Goal: Obtain resource: Download file/media

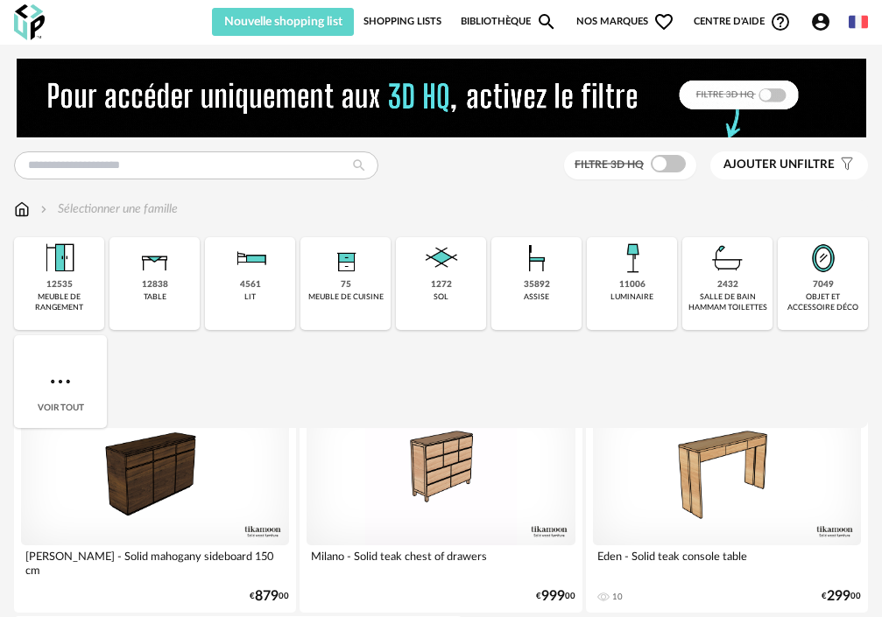
click at [519, 10] on link "Bibliothèque Magnify icon" at bounding box center [508, 22] width 96 height 28
click at [297, 164] on input "text" at bounding box center [196, 165] width 364 height 28
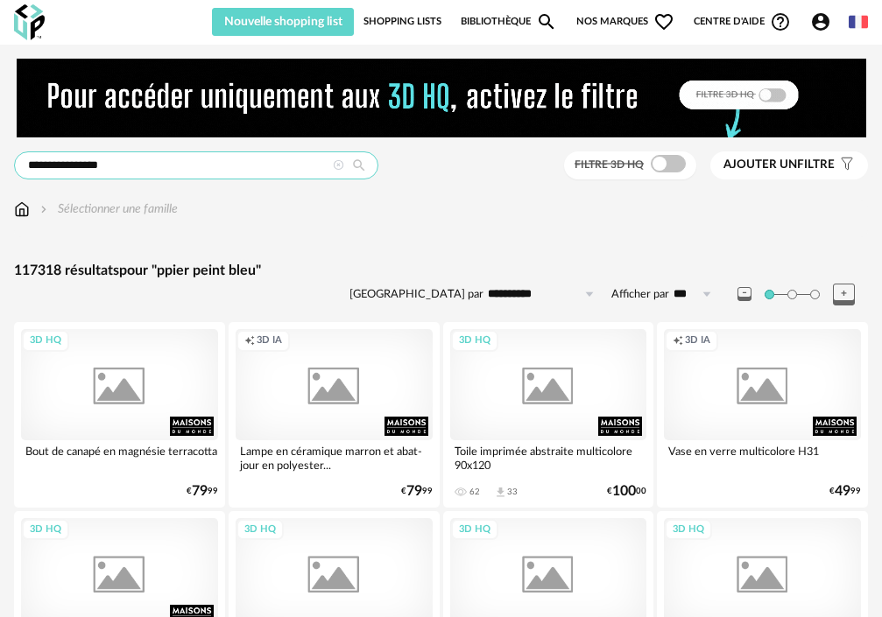
type input "**********"
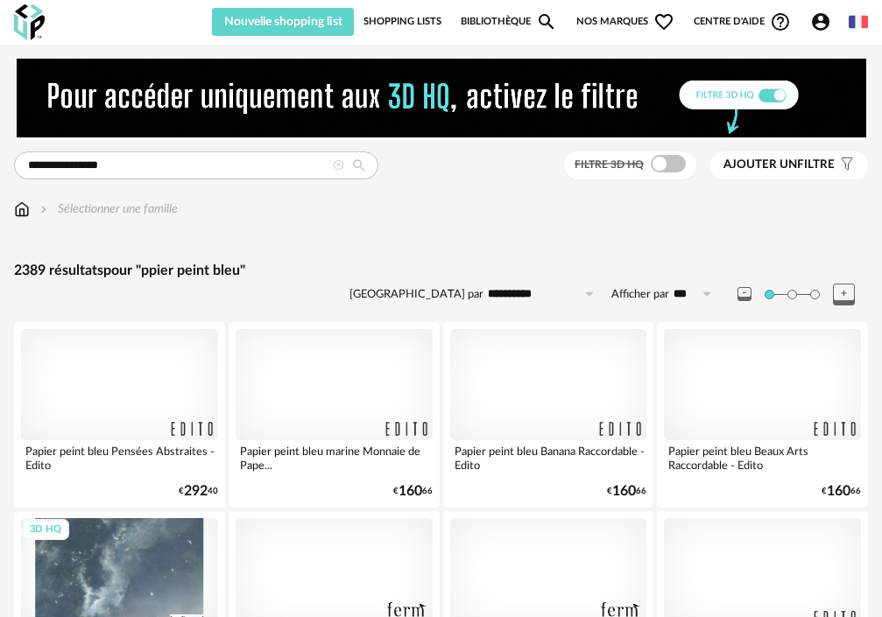
click at [770, 173] on button "Ajouter un filtre s Filter icon" at bounding box center [789, 165] width 158 height 28
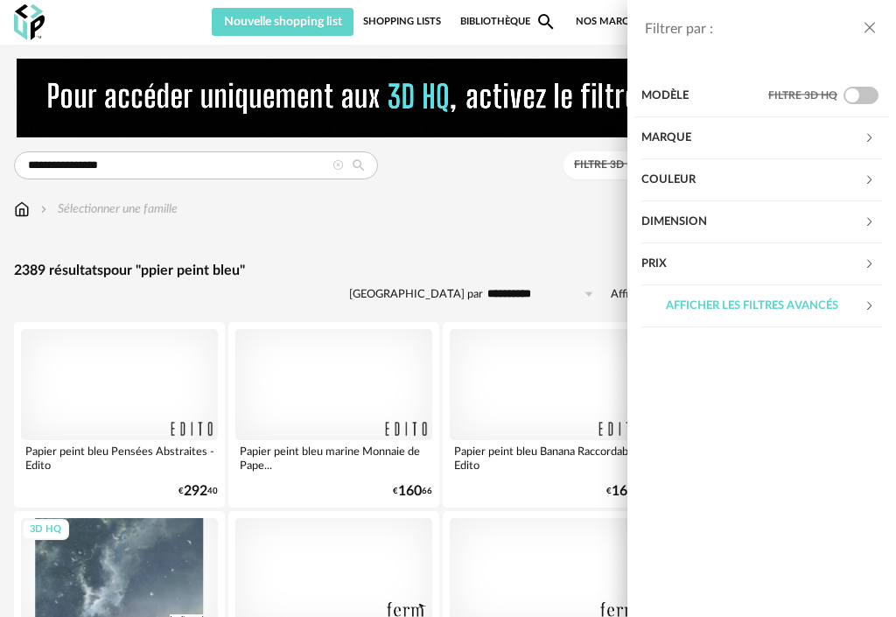
click at [704, 148] on div "Marque" at bounding box center [753, 138] width 222 height 42
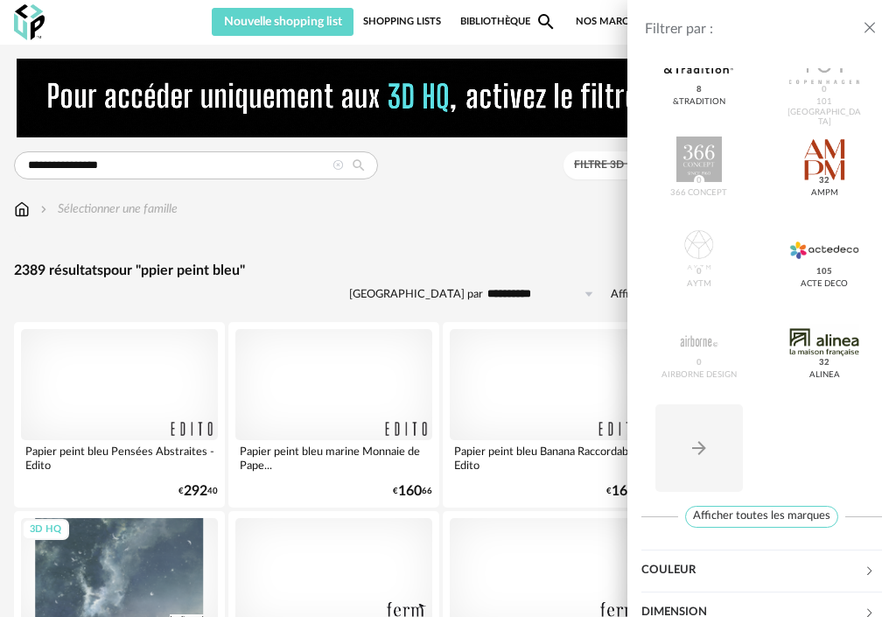
scroll to position [283, 0]
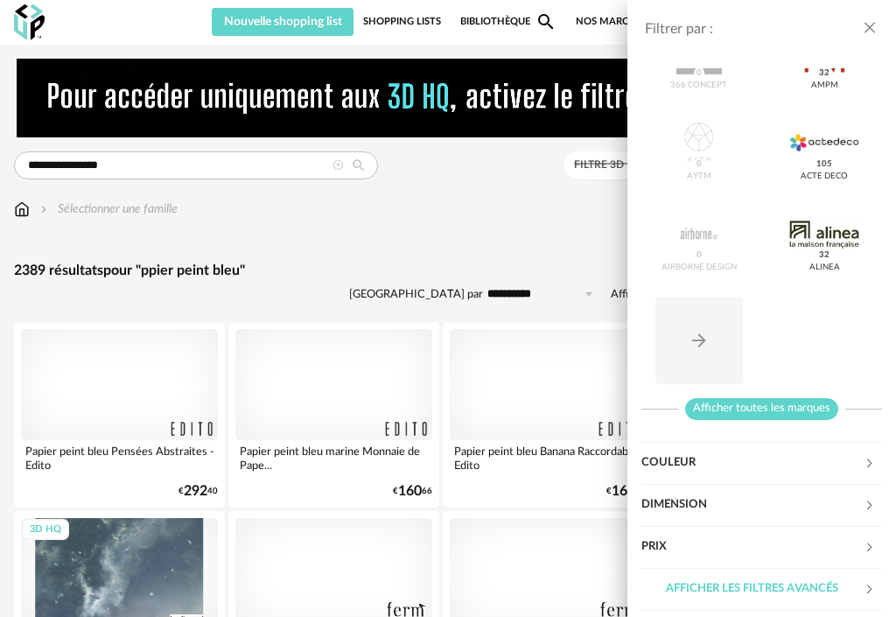
click at [771, 416] on span "Afficher toutes les marques" at bounding box center [761, 409] width 153 height 22
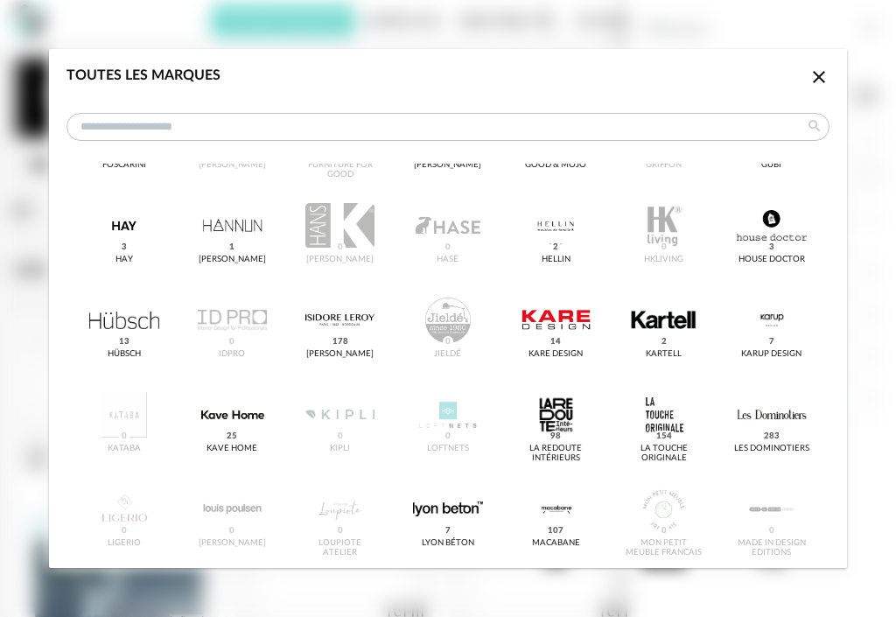
scroll to position [875, 0]
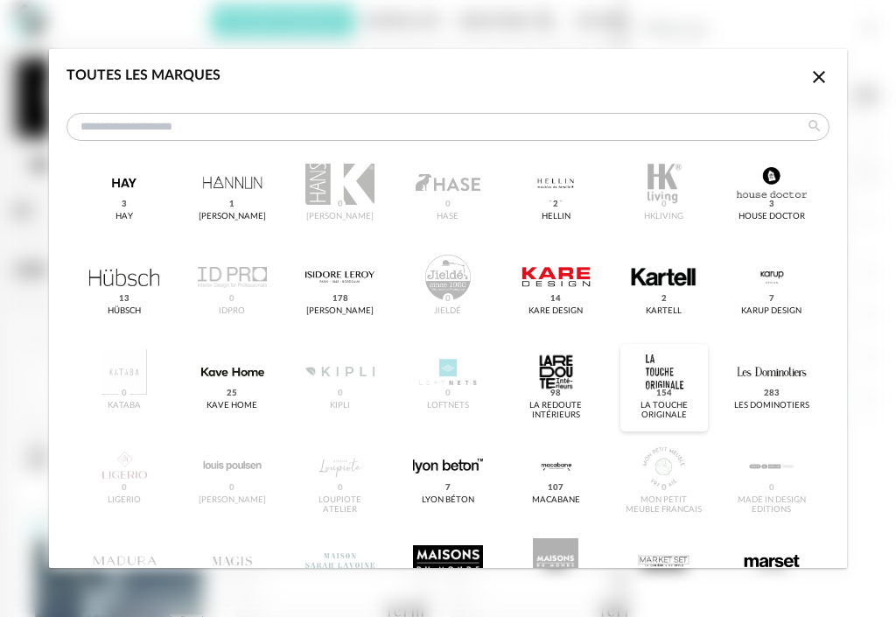
click at [629, 388] on div "dialog" at bounding box center [663, 372] width 69 height 46
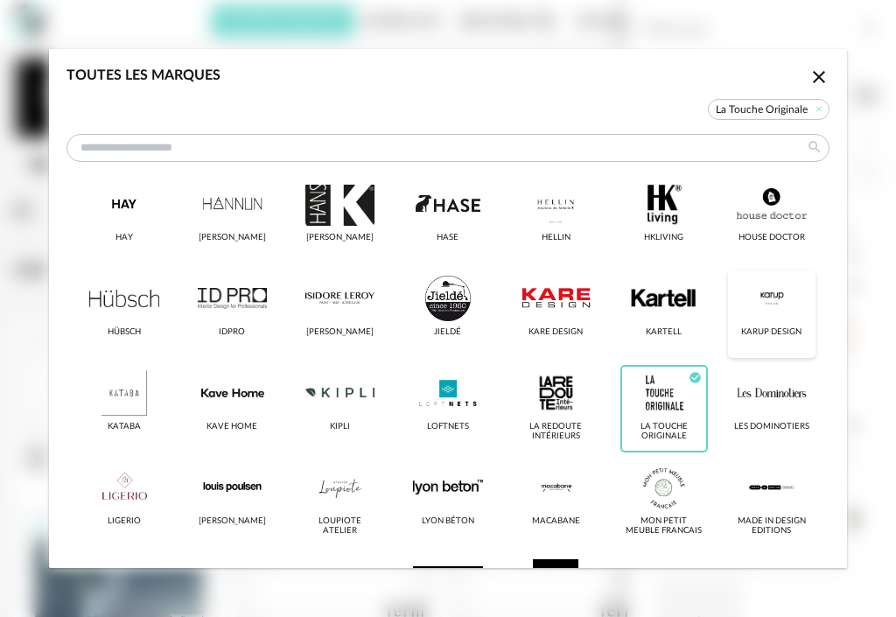
scroll to position [896, 0]
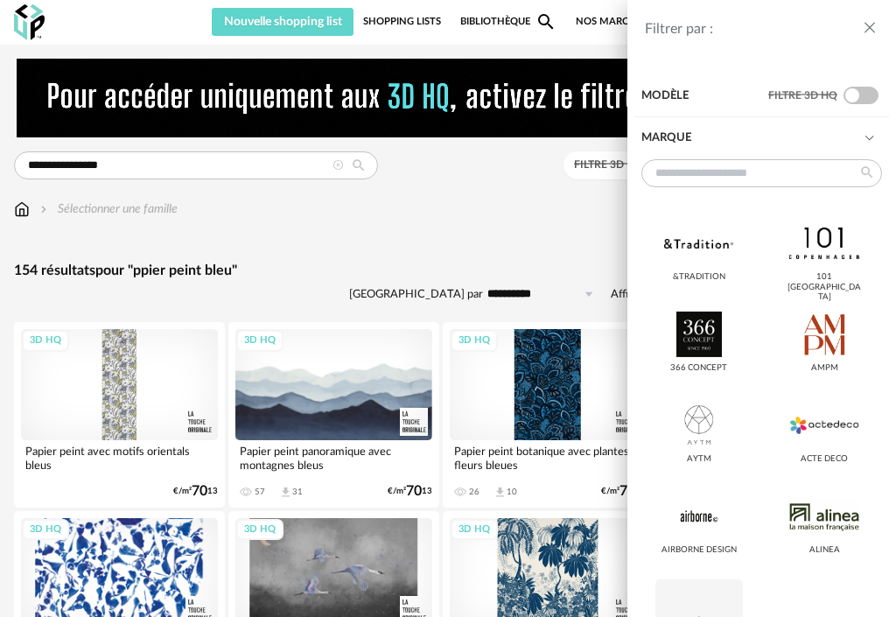
click at [378, 382] on div "Filtrer par : Modèle Filtre 3D HQ Marque &tradition 101 Copenhagen 366 Concept …" at bounding box center [448, 308] width 896 height 617
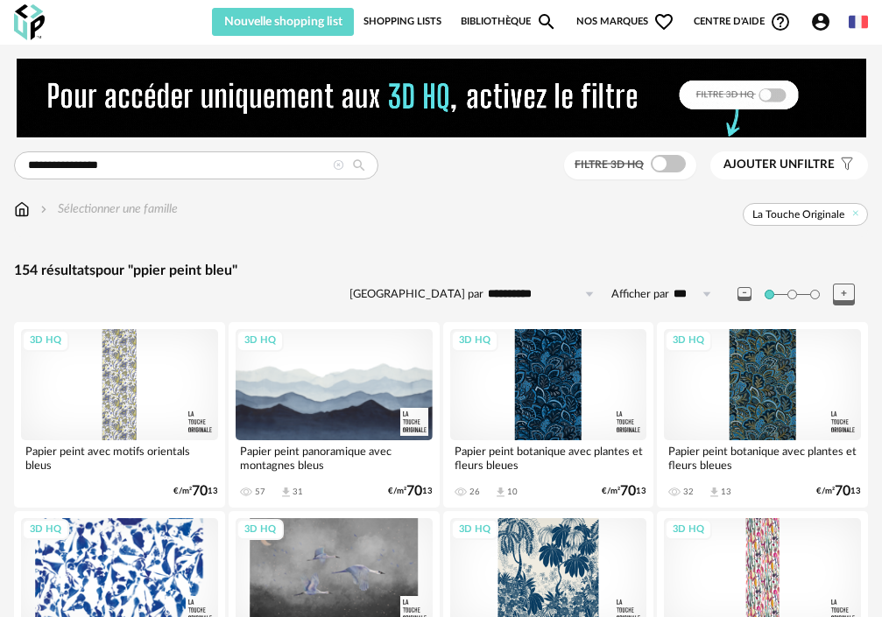
click at [378, 382] on div "3D HQ" at bounding box center [333, 384] width 197 height 110
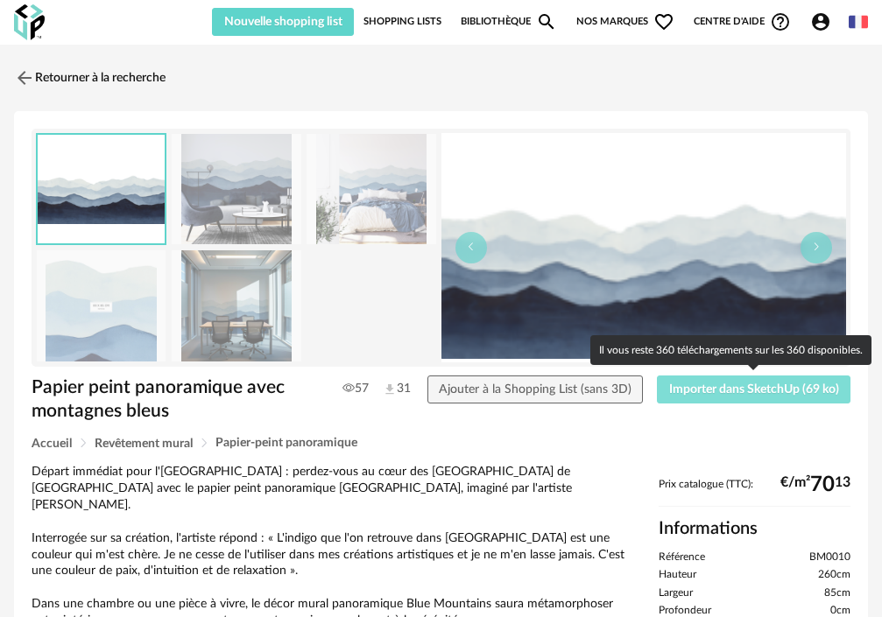
click at [678, 382] on button "Importer dans SketchUp (69 ko)" at bounding box center [753, 390] width 193 height 28
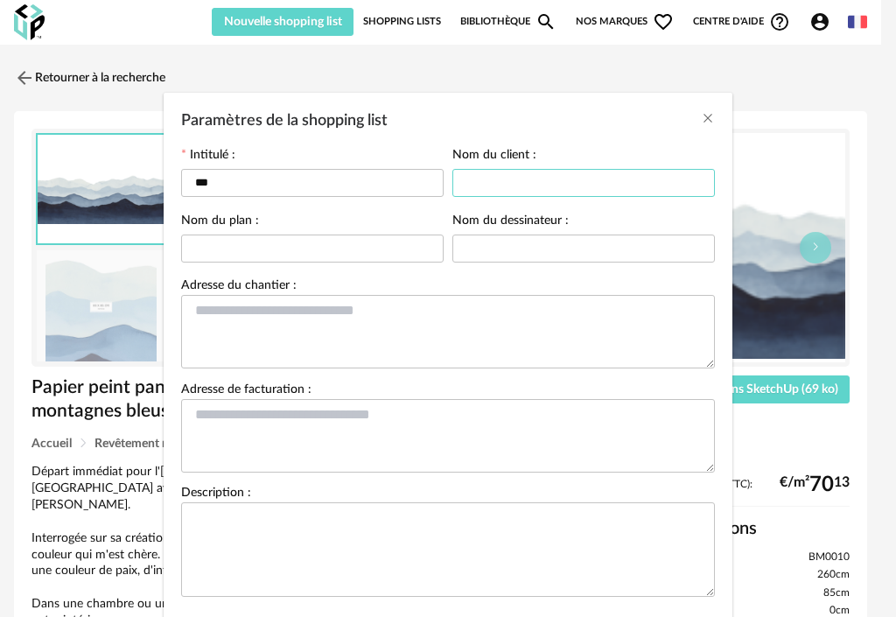
click at [486, 189] on input "Paramètres de la shopping list" at bounding box center [584, 183] width 263 height 28
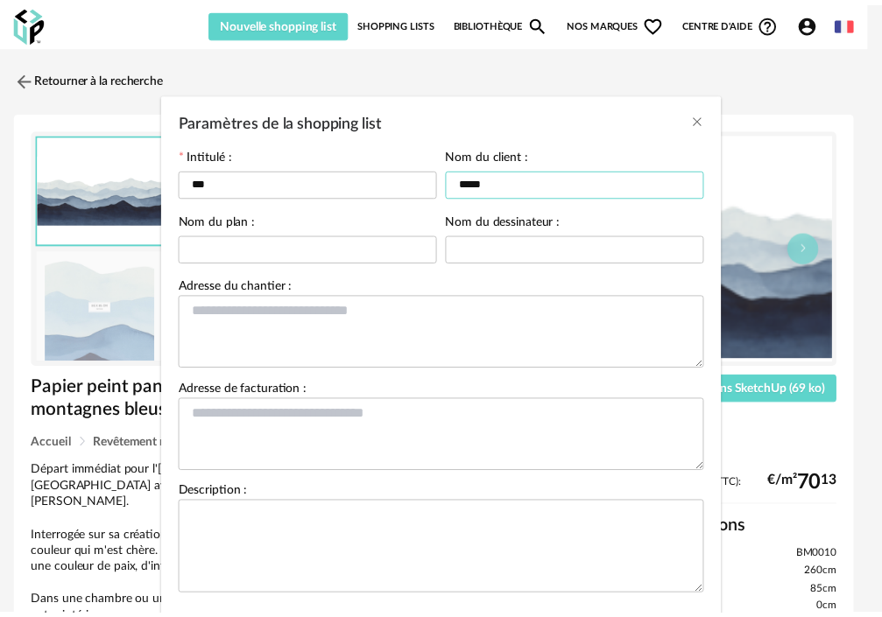
scroll to position [101, 0]
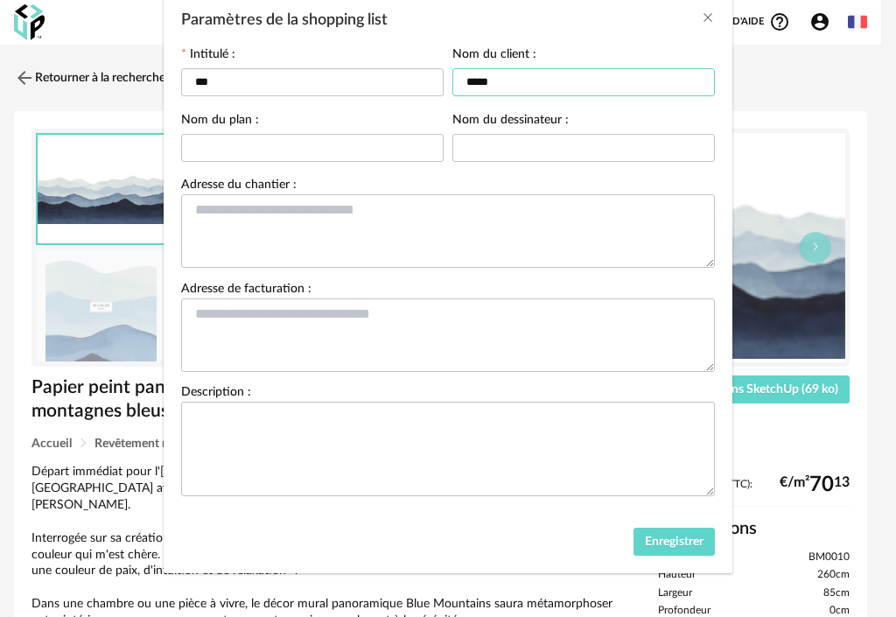
type input "*****"
click at [646, 533] on button "Enregistrer" at bounding box center [675, 542] width 82 height 28
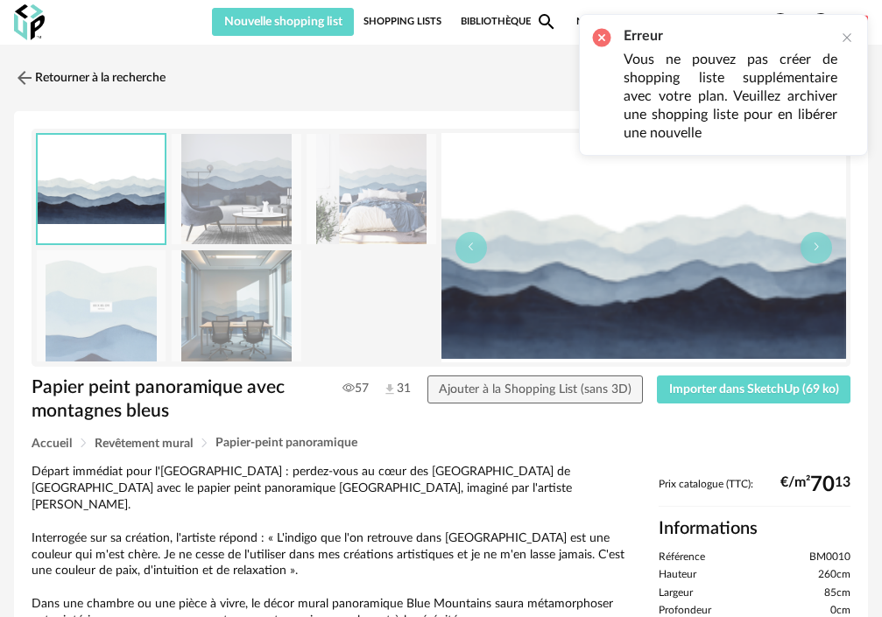
click at [389, 16] on link "Shopping Lists" at bounding box center [402, 22] width 78 height 28
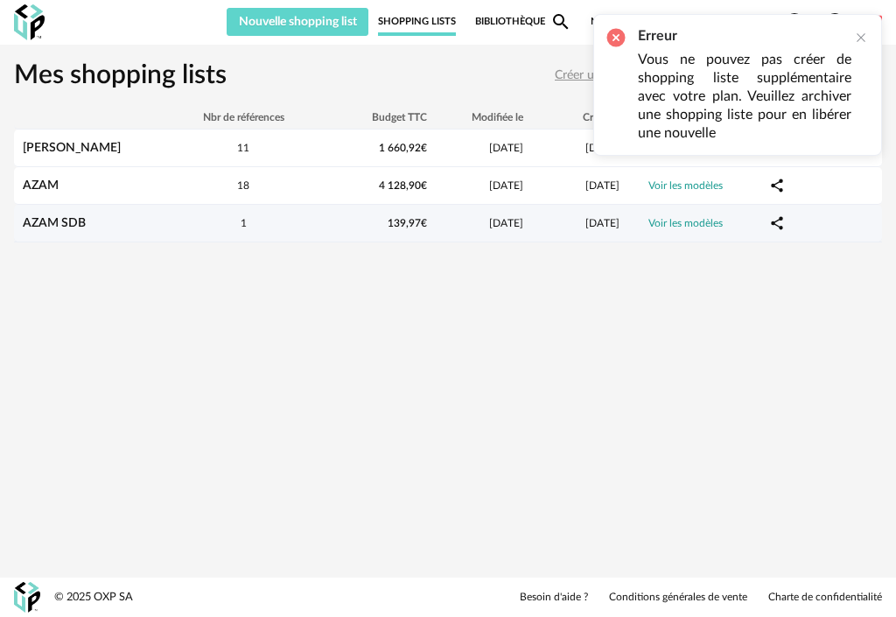
click at [805, 231] on div "Share Variant icon" at bounding box center [777, 223] width 70 height 16
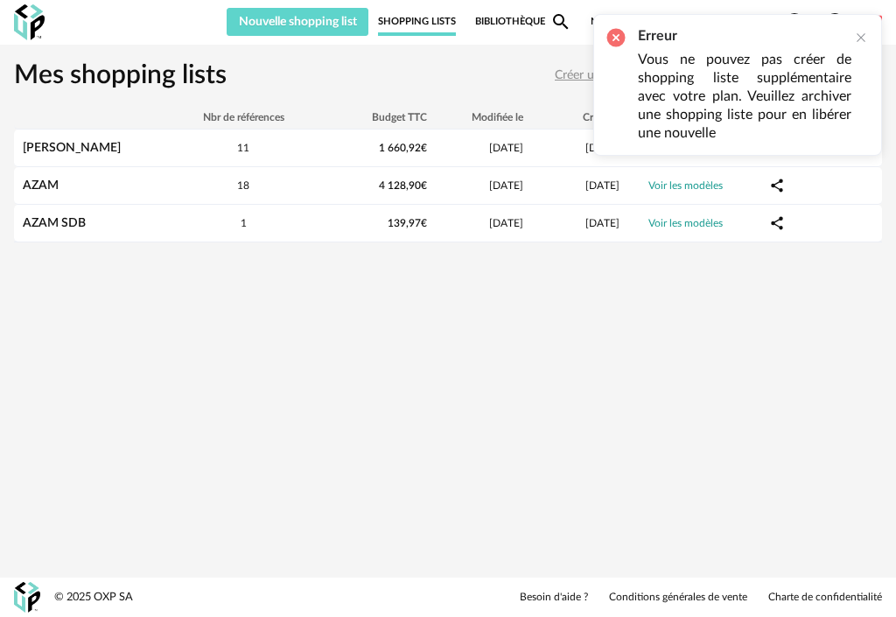
click at [518, 326] on div "Nouvelle shopping list Mettre à jour ma Shopping List Refresh icon Shopping Lis…" at bounding box center [448, 308] width 896 height 617
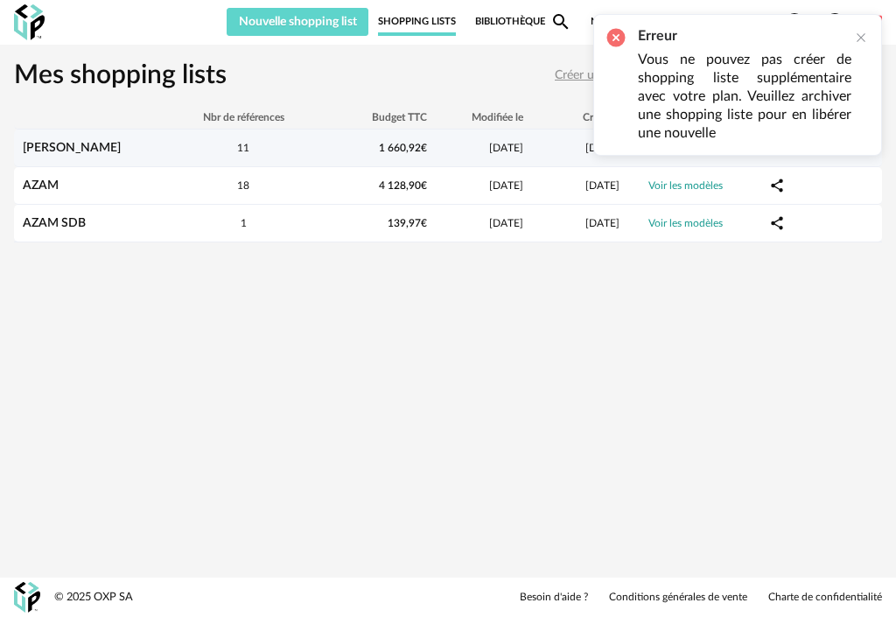
click at [321, 142] on div "11" at bounding box center [244, 148] width 158 height 15
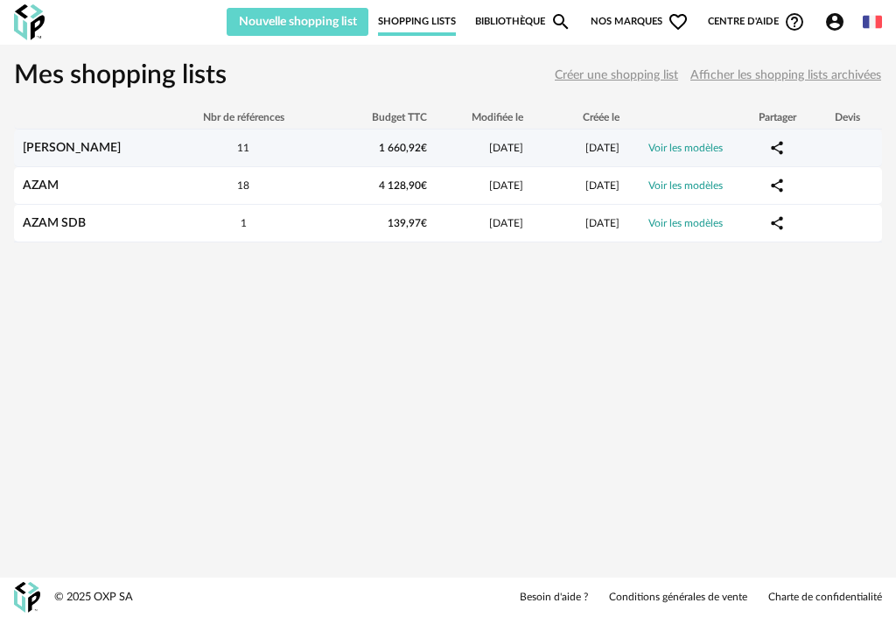
click at [773, 142] on icon "Share Variant icon" at bounding box center [777, 148] width 16 height 16
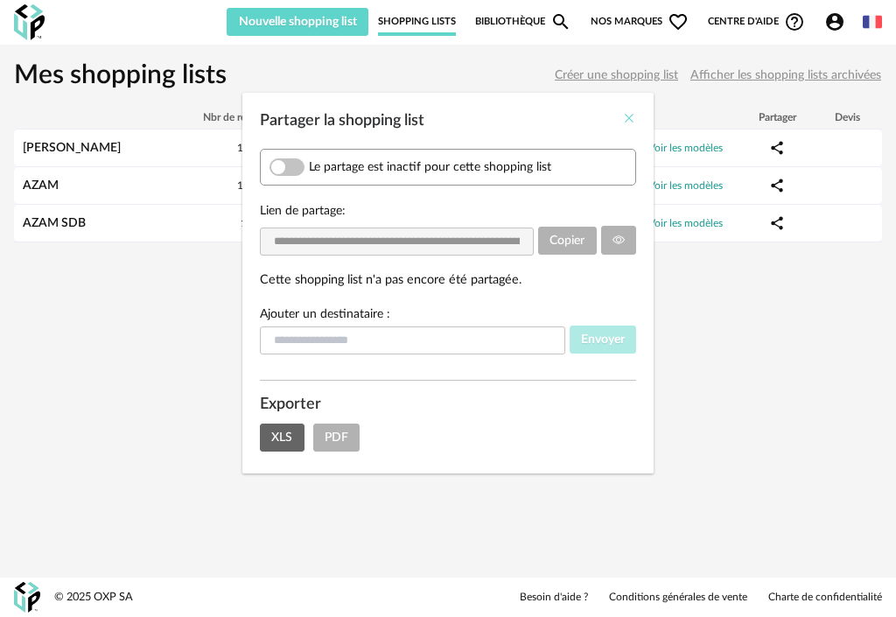
click at [626, 111] on icon "Close" at bounding box center [629, 118] width 14 height 14
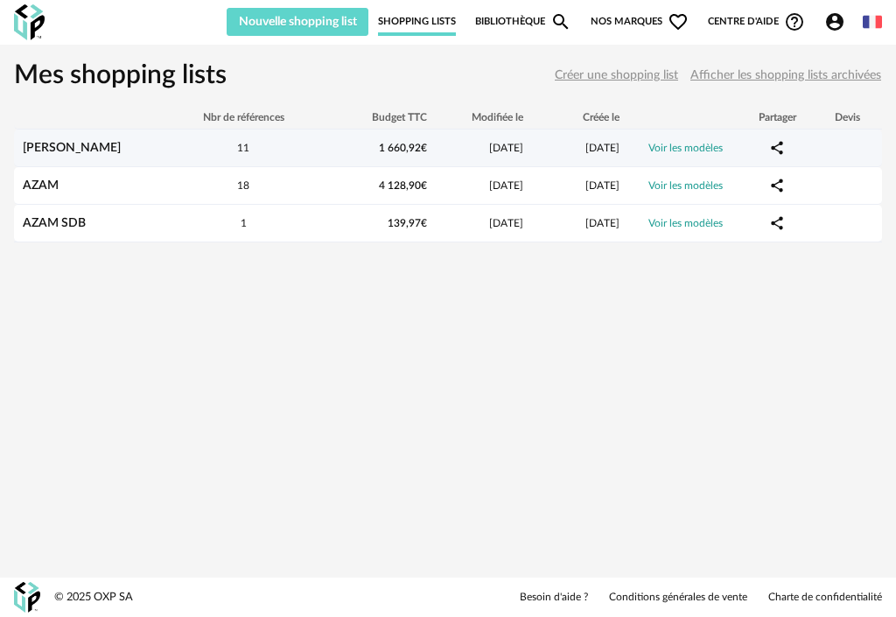
click at [40, 144] on link "sara" at bounding box center [72, 148] width 98 height 12
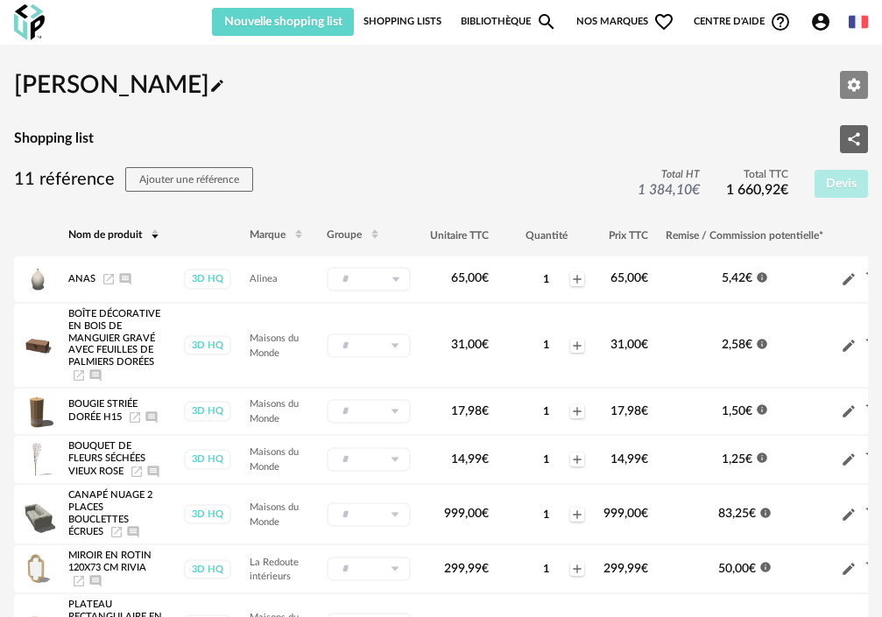
click at [863, 80] on button "Editer les paramètres" at bounding box center [854, 85] width 28 height 28
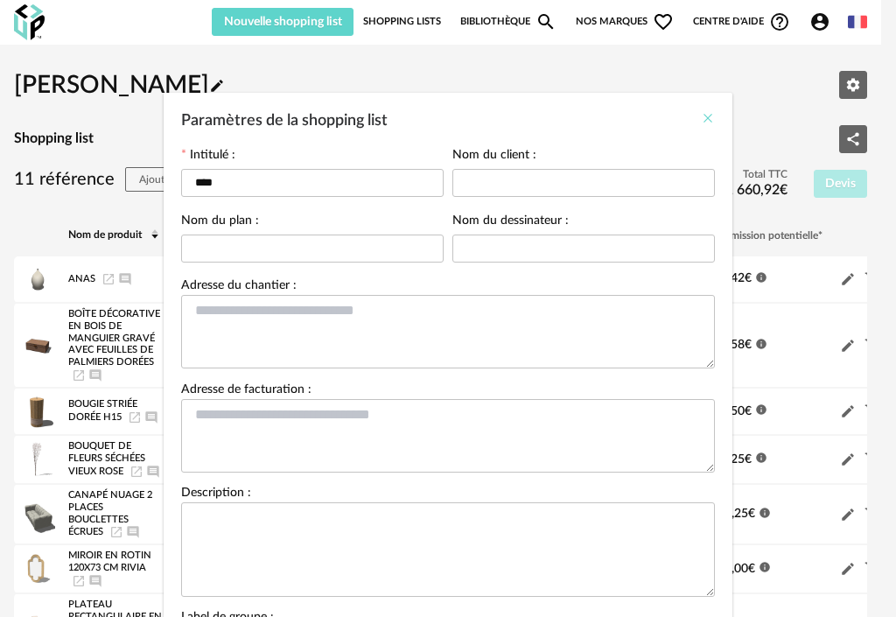
click at [701, 114] on icon "Close" at bounding box center [708, 118] width 14 height 14
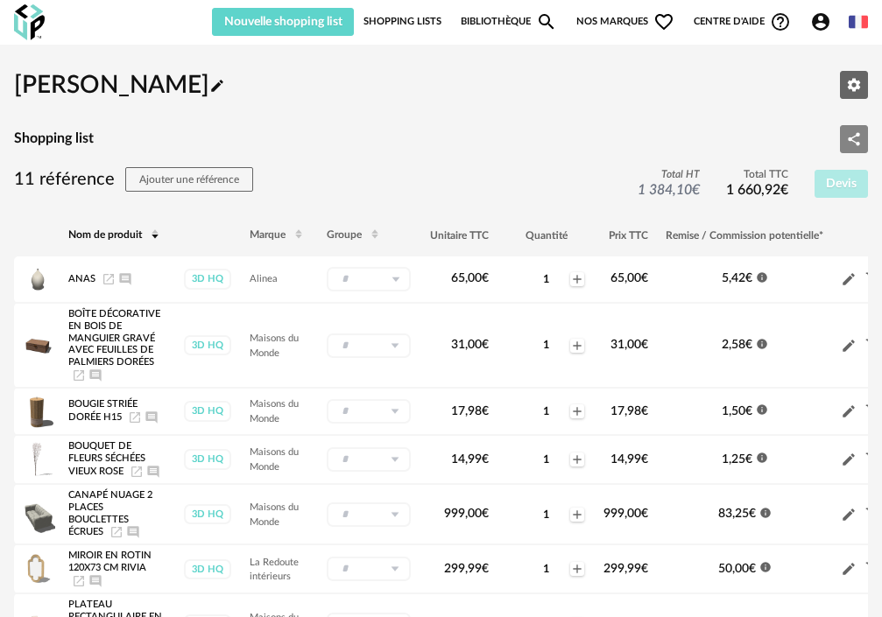
click at [846, 138] on icon "Share Variant icon" at bounding box center [854, 139] width 16 height 16
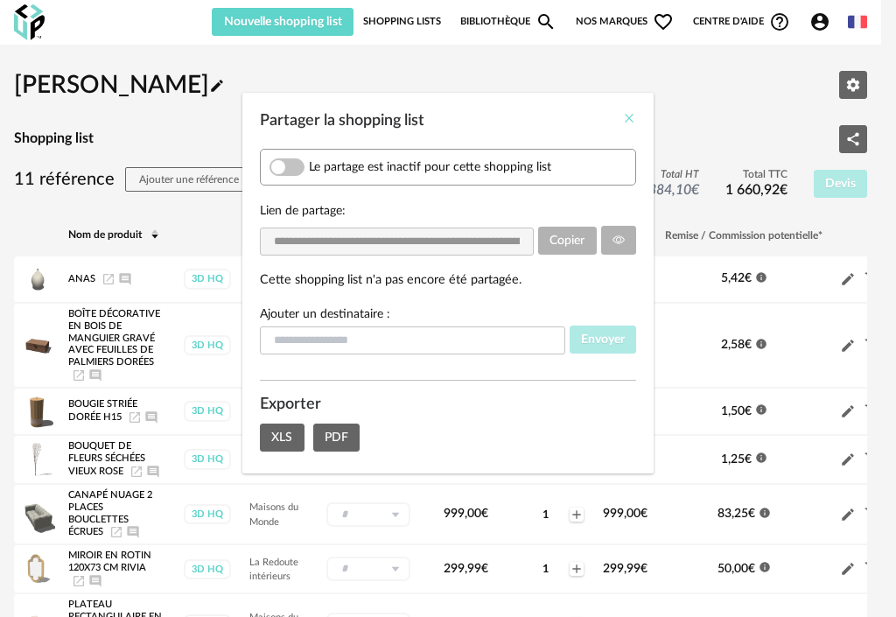
click at [635, 112] on icon "Close" at bounding box center [629, 118] width 14 height 14
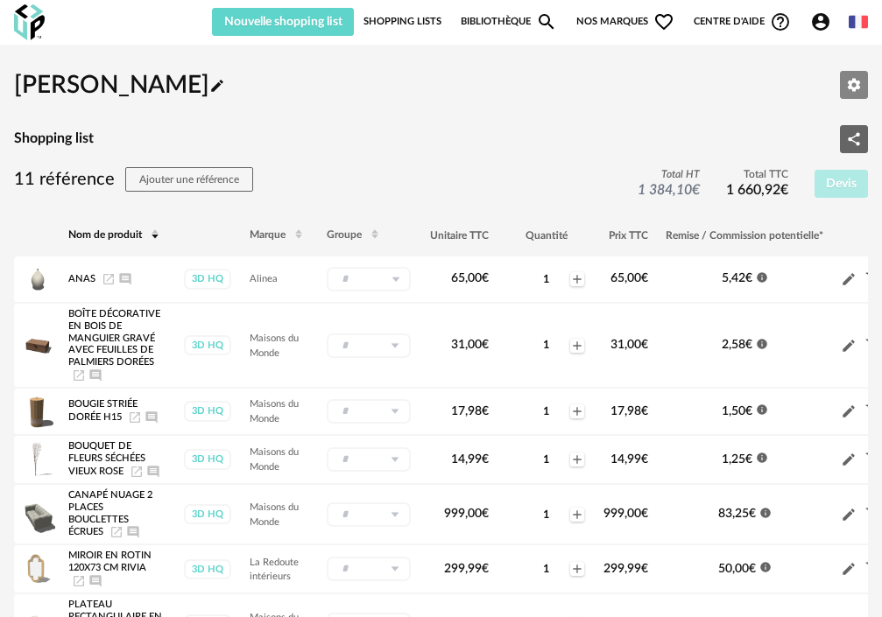
click at [847, 77] on icon "Editer les paramètres" at bounding box center [854, 85] width 16 height 16
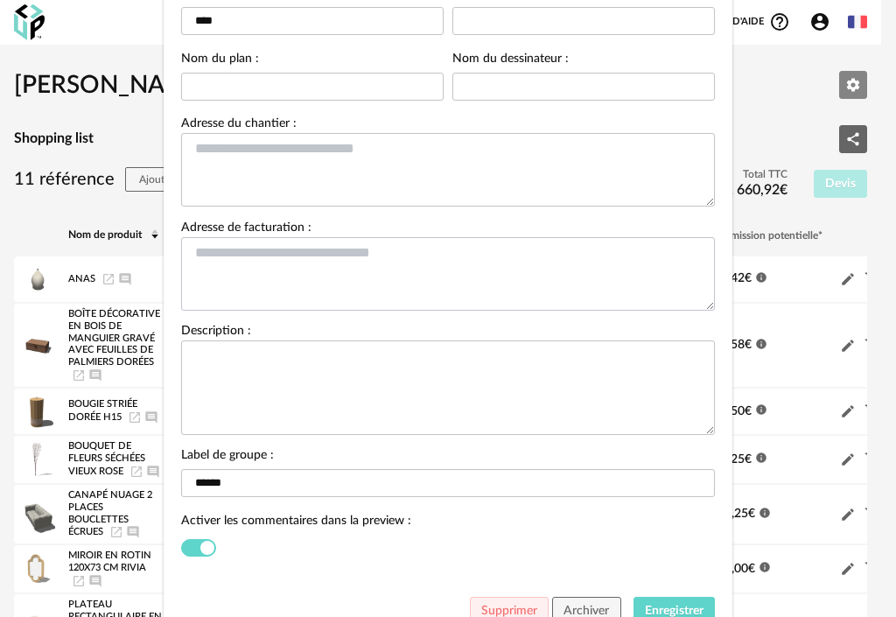
scroll to position [231, 0]
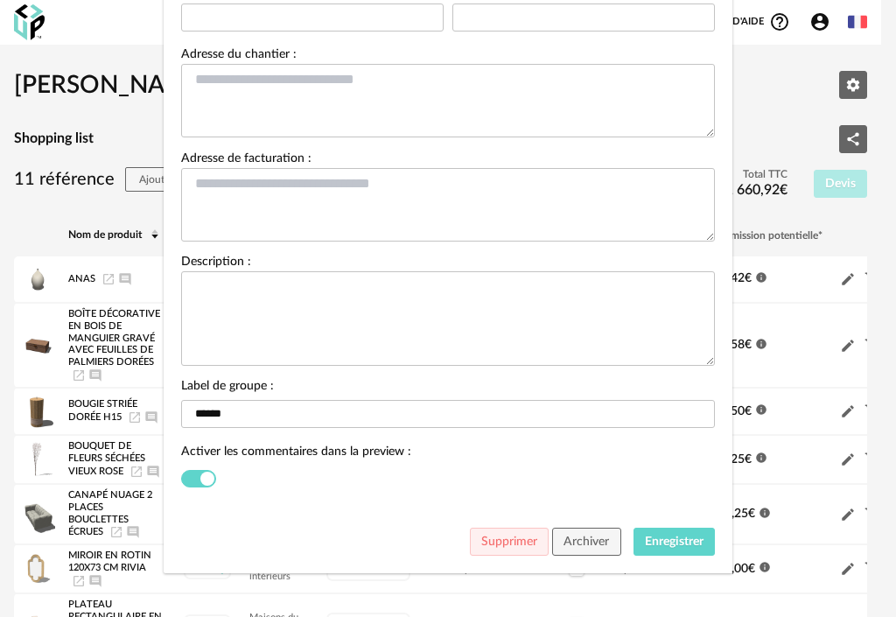
click at [577, 559] on div "Supprimer Archiver Enregistrer" at bounding box center [448, 546] width 569 height 54
click at [577, 541] on span "Archiver" at bounding box center [587, 542] width 46 height 12
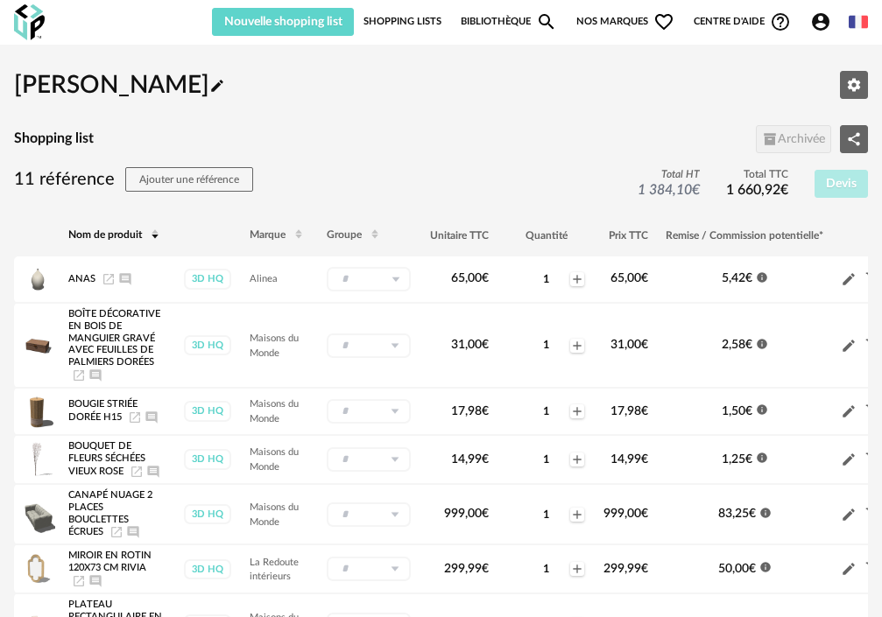
click at [409, 33] on link "Shopping Lists" at bounding box center [402, 22] width 78 height 28
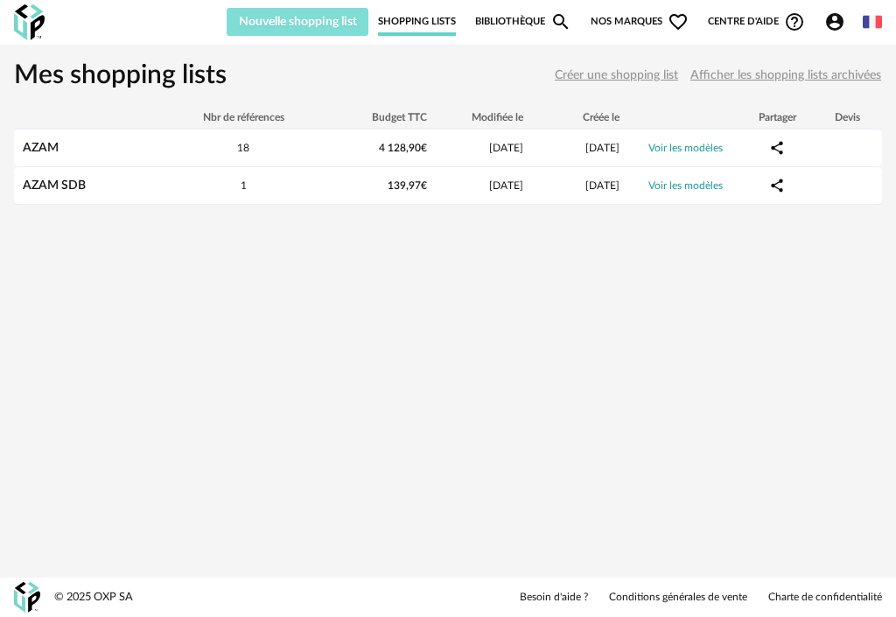
click at [303, 12] on button "Nouvelle shopping list" at bounding box center [298, 22] width 142 height 28
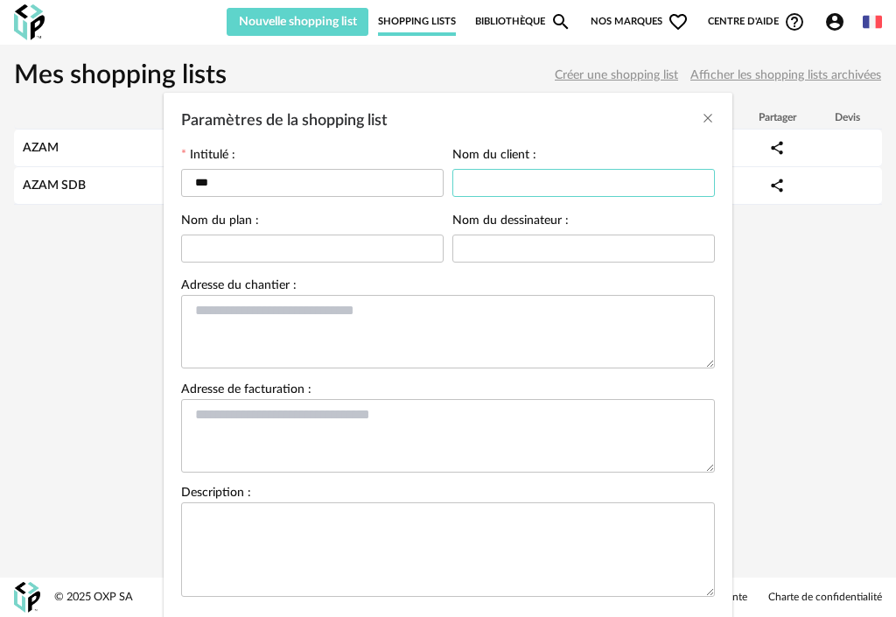
click at [517, 177] on input "Paramètres de la shopping list" at bounding box center [584, 183] width 263 height 28
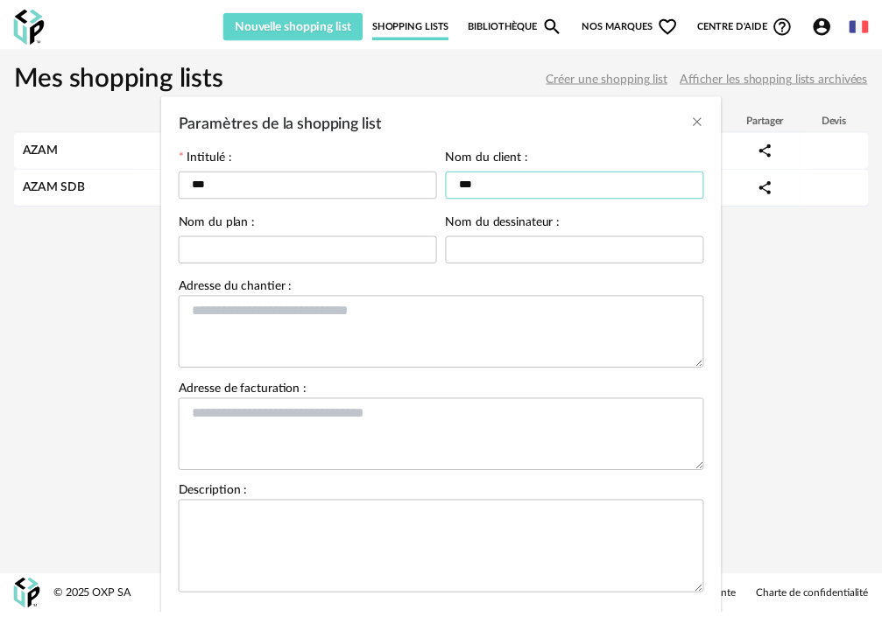
scroll to position [101, 0]
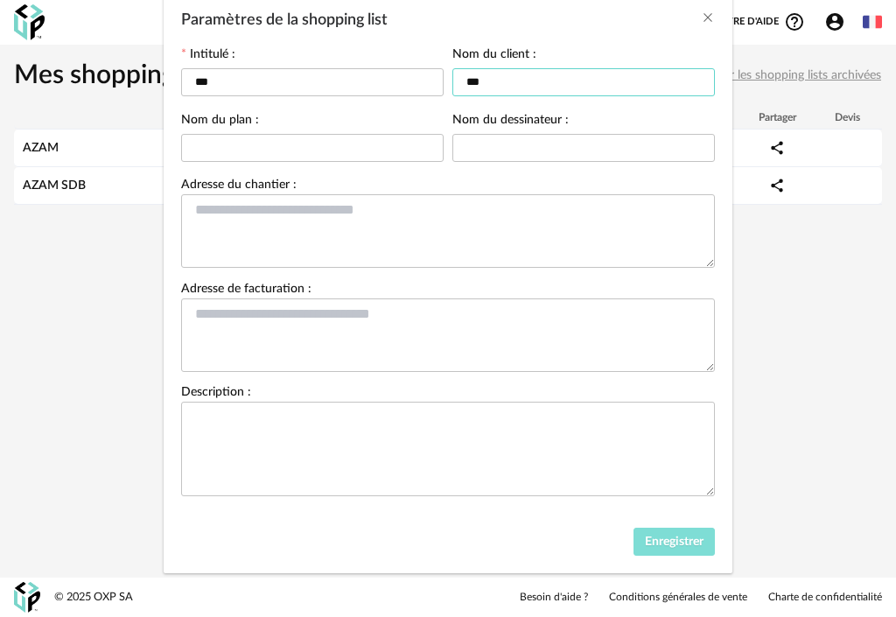
type input "***"
click at [678, 529] on button "Enregistrer" at bounding box center [675, 542] width 82 height 28
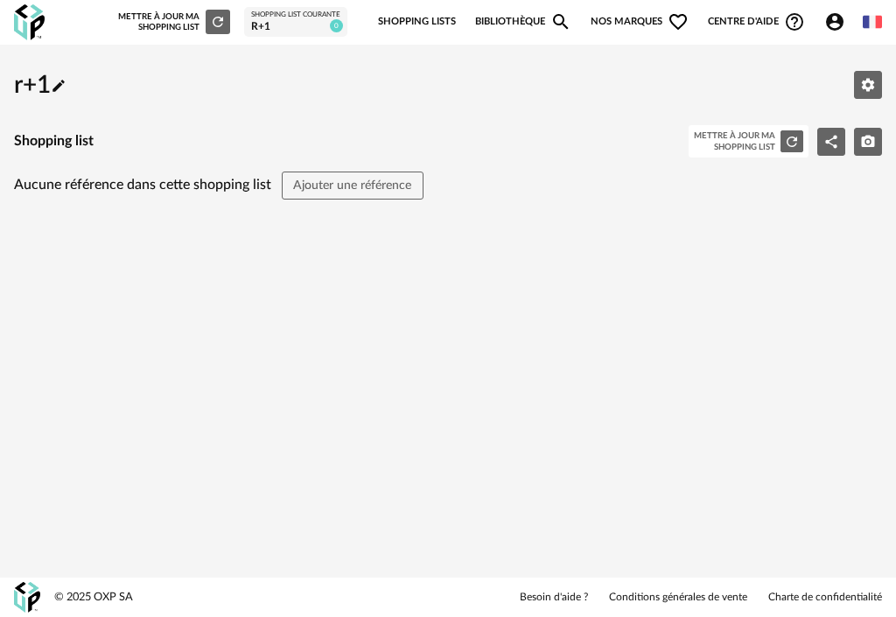
click at [412, 22] on link "Shopping Lists" at bounding box center [417, 22] width 78 height 37
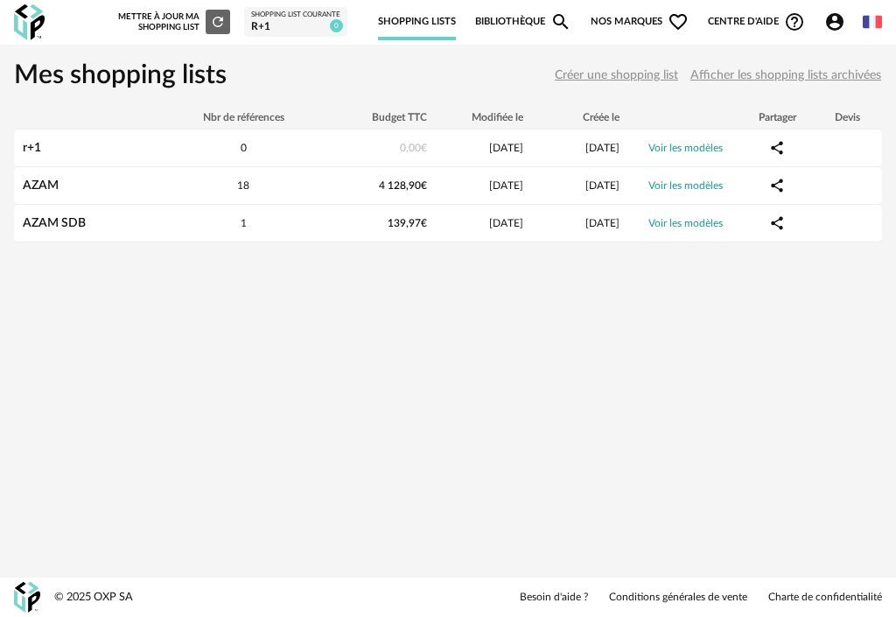
click at [259, 15] on div "Shopping List courante" at bounding box center [295, 15] width 89 height 9
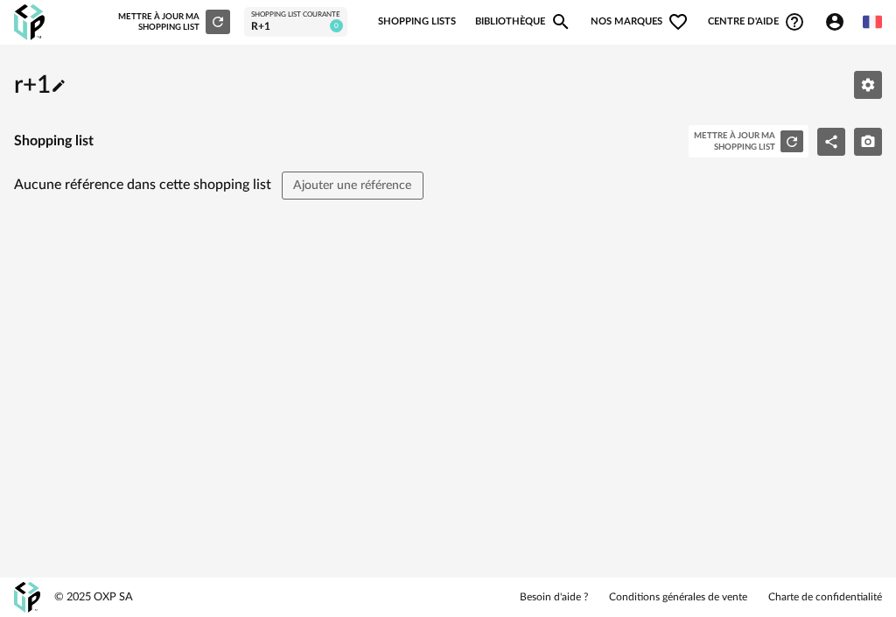
click at [490, 22] on link "Bibliothèque Magnify icon" at bounding box center [523, 22] width 96 height 37
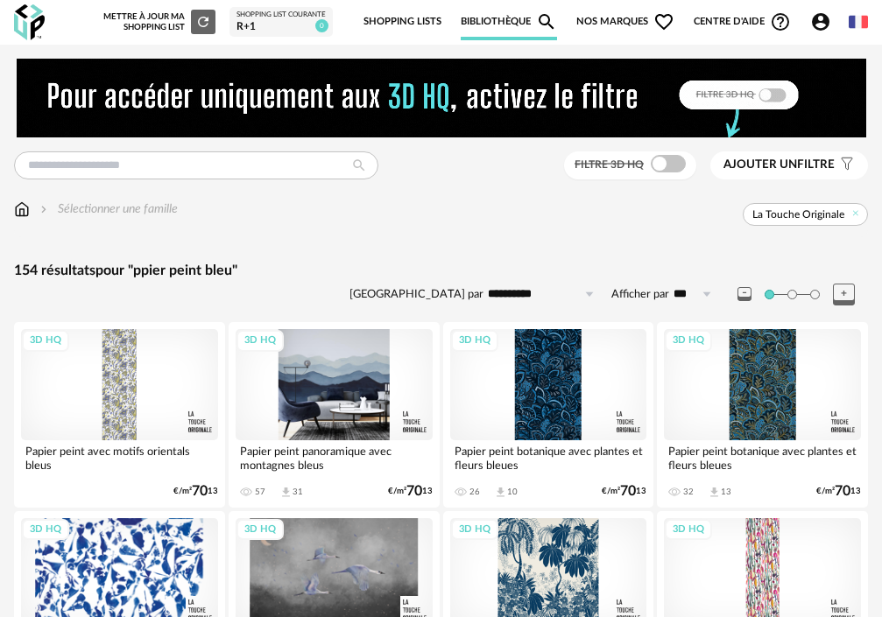
click at [376, 353] on div "3D HQ" at bounding box center [333, 384] width 197 height 110
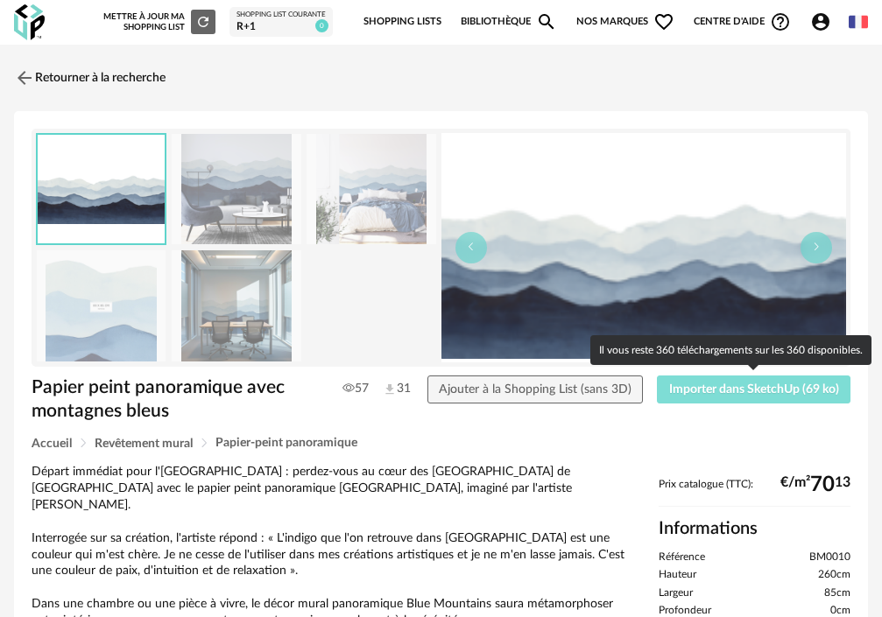
click at [762, 397] on button "Importer dans SketchUp (69 ko)" at bounding box center [753, 390] width 193 height 28
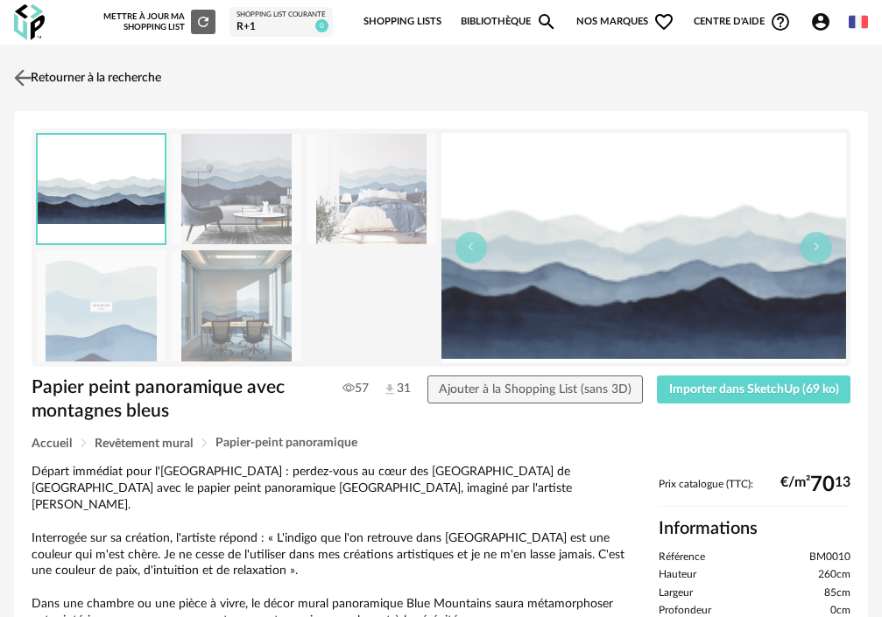
click at [36, 76] on link "Retourner à la recherche" at bounding box center [85, 78] width 151 height 39
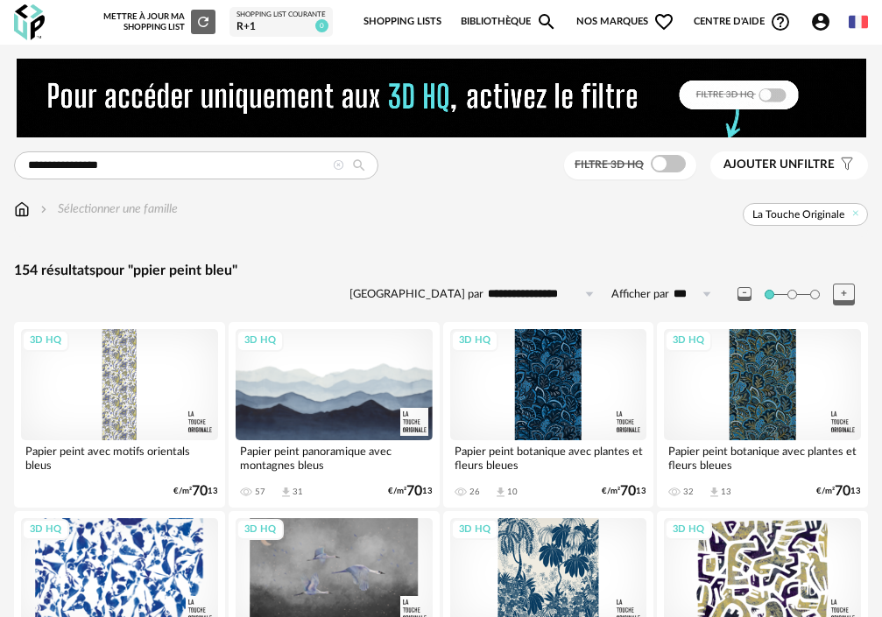
click at [545, 23] on icon "Magnify icon" at bounding box center [546, 21] width 21 height 21
click at [196, 165] on input "text" at bounding box center [196, 165] width 364 height 28
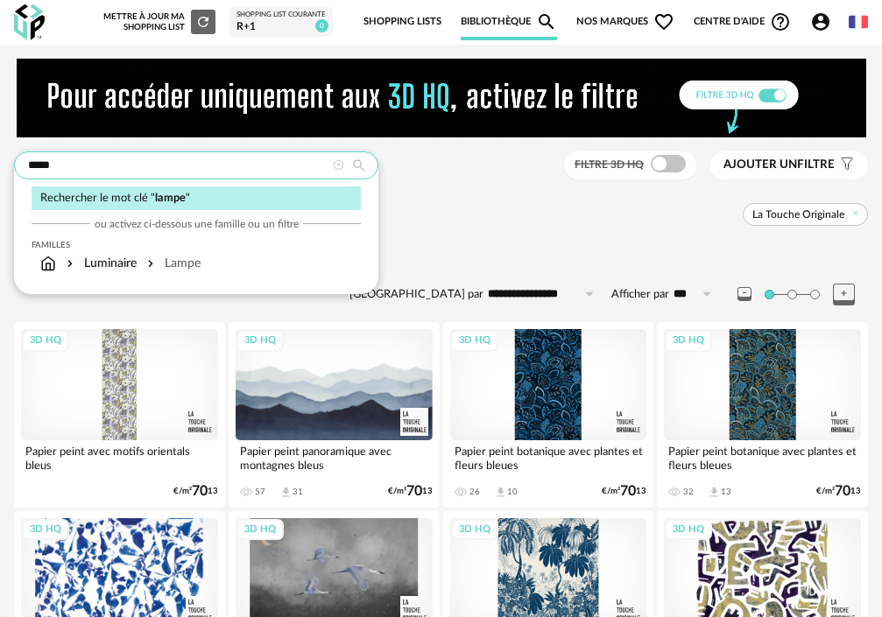
type input "*****"
type input "**********"
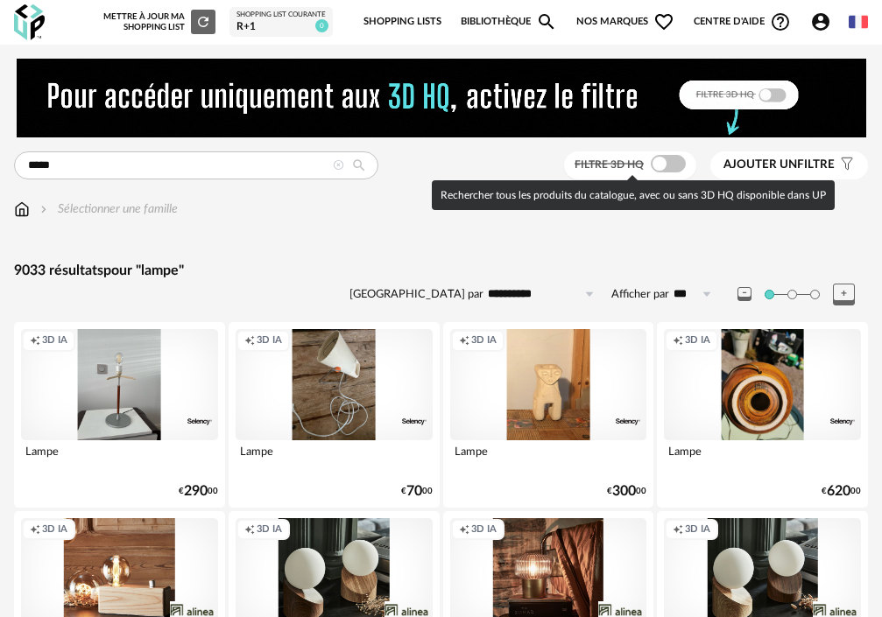
click at [669, 151] on div "Filtre 3D HQ" at bounding box center [630, 165] width 132 height 29
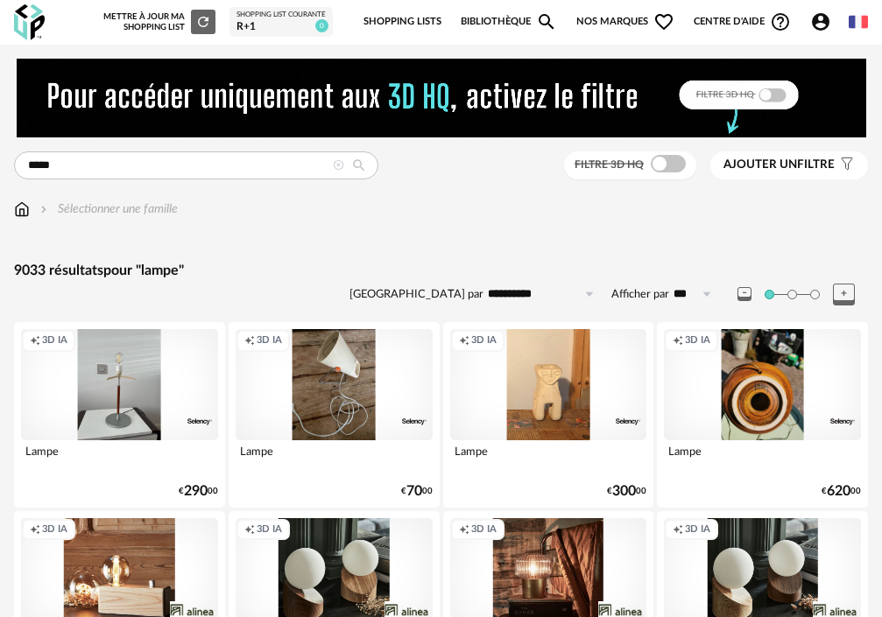
click at [671, 160] on span at bounding box center [667, 164] width 35 height 18
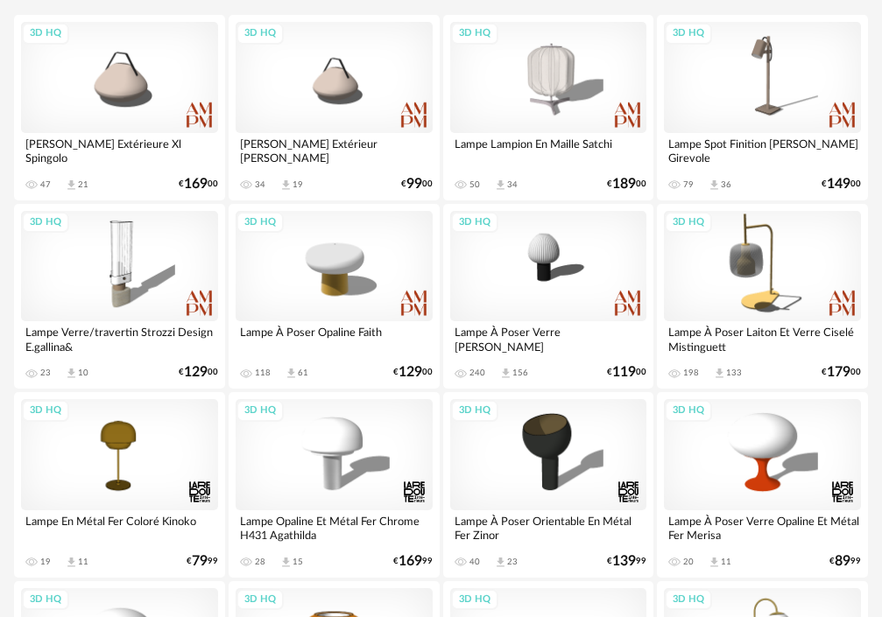
scroll to position [350, 0]
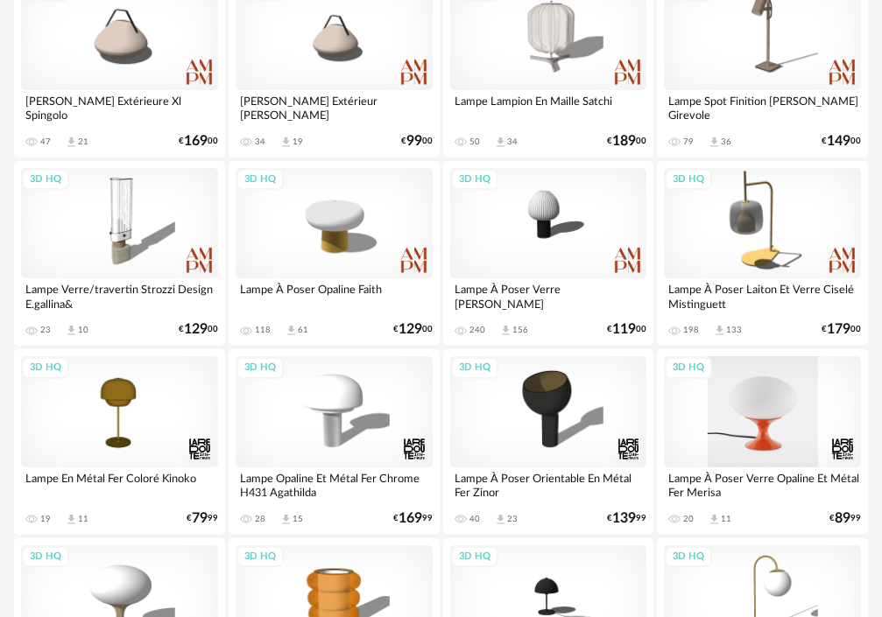
click at [735, 428] on div "3D HQ" at bounding box center [762, 411] width 197 height 110
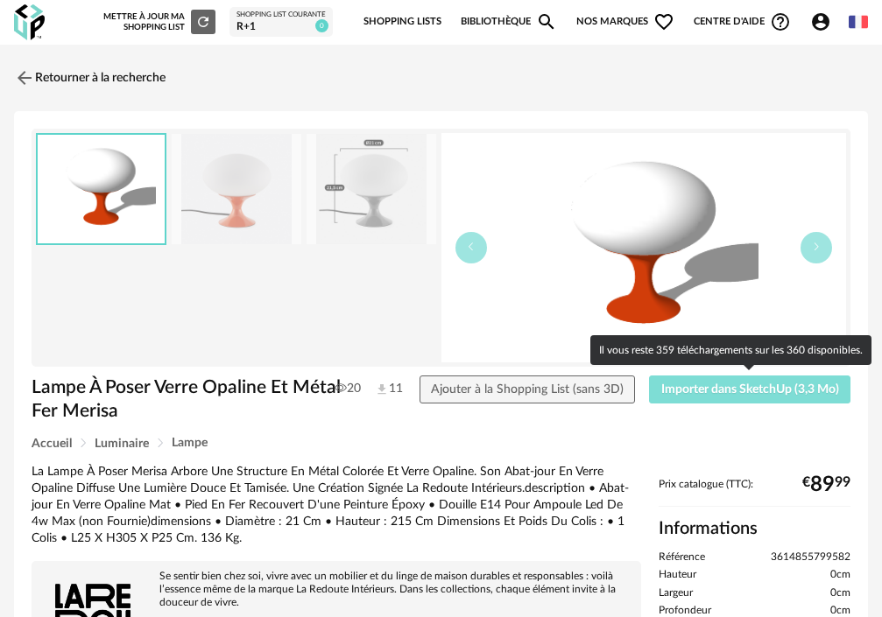
click at [796, 392] on span "Importer dans SketchUp (3,3 Mo)" at bounding box center [750, 389] width 178 height 12
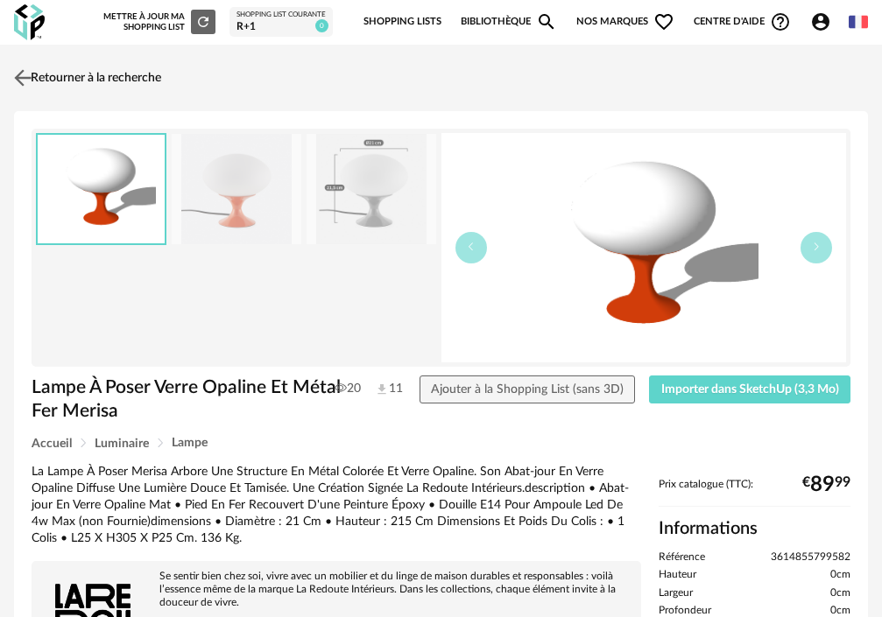
click at [41, 88] on link "Retourner à la recherche" at bounding box center [85, 78] width 151 height 39
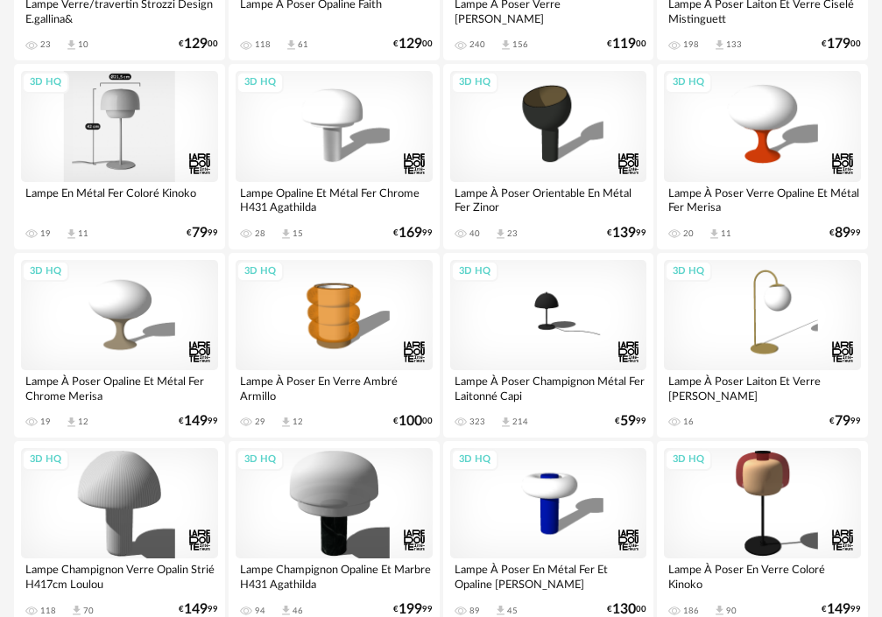
scroll to position [678, 0]
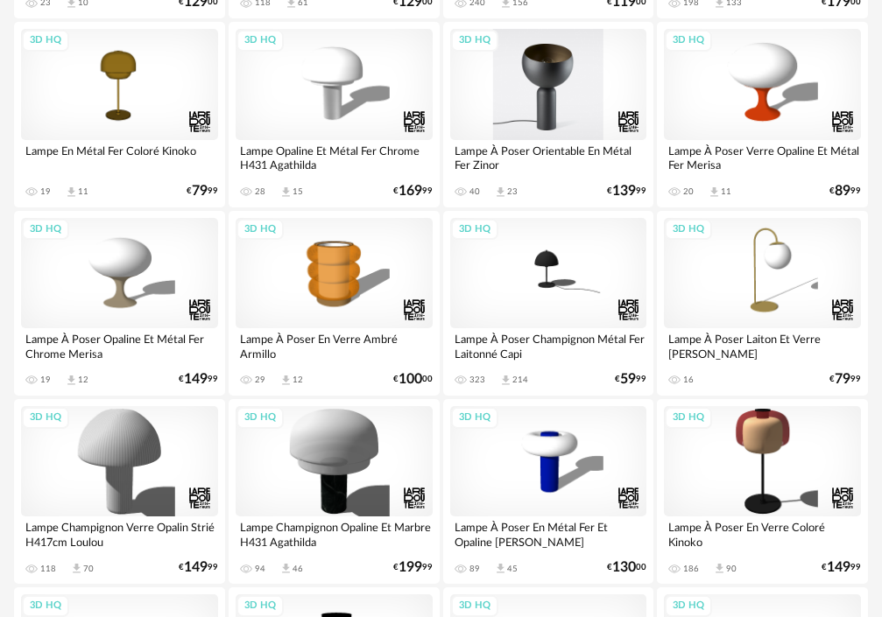
click at [598, 112] on div "3D HQ" at bounding box center [548, 84] width 197 height 110
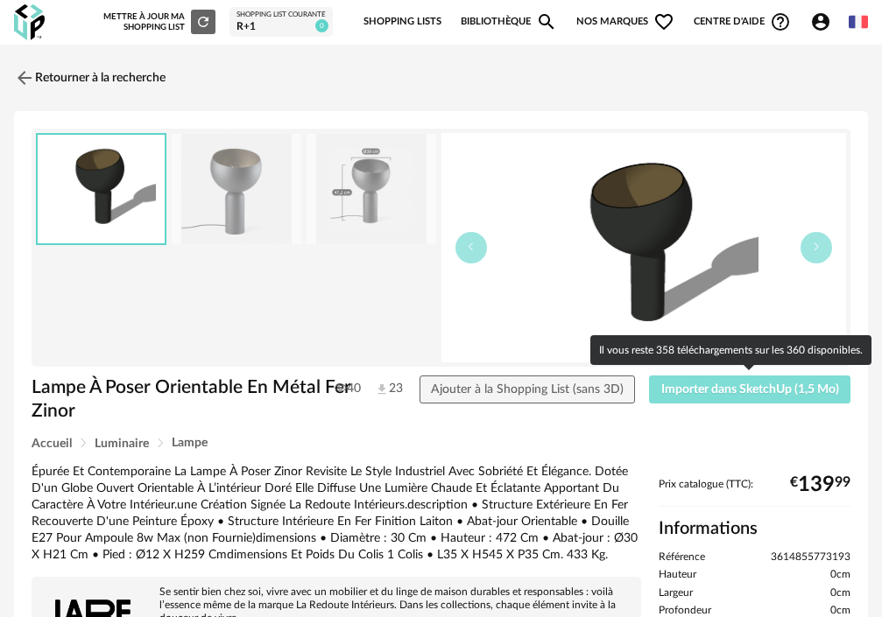
click at [703, 378] on button "Importer dans SketchUp (1,5 Mo)" at bounding box center [749, 390] width 201 height 28
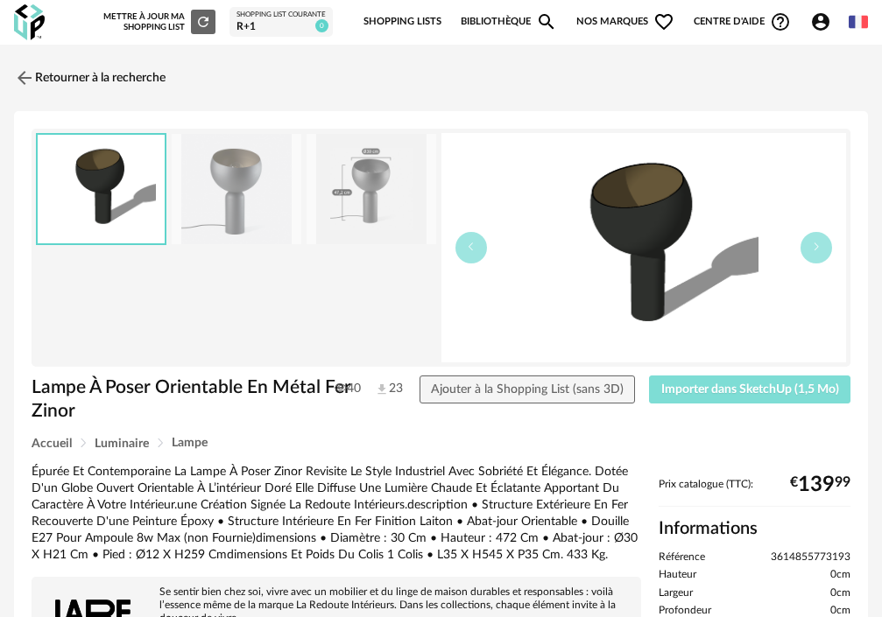
click at [705, 385] on span "Importer dans SketchUp (1,5 Mo)" at bounding box center [750, 389] width 178 height 12
click at [14, 79] on img at bounding box center [23, 77] width 25 height 25
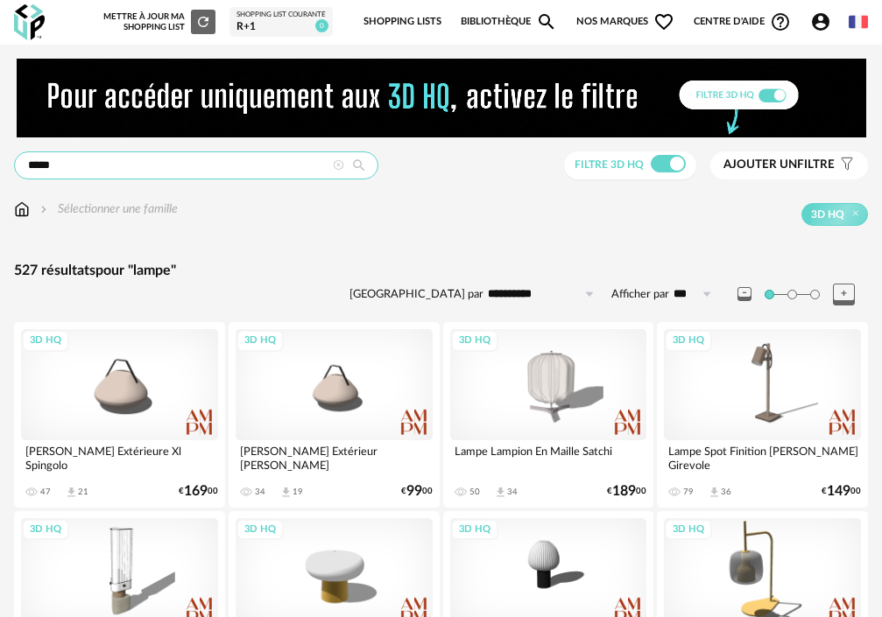
click at [188, 168] on input "*****" at bounding box center [196, 165] width 364 height 28
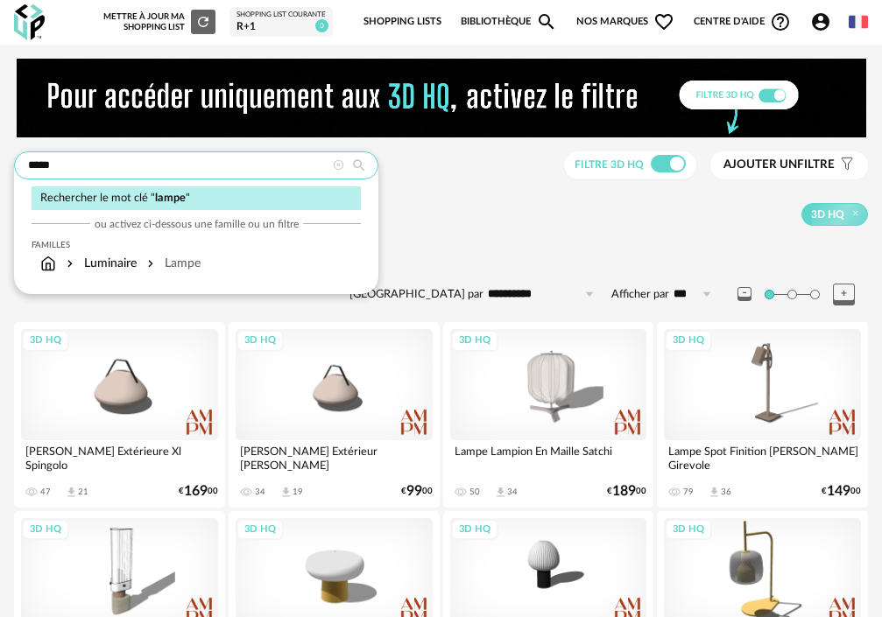
drag, startPoint x: 190, startPoint y: 165, endPoint x: -192, endPoint y: 165, distance: 381.7
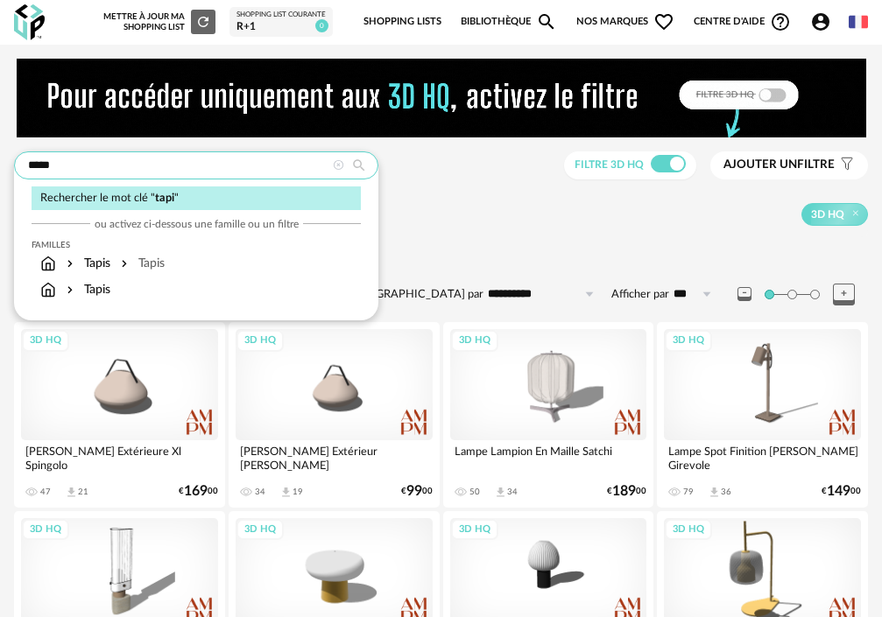
type input "*****"
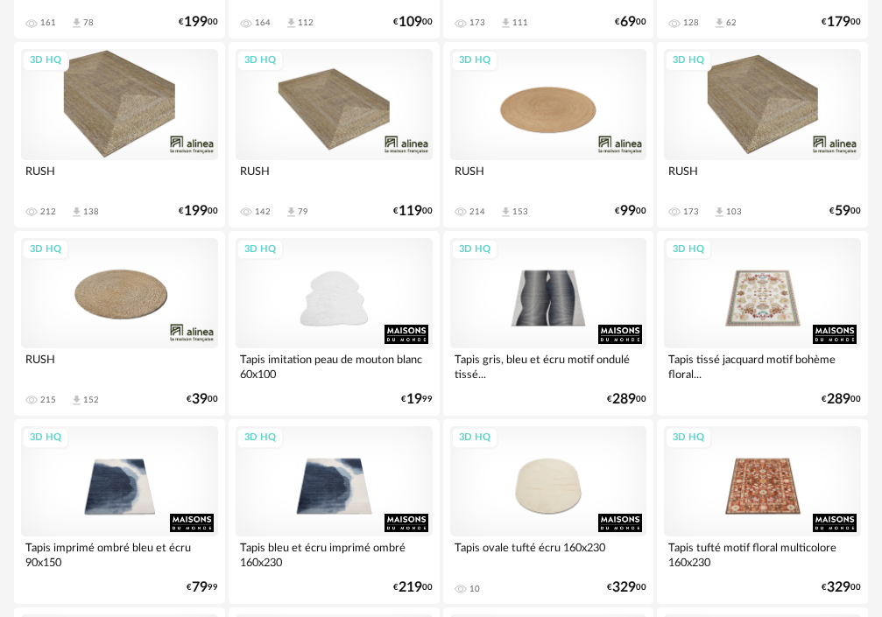
scroll to position [700, 0]
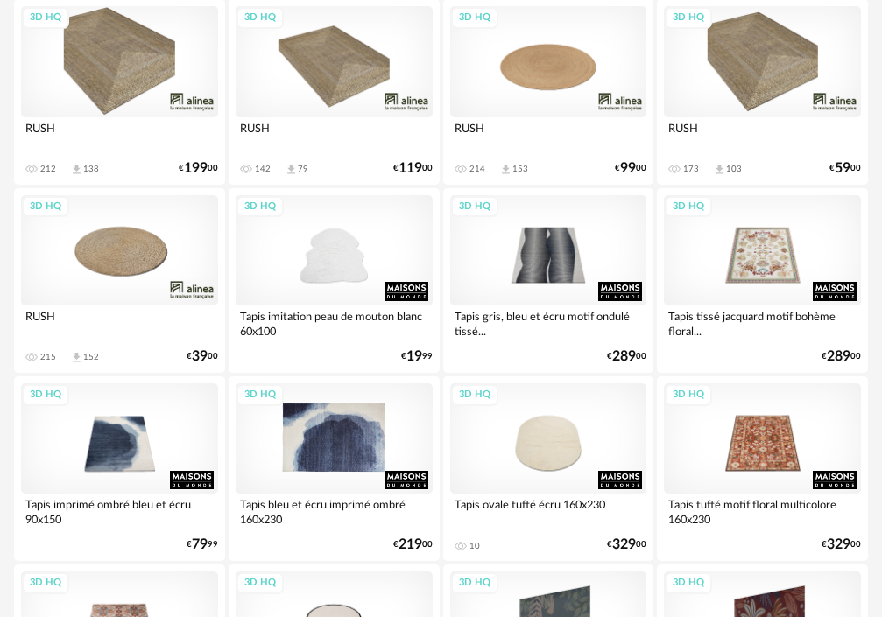
click at [349, 419] on div "3D HQ" at bounding box center [333, 438] width 197 height 110
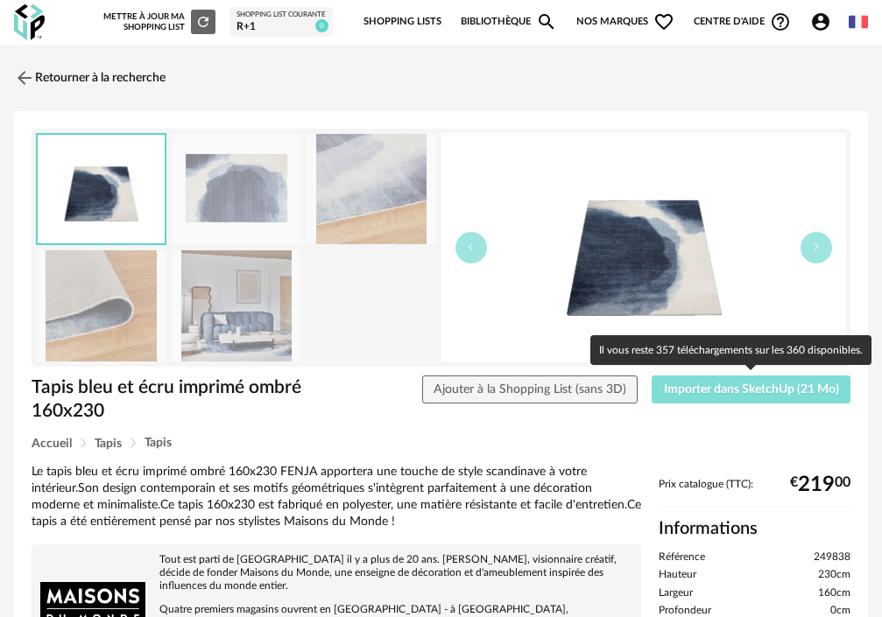
click at [715, 386] on span "Importer dans SketchUp (21 Mo)" at bounding box center [751, 389] width 175 height 12
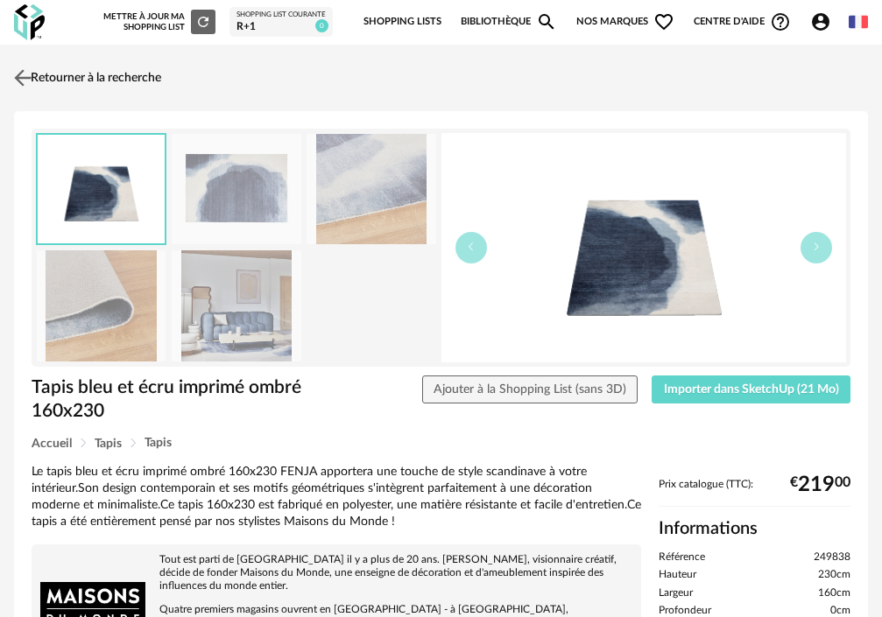
click at [15, 77] on img at bounding box center [23, 77] width 25 height 25
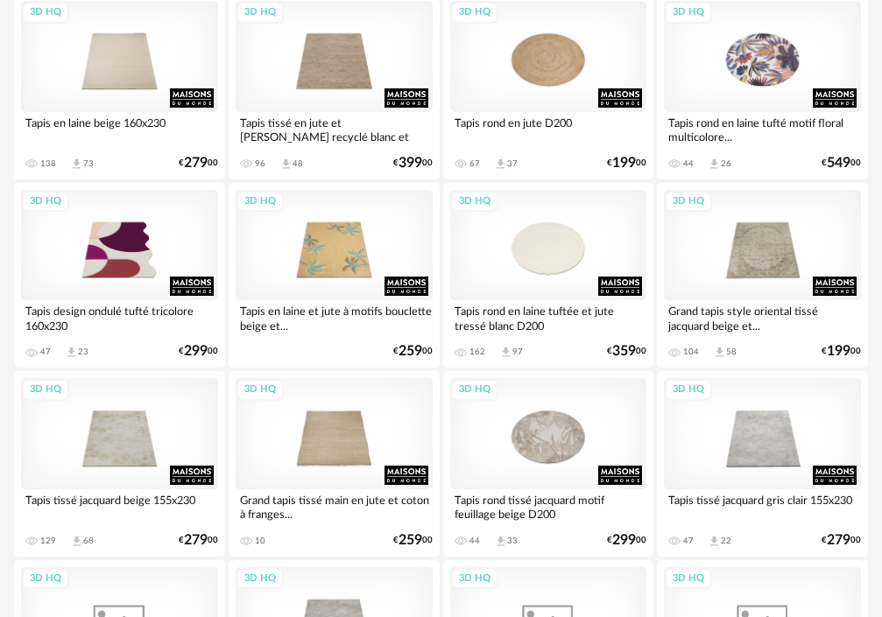
scroll to position [1319, 0]
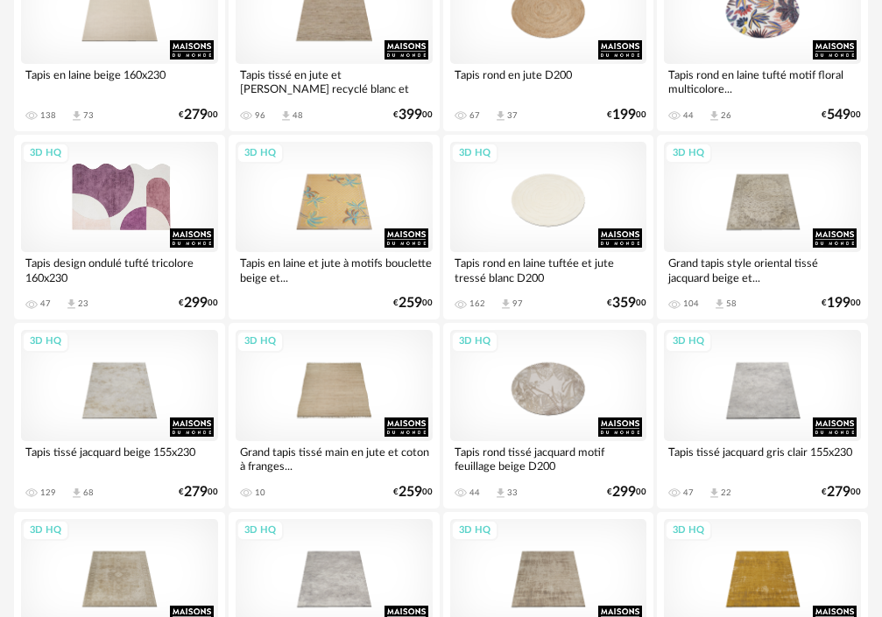
click at [160, 187] on div "3D HQ" at bounding box center [119, 197] width 197 height 110
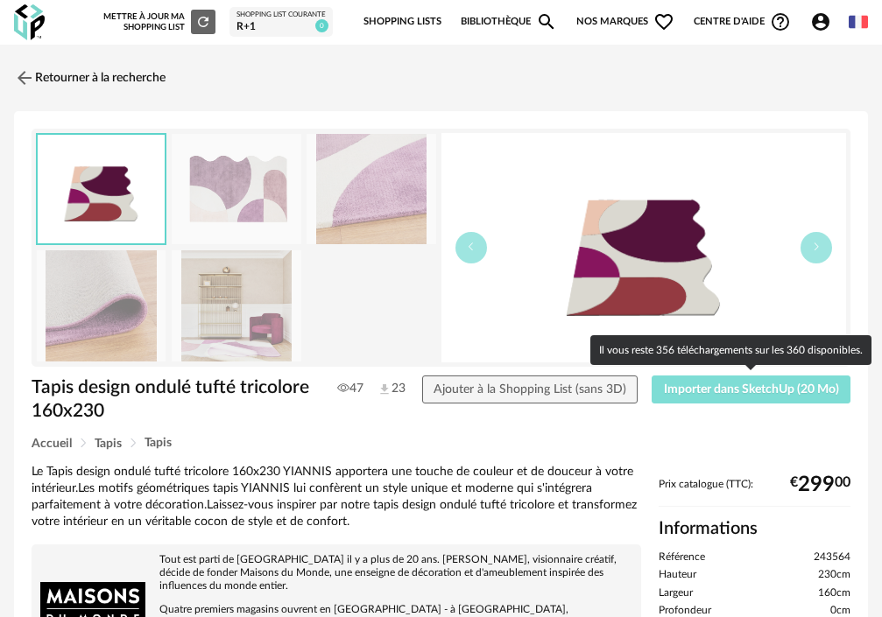
click at [686, 382] on button "Importer dans SketchUp (20 Mo)" at bounding box center [750, 390] width 199 height 28
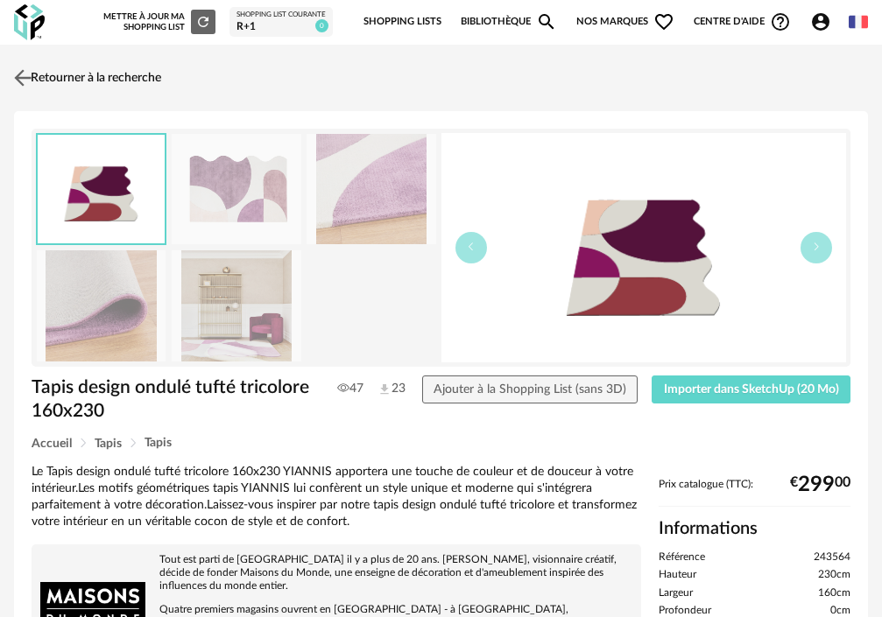
click at [22, 86] on img at bounding box center [23, 77] width 25 height 25
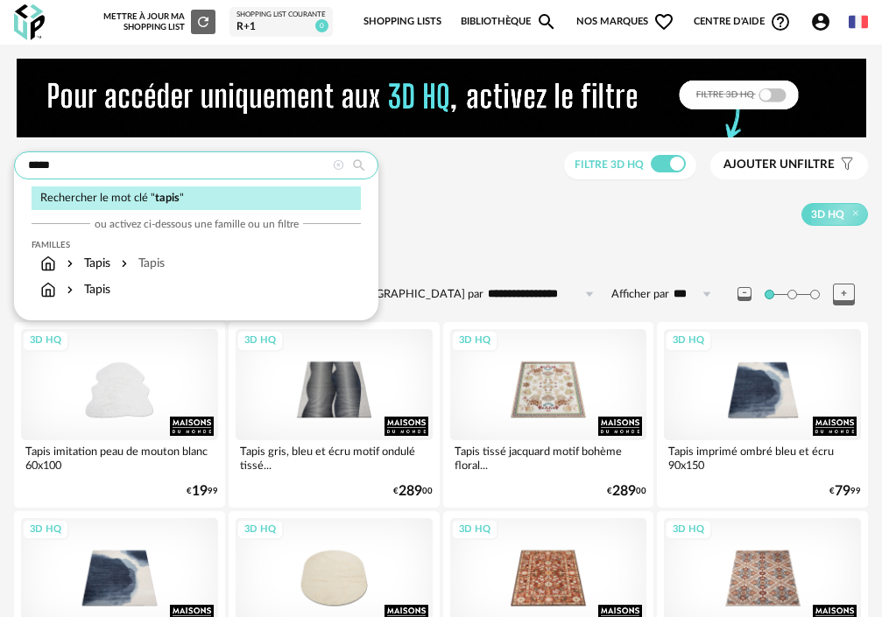
click at [280, 169] on input "*****" at bounding box center [196, 165] width 364 height 28
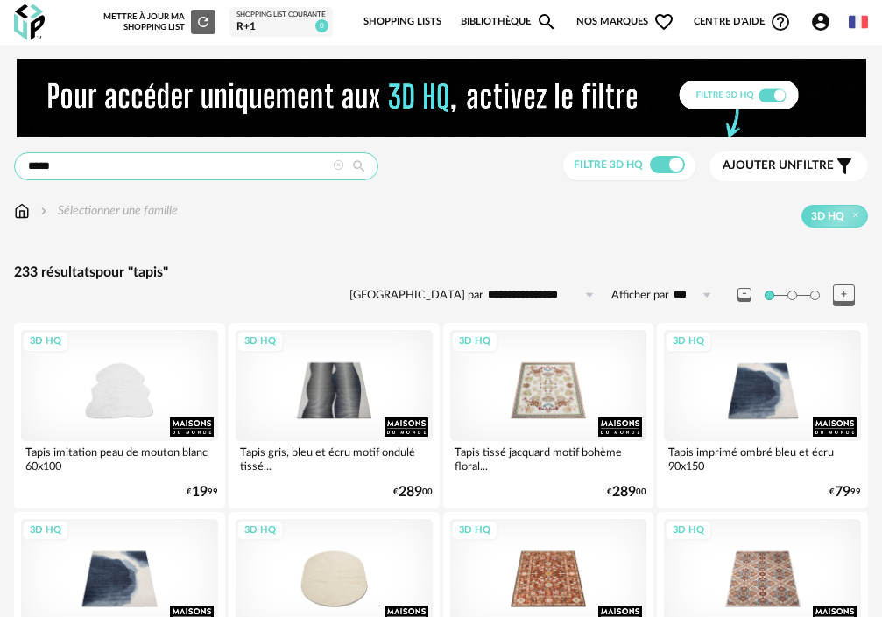
click at [158, 167] on input "*****" at bounding box center [196, 166] width 364 height 28
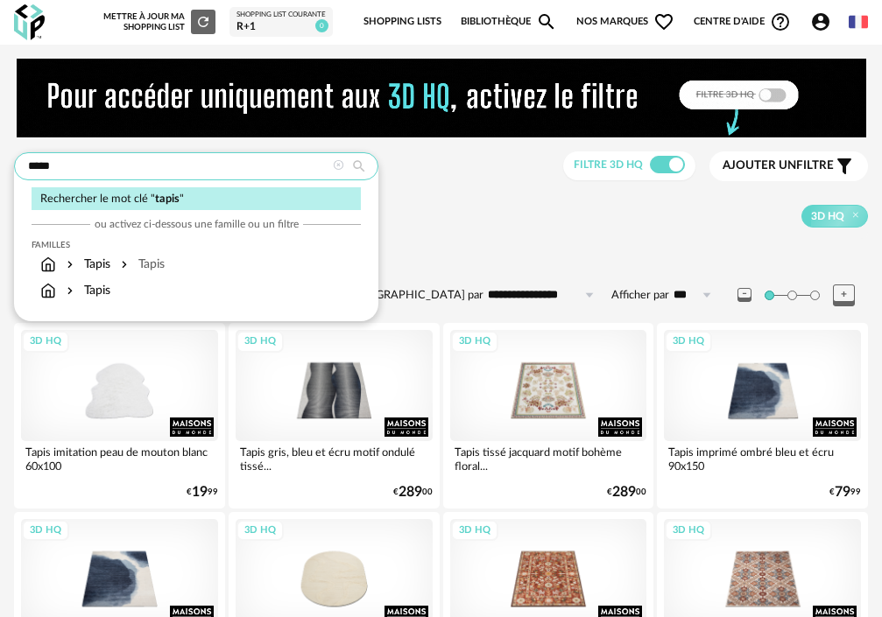
drag, startPoint x: 178, startPoint y: 167, endPoint x: -120, endPoint y: 163, distance: 297.7
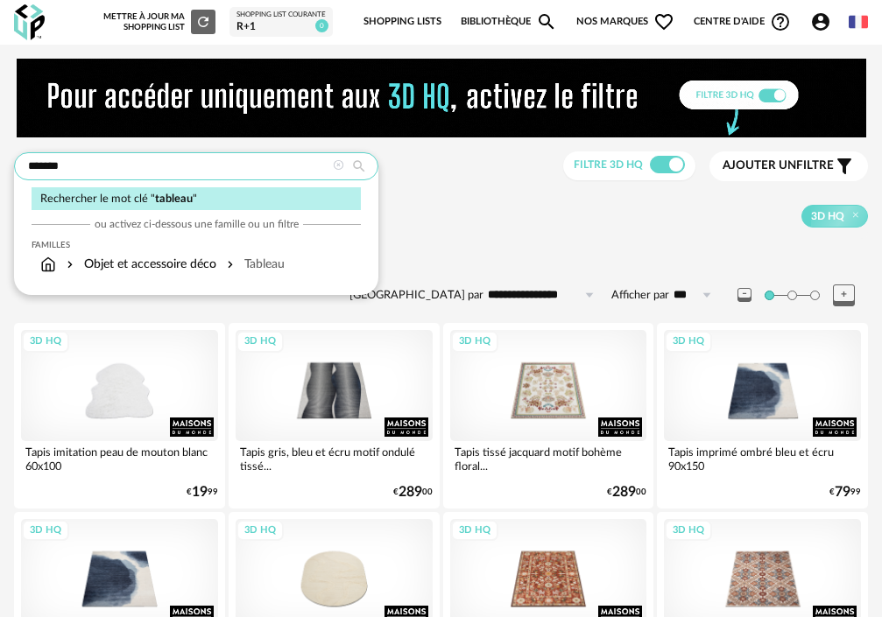
type input "*******"
type input "**********"
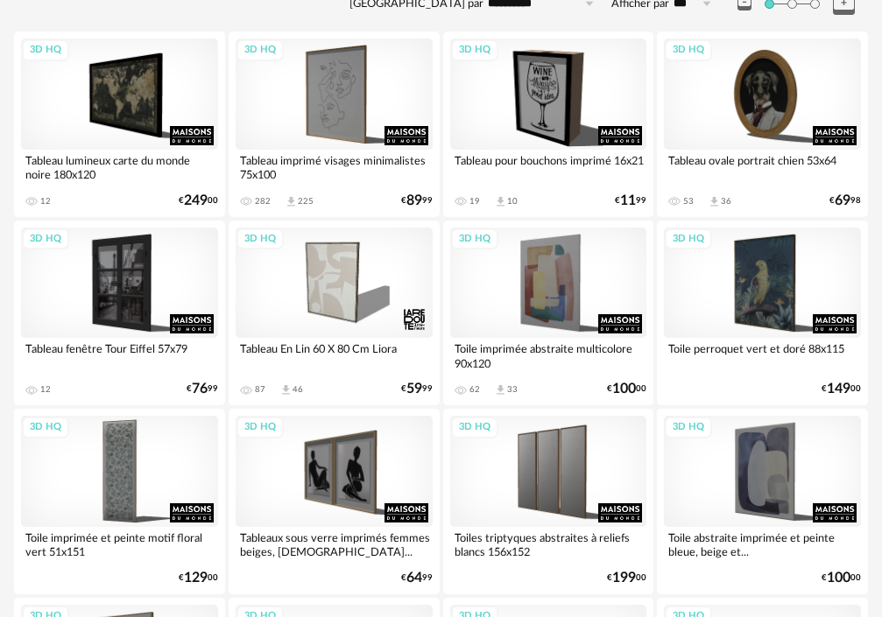
scroll to position [525, 0]
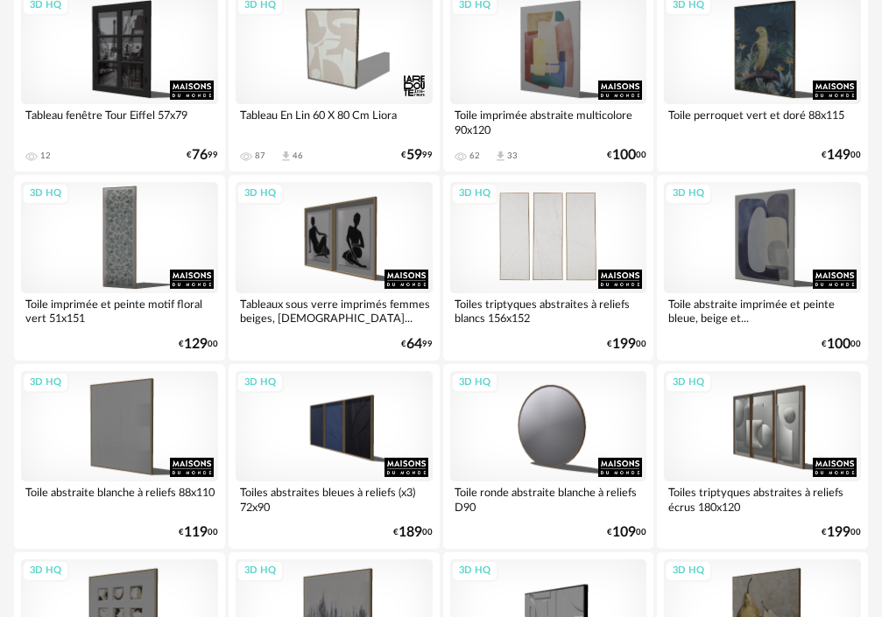
click at [576, 228] on div "3D HQ" at bounding box center [548, 237] width 197 height 110
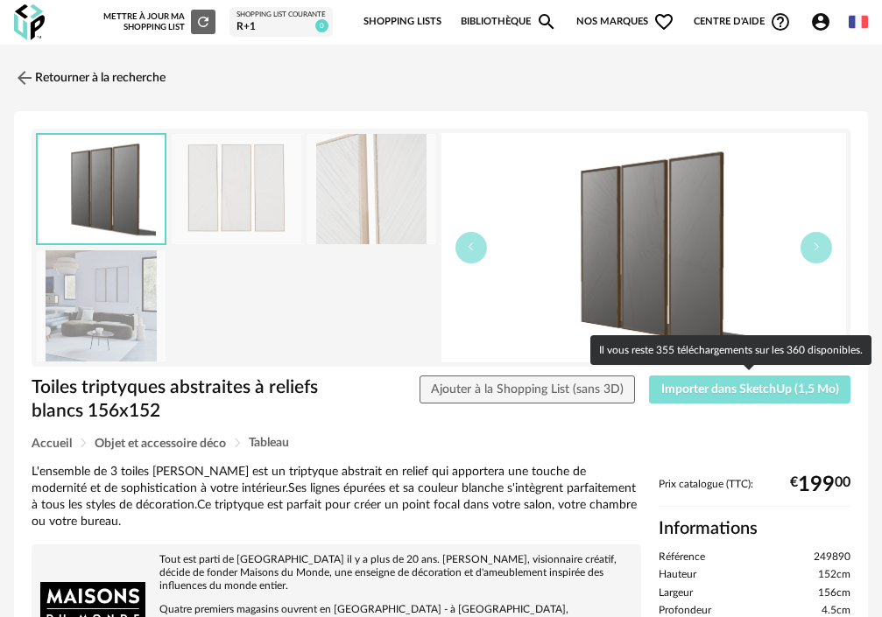
click at [694, 388] on span "Importer dans SketchUp (1,5 Mo)" at bounding box center [750, 389] width 178 height 12
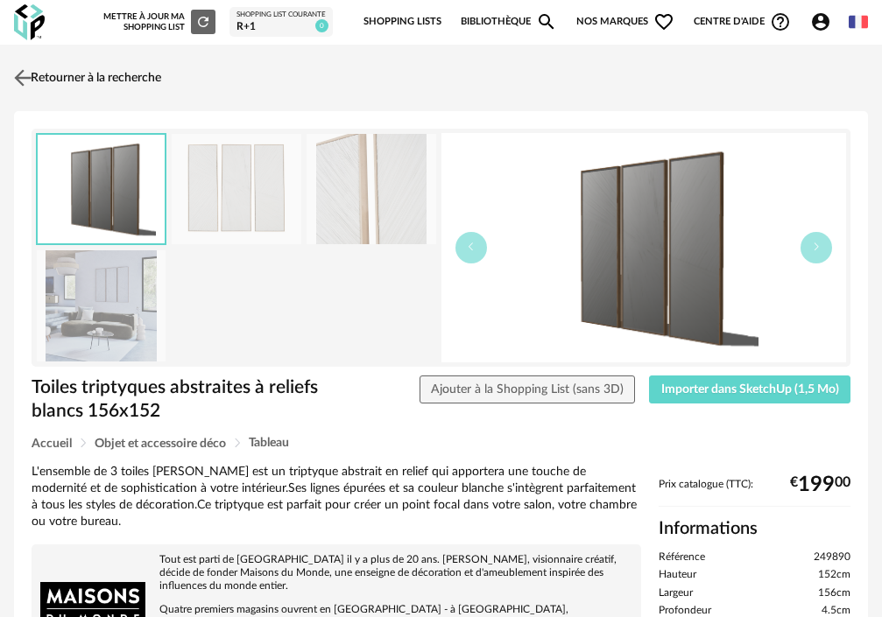
click at [25, 67] on img at bounding box center [23, 77] width 25 height 25
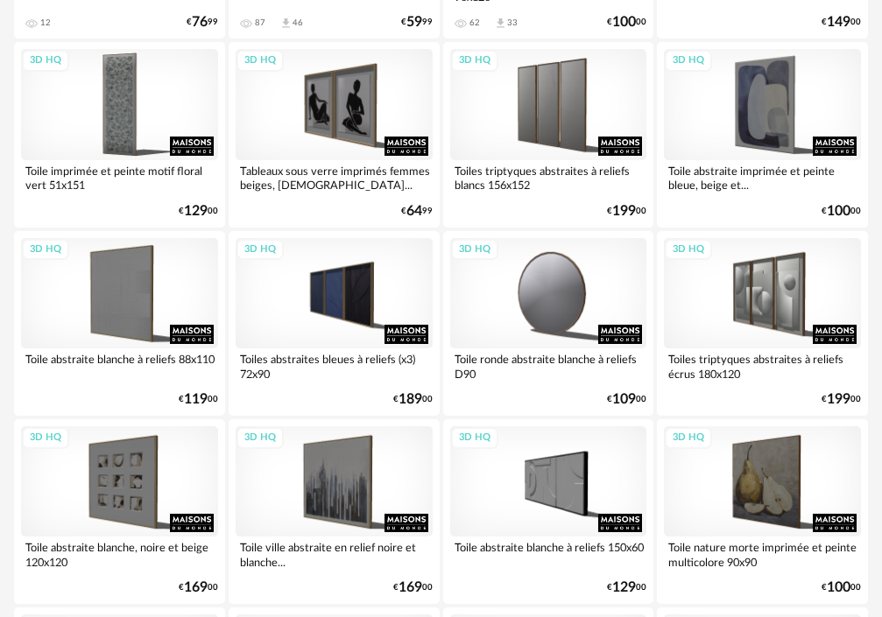
scroll to position [700, 0]
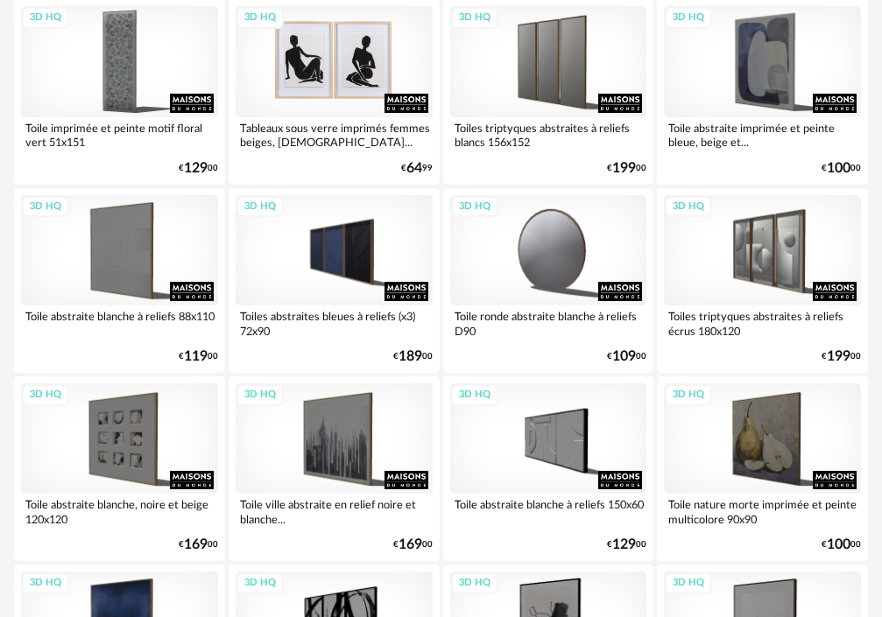
click at [362, 96] on div "3D HQ" at bounding box center [333, 61] width 197 height 110
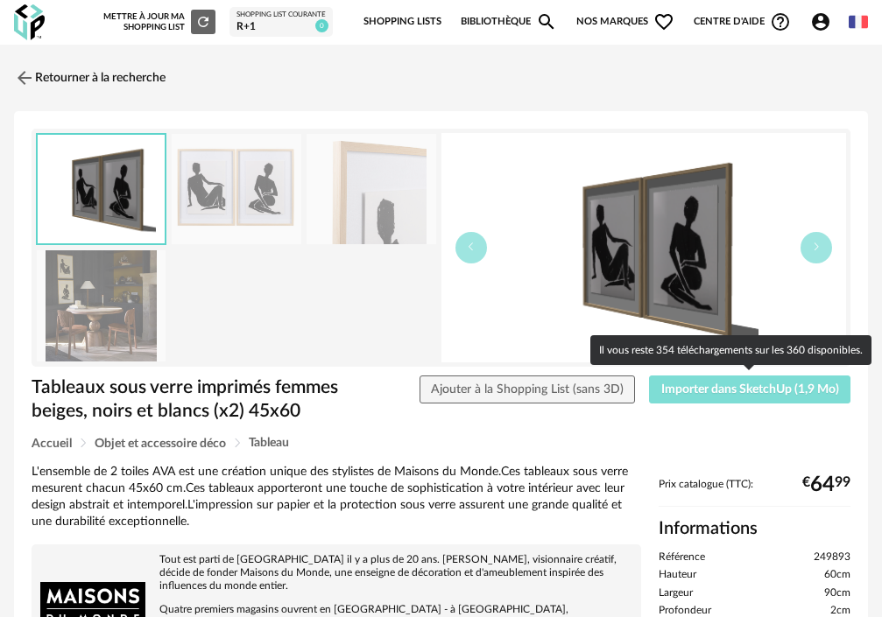
click at [729, 391] on span "Importer dans SketchUp (1,9 Mo)" at bounding box center [750, 389] width 178 height 12
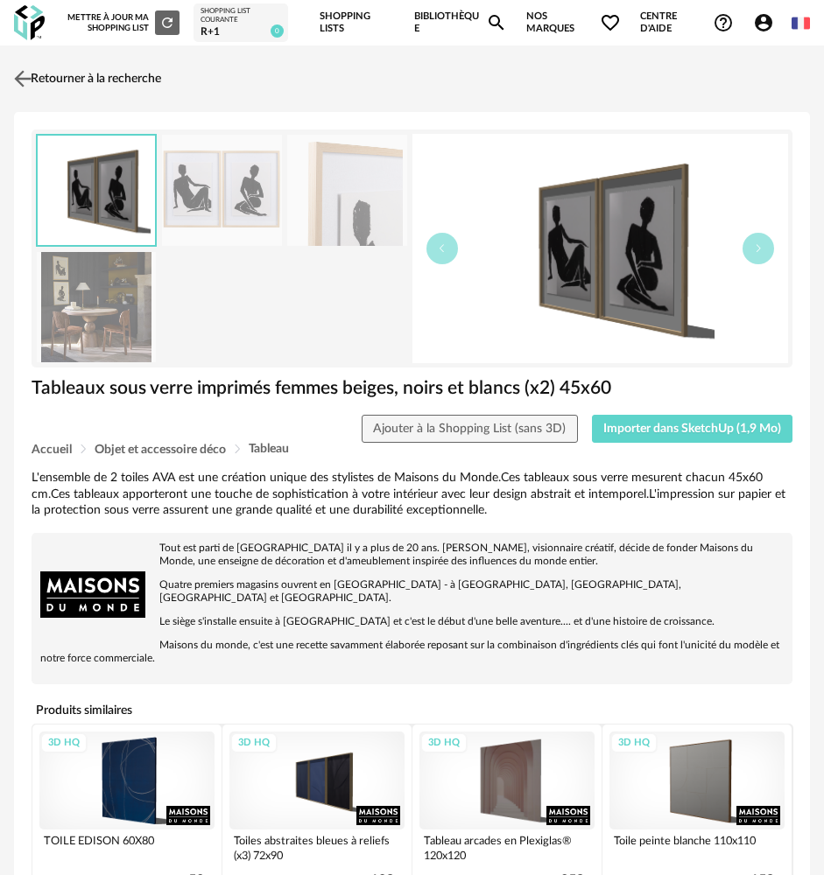
click at [32, 80] on img at bounding box center [23, 79] width 25 height 25
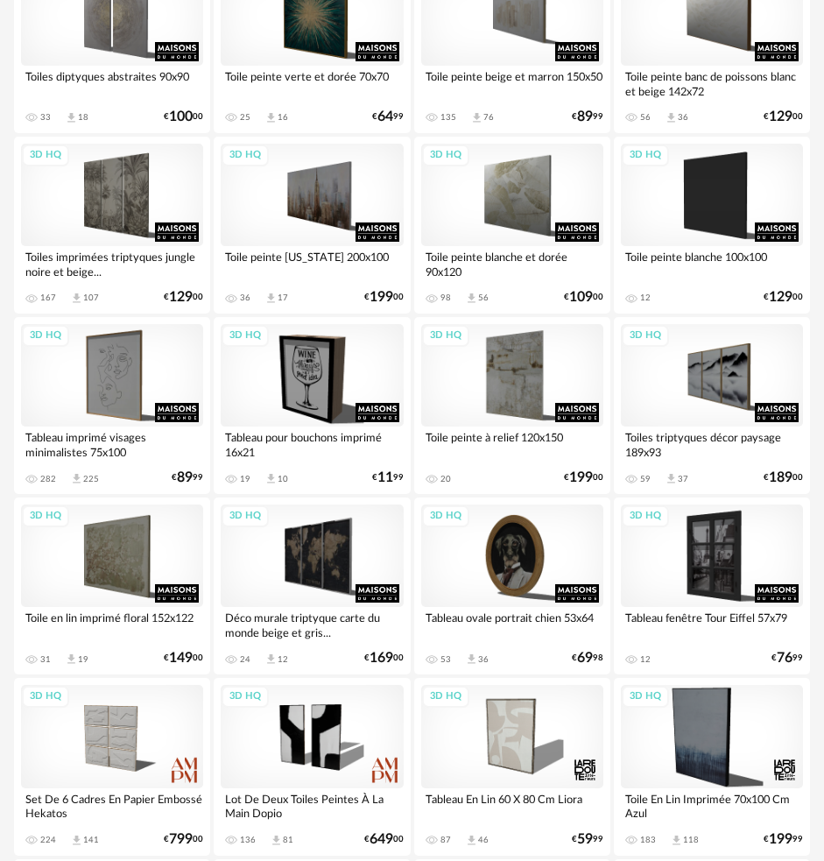
scroll to position [2709, 0]
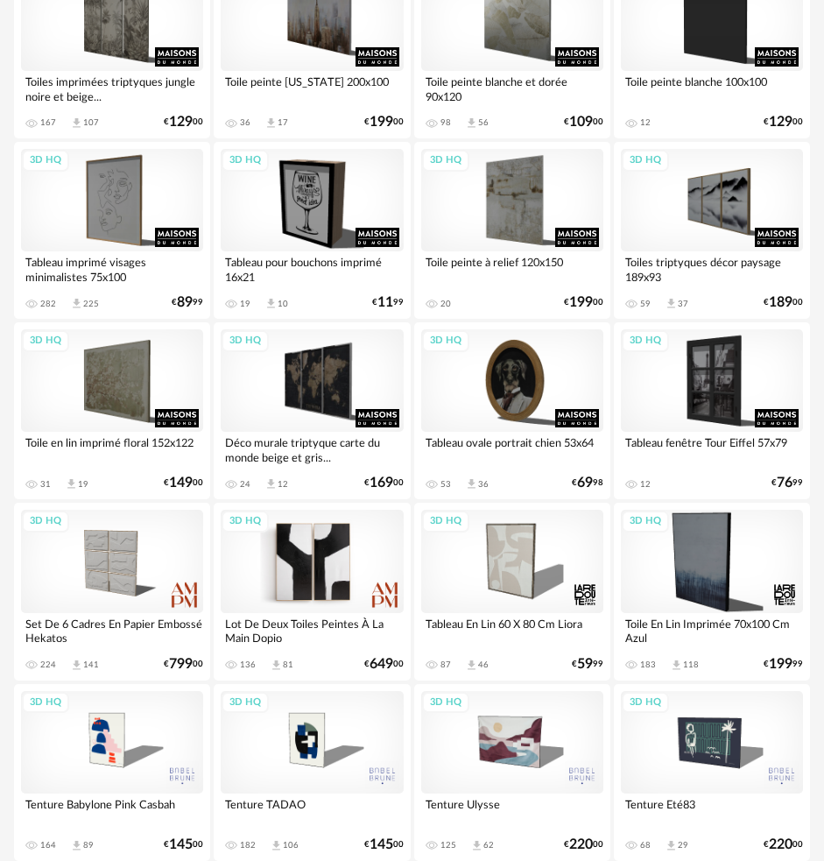
click at [330, 566] on div "3D HQ" at bounding box center [312, 560] width 182 height 102
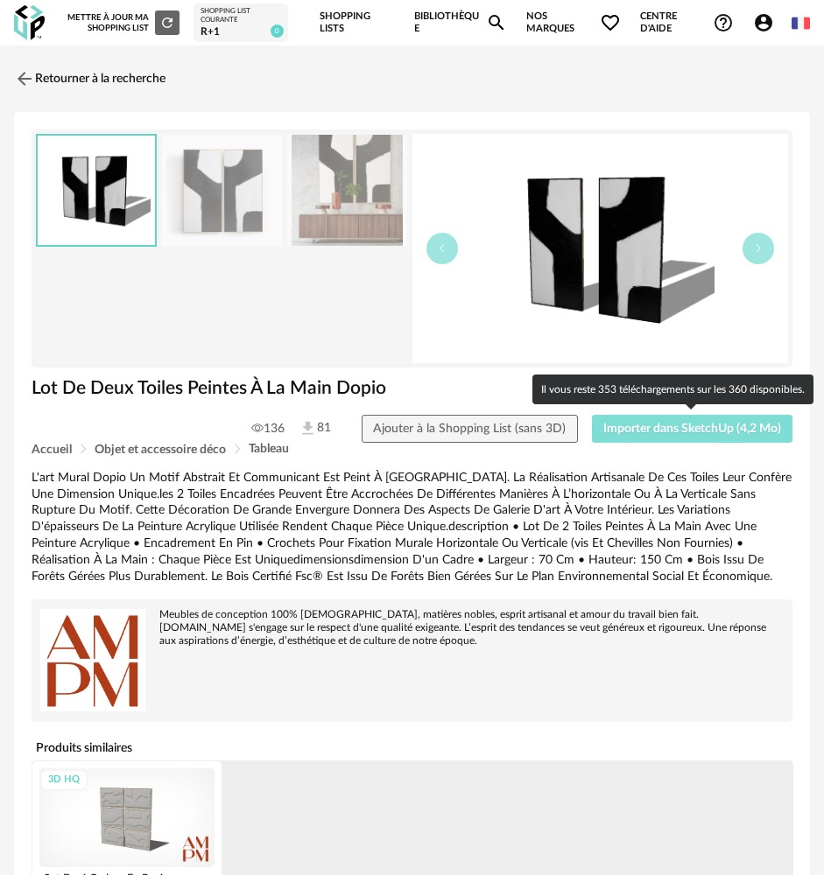
click at [647, 429] on span "Importer dans SketchUp (4,2 Mo)" at bounding box center [692, 429] width 178 height 12
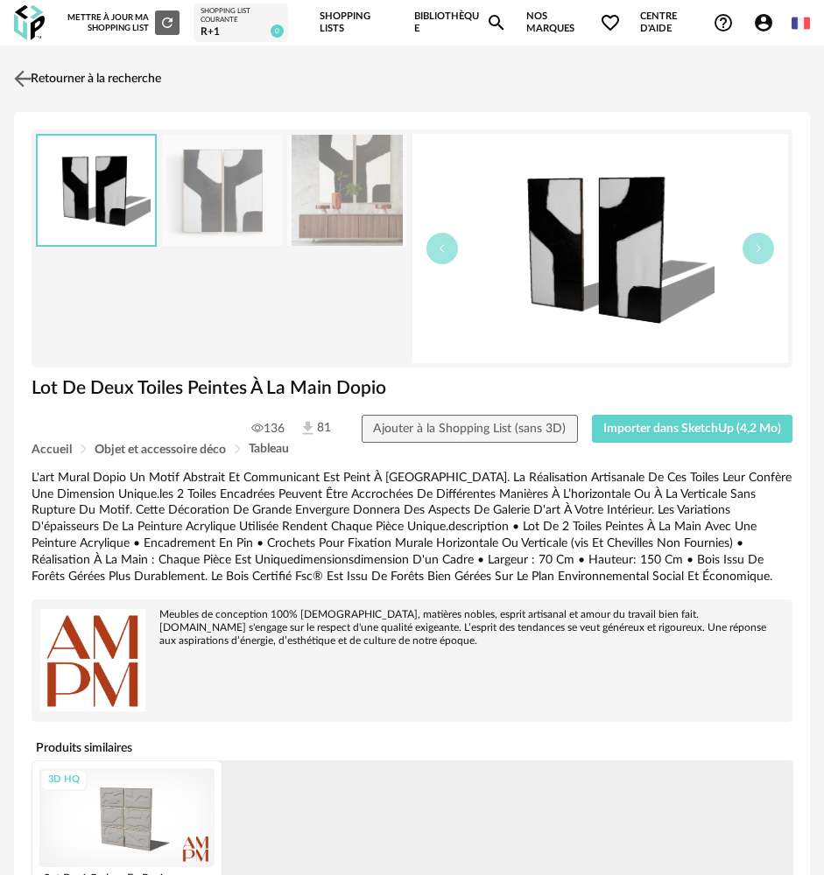
click at [41, 82] on link "Retourner à la recherche" at bounding box center [85, 79] width 151 height 39
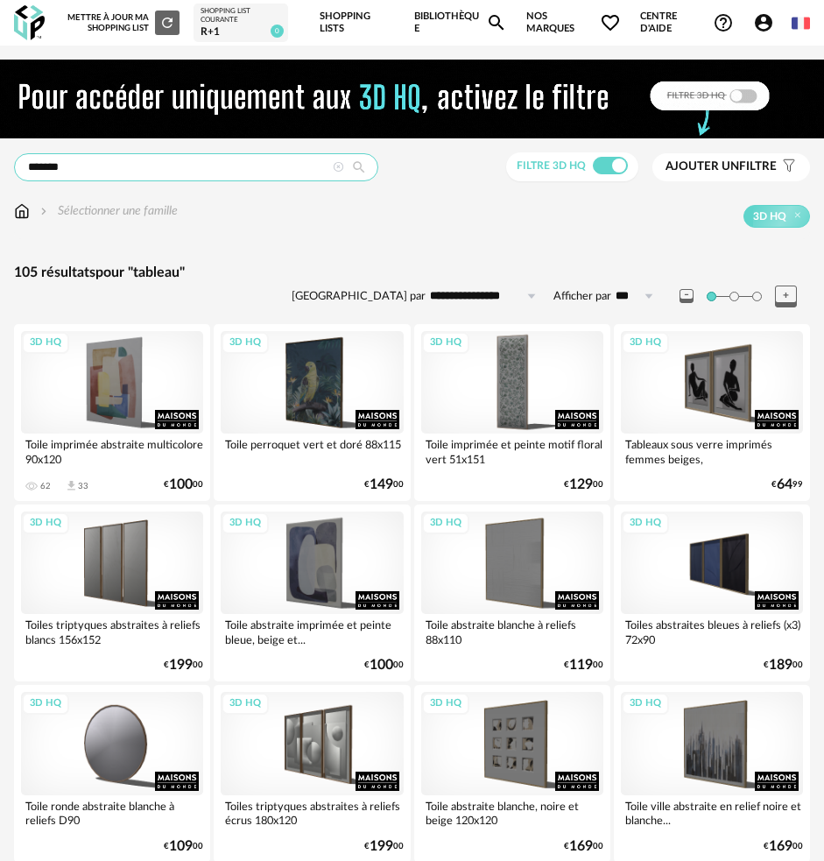
click at [254, 170] on input "*******" at bounding box center [196, 167] width 364 height 28
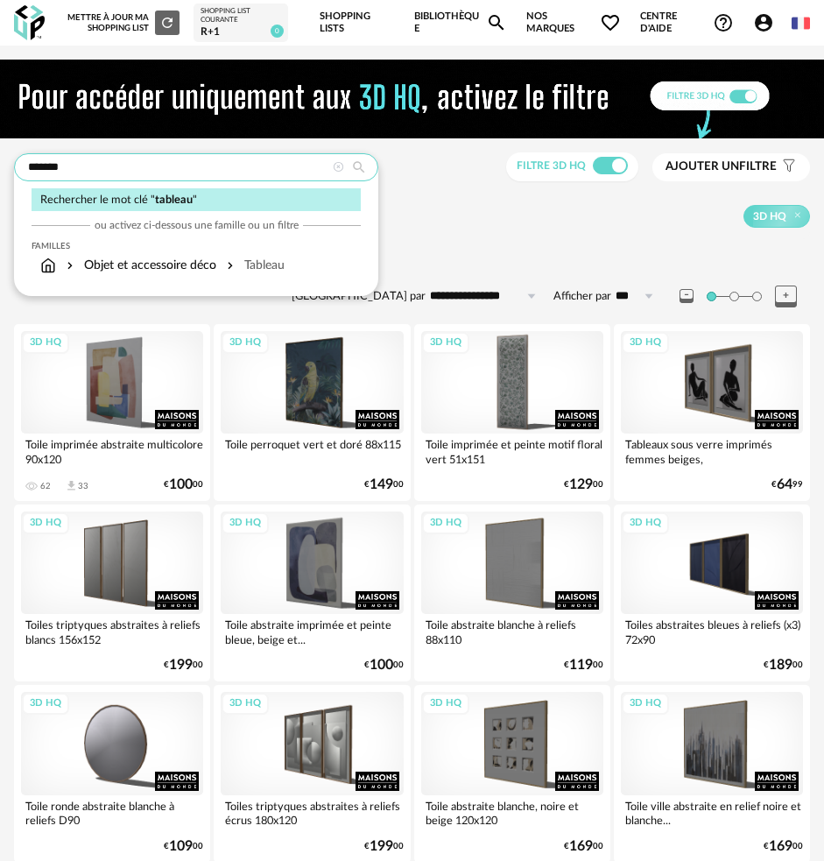
drag, startPoint x: 254, startPoint y: 170, endPoint x: -293, endPoint y: 149, distance: 547.5
type input "*******"
type input "**********"
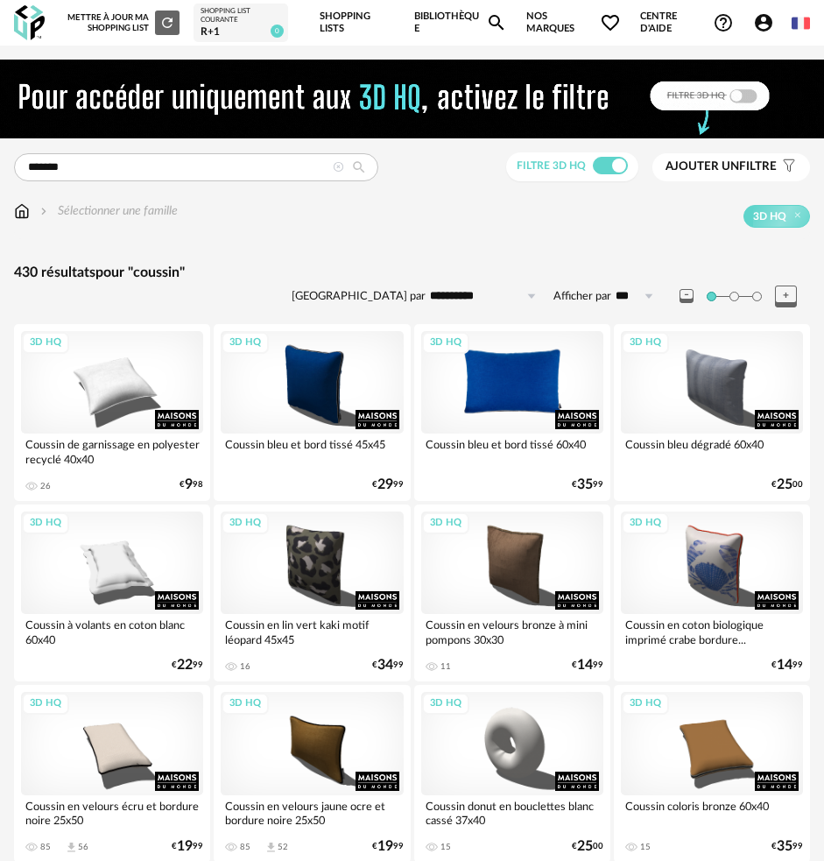
click at [507, 382] on div "3D HQ" at bounding box center [512, 382] width 182 height 102
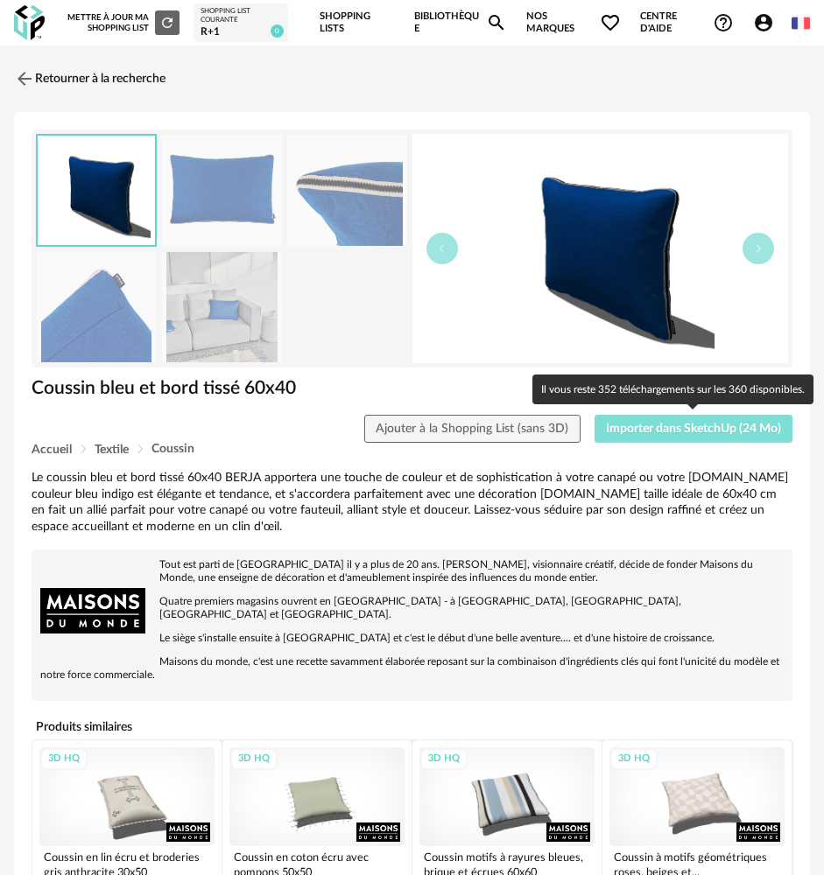
click at [663, 416] on button "Importer dans SketchUp (24 Mo)" at bounding box center [693, 429] width 199 height 28
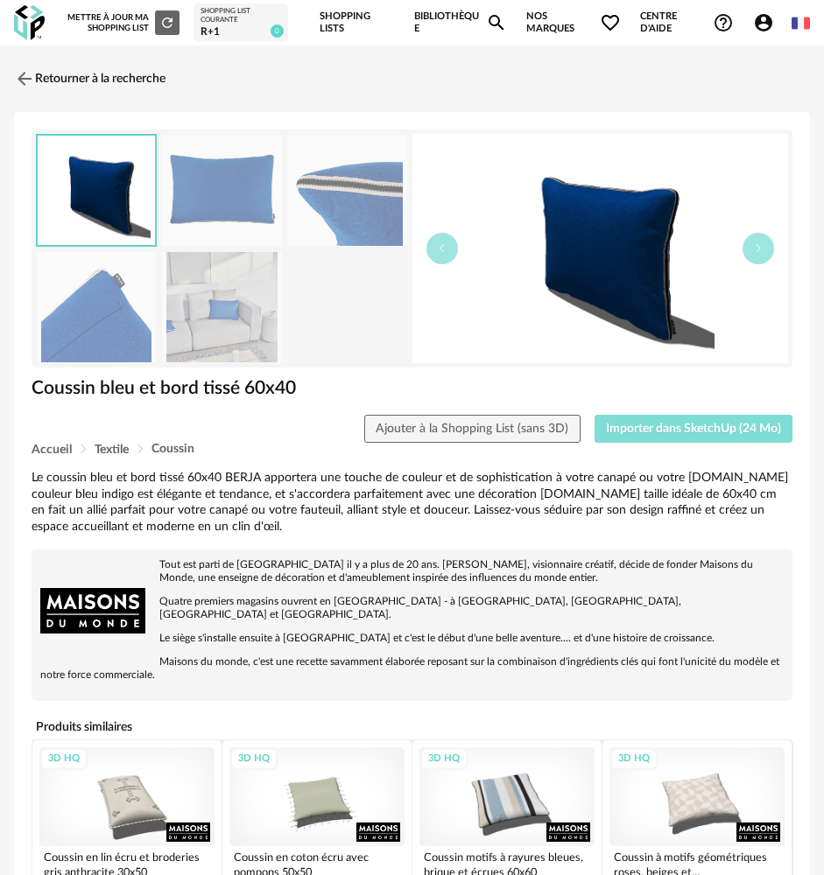
click at [594, 415] on button "Importer dans SketchUp (24 Mo)" at bounding box center [693, 429] width 199 height 28
click at [27, 74] on img at bounding box center [23, 79] width 25 height 25
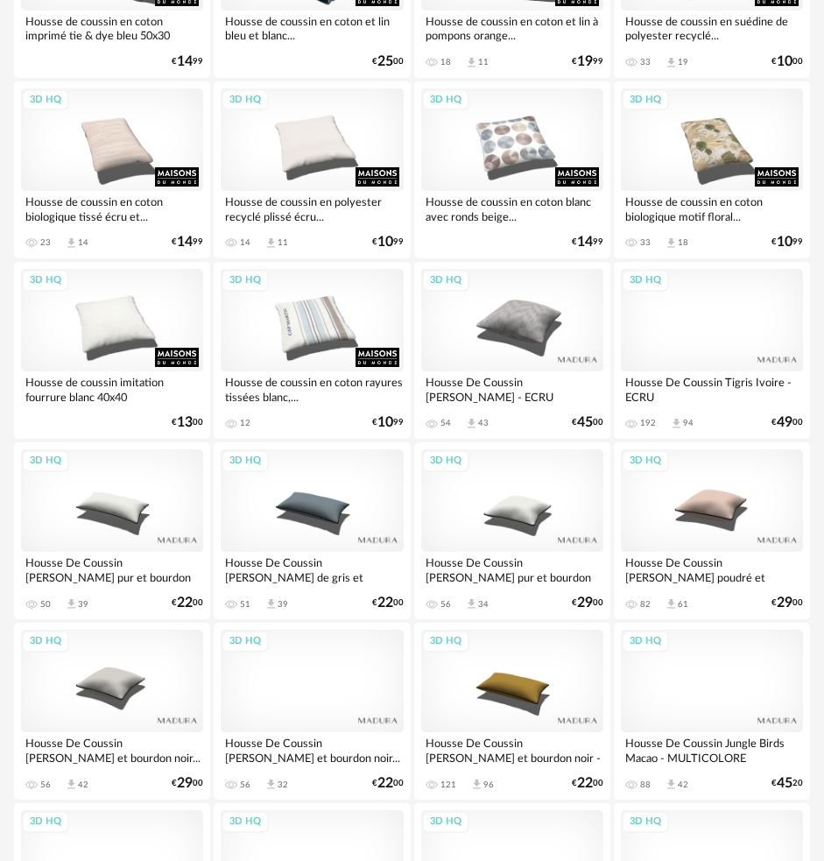
scroll to position [2451, 0]
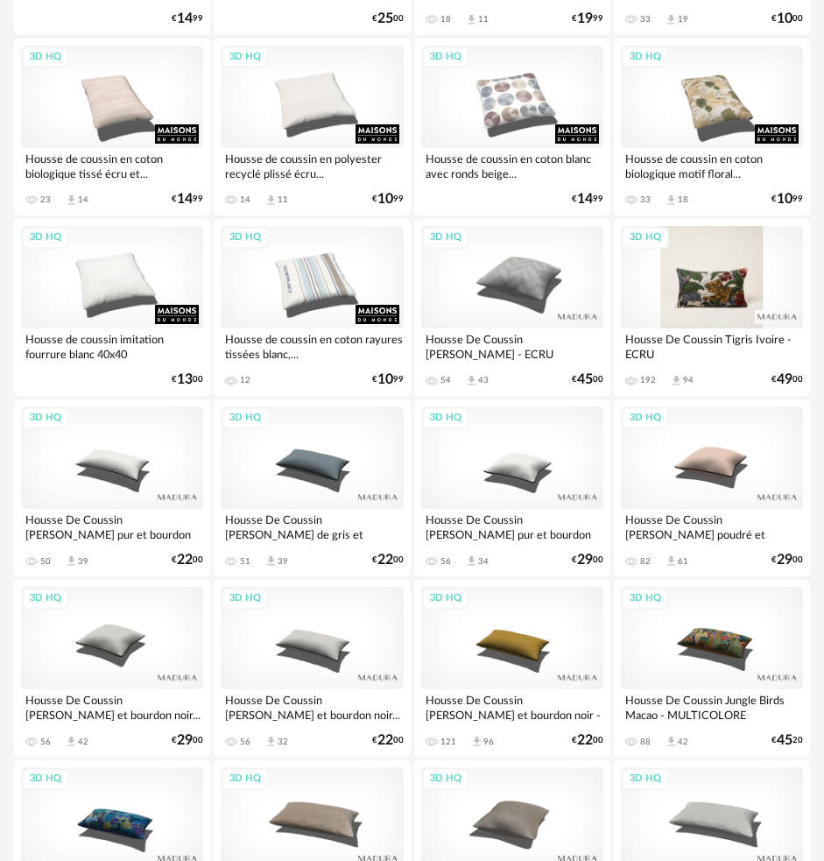
click at [715, 291] on div "3D HQ" at bounding box center [712, 277] width 182 height 102
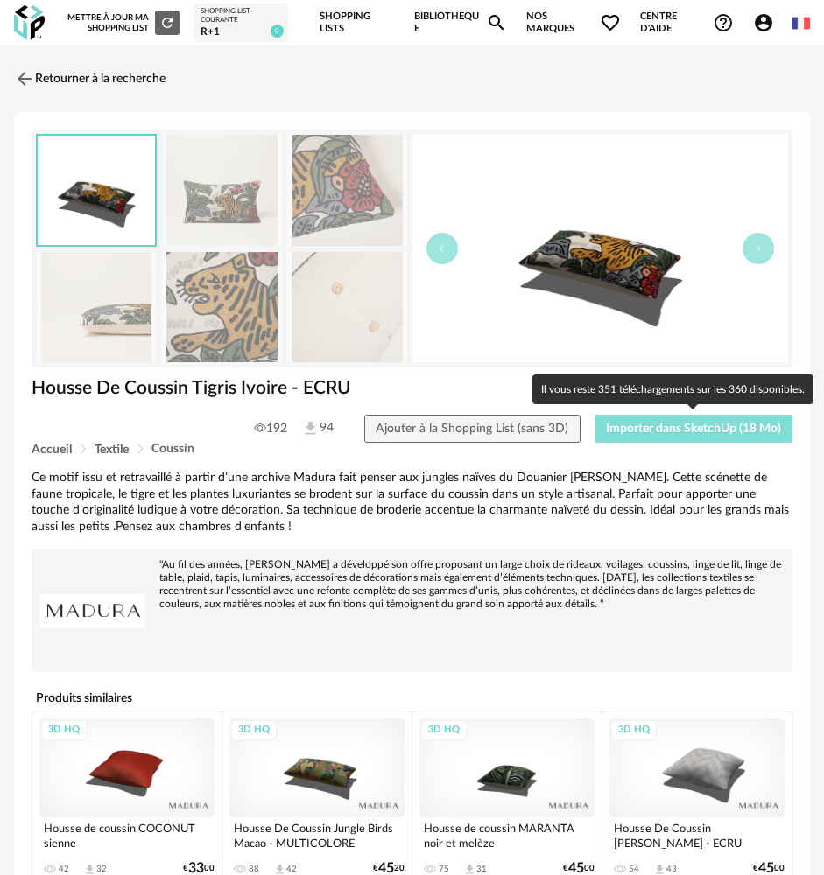
click at [688, 421] on button "Importer dans SketchUp (18 Mo)" at bounding box center [693, 429] width 199 height 28
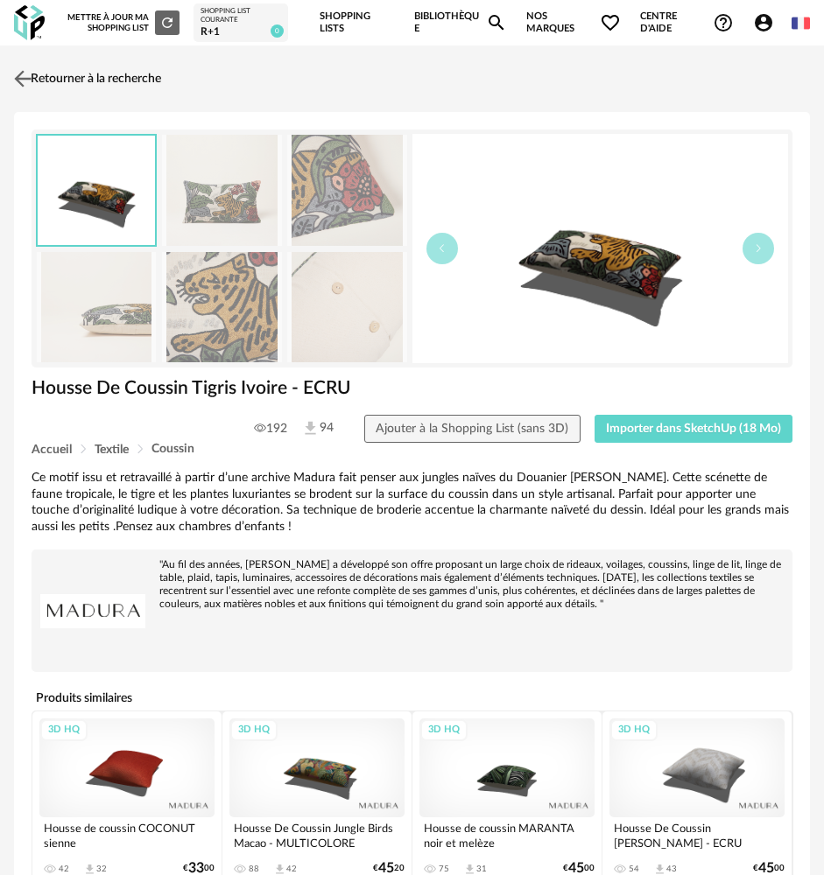
click at [18, 78] on img at bounding box center [23, 79] width 25 height 25
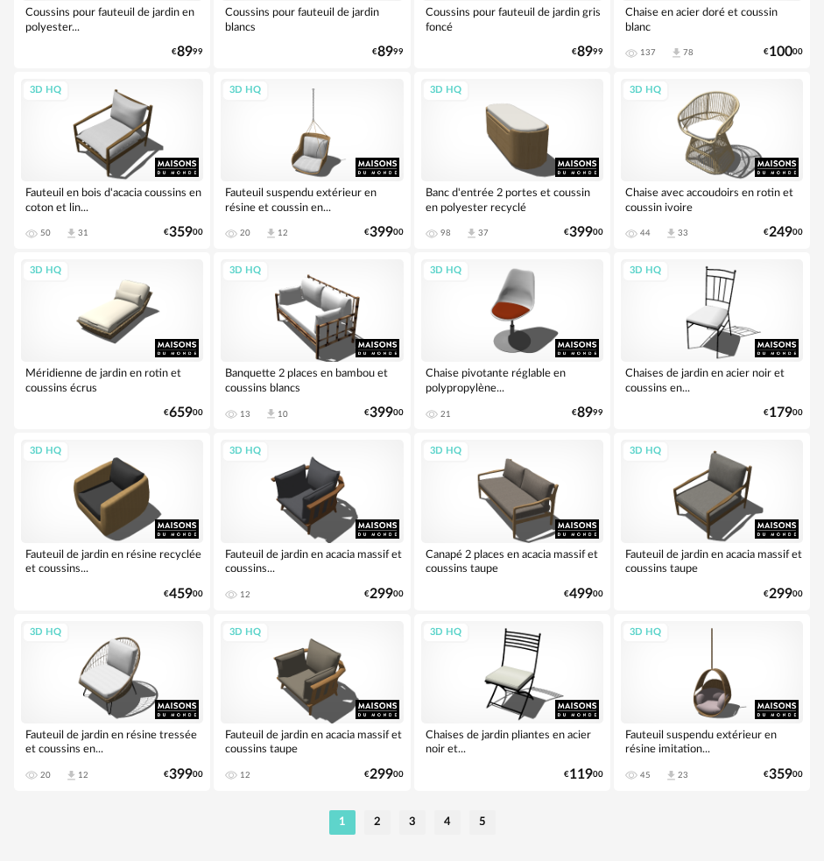
scroll to position [4084, 0]
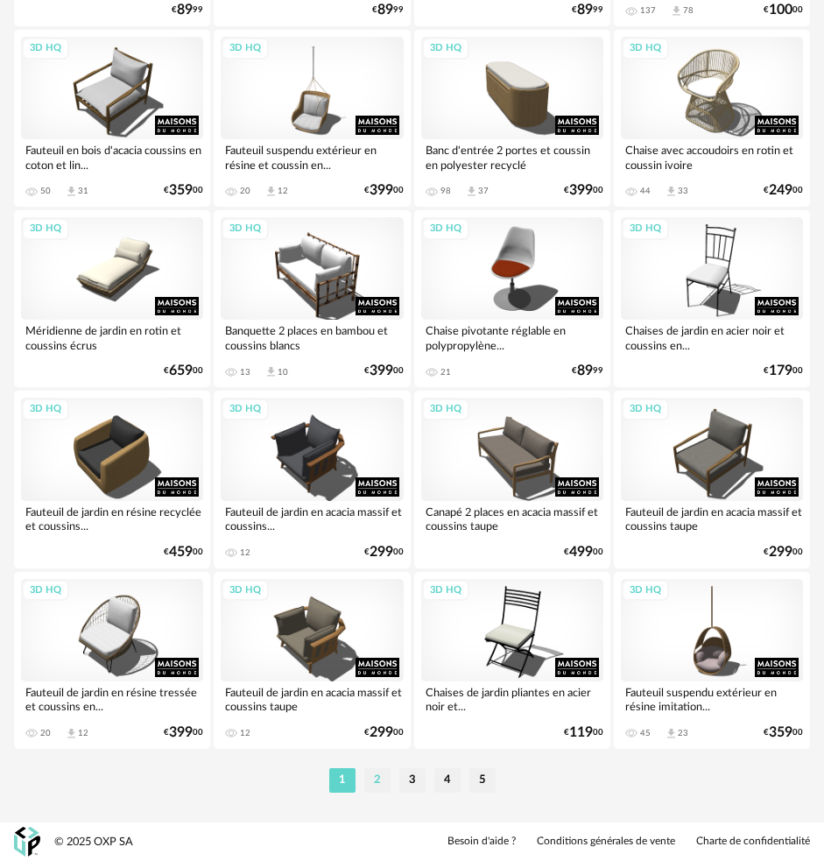
click at [373, 773] on li "2" at bounding box center [377, 780] width 26 height 25
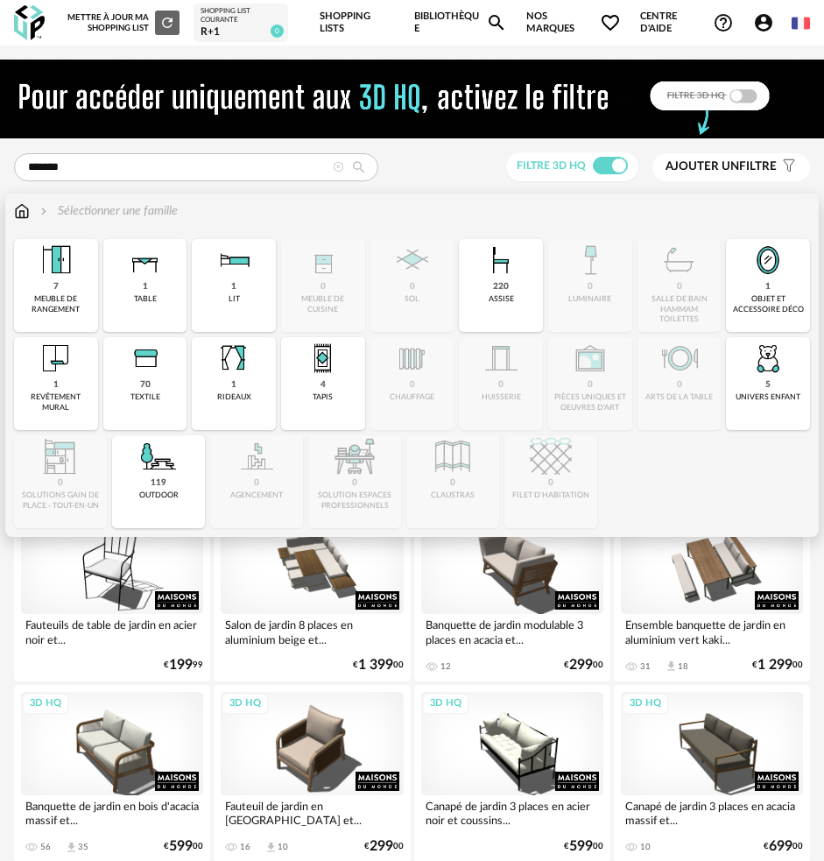
click at [23, 208] on img at bounding box center [22, 211] width 16 height 18
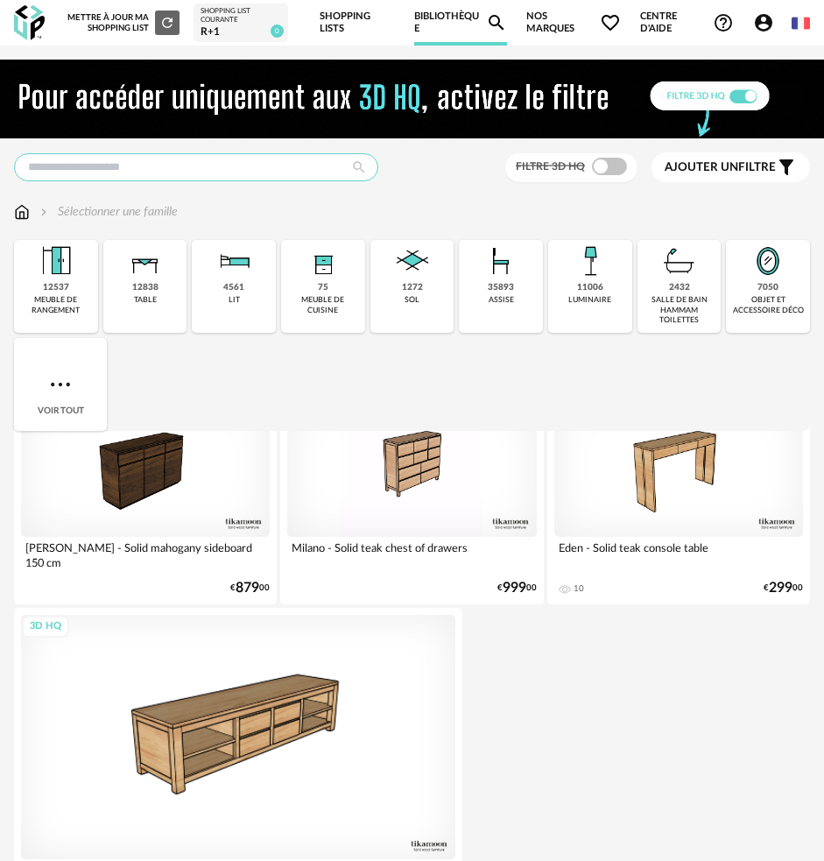
click at [126, 171] on input "text" at bounding box center [196, 167] width 364 height 28
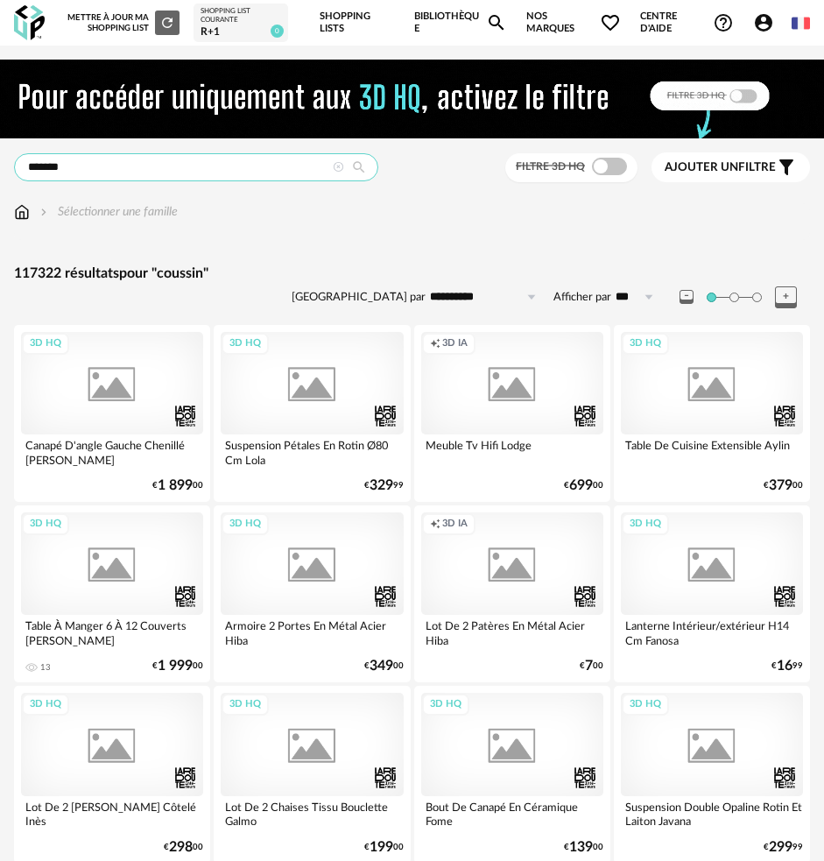
type input "*******"
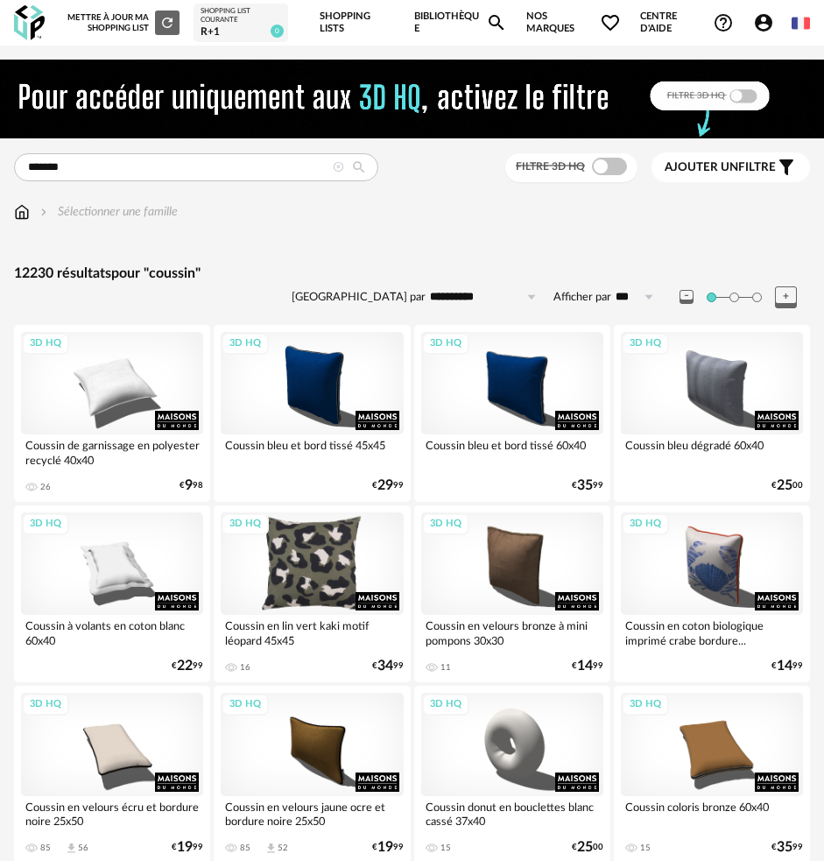
click at [313, 587] on div "3D HQ" at bounding box center [312, 563] width 182 height 102
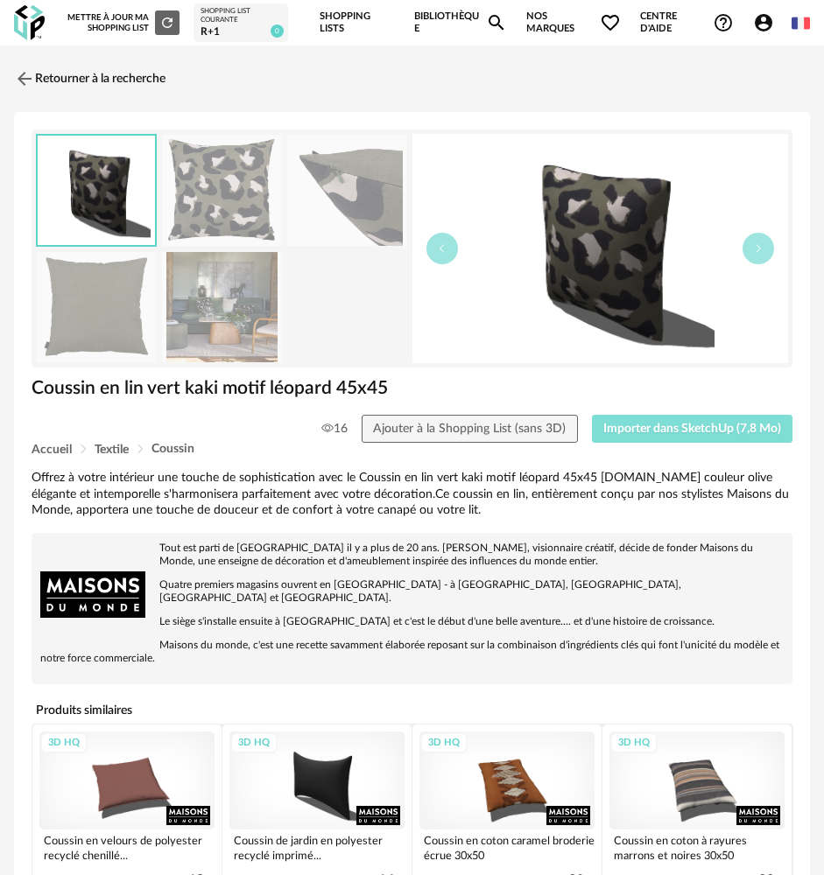
click at [655, 436] on button "Importer dans SketchUp (7,8 Mo)" at bounding box center [692, 429] width 201 height 28
click at [27, 81] on img at bounding box center [23, 79] width 25 height 25
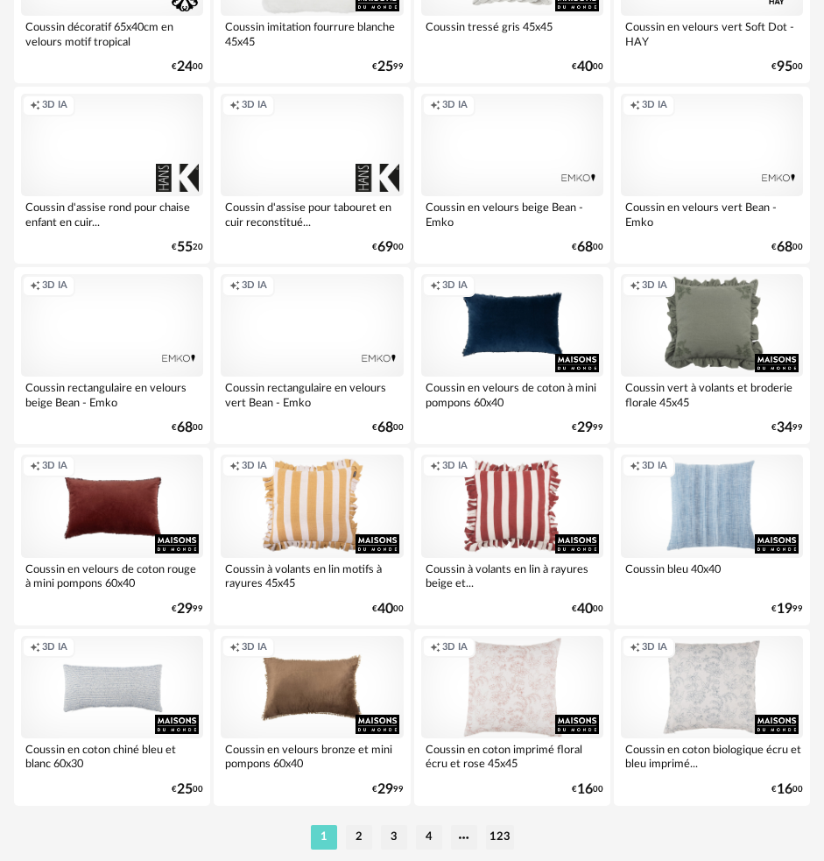
scroll to position [4084, 0]
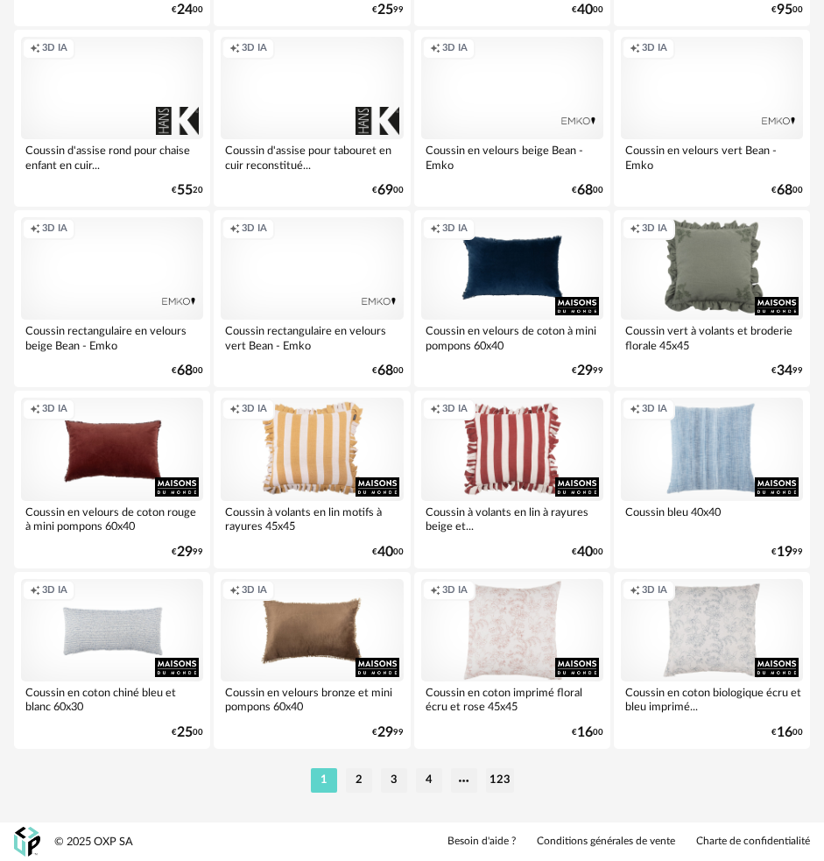
click at [362, 779] on li "2" at bounding box center [359, 780] width 26 height 25
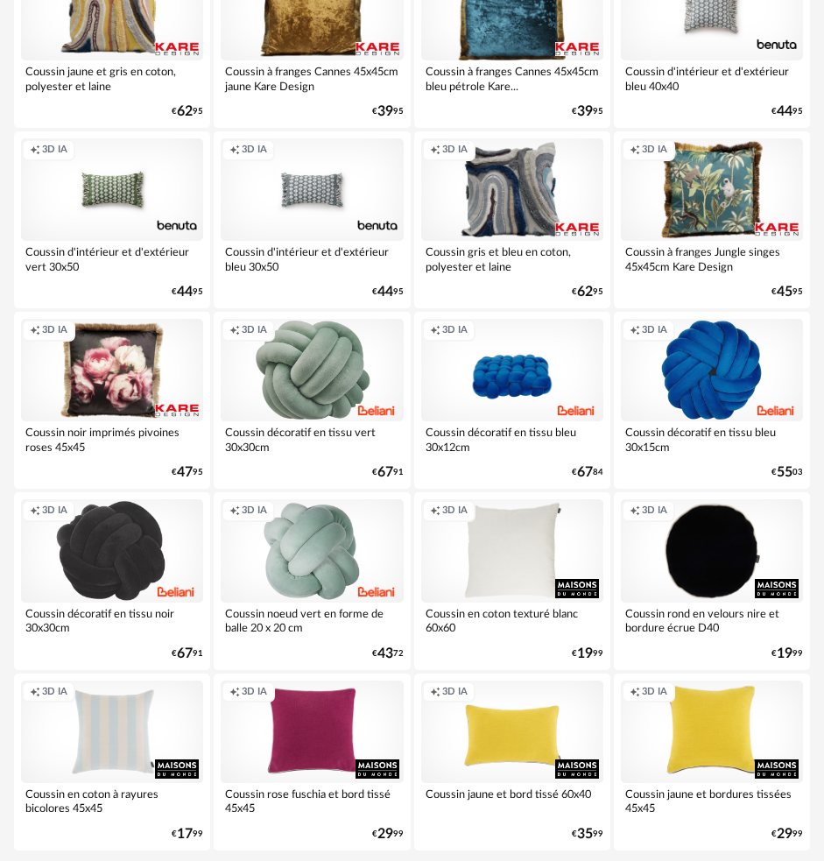
scroll to position [4084, 0]
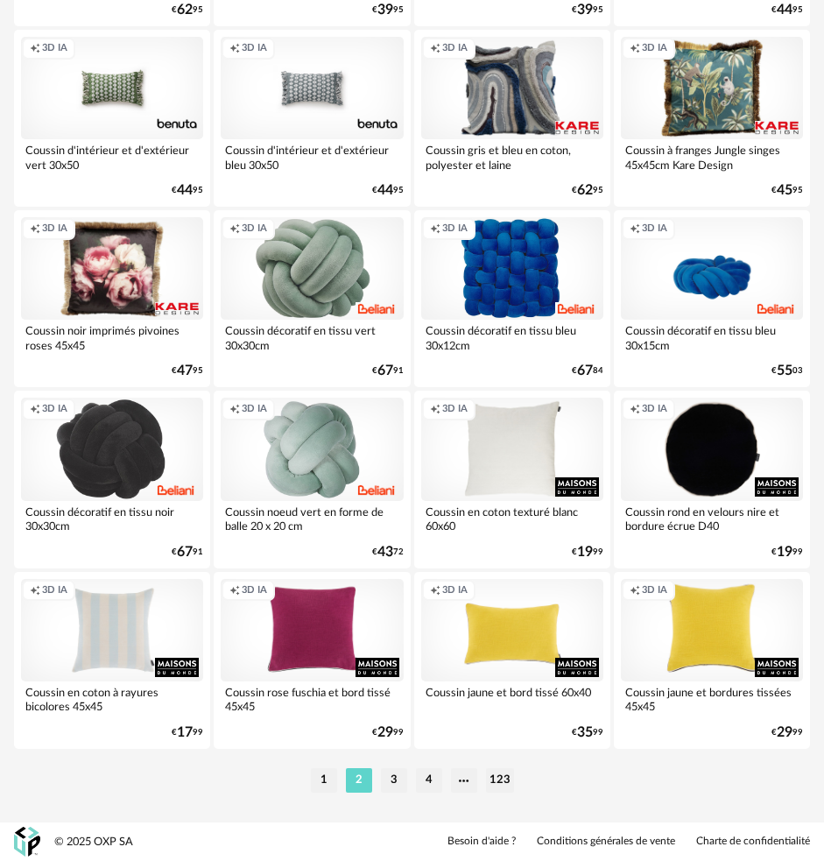
click at [745, 267] on div "Creation icon 3D IA" at bounding box center [712, 268] width 182 height 102
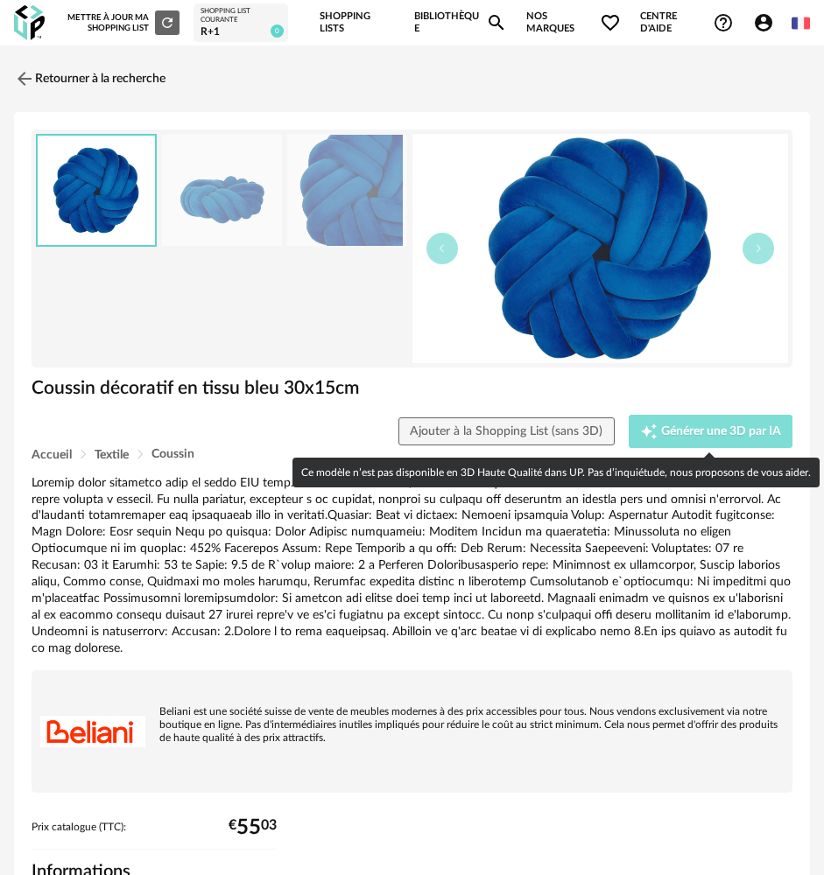
click at [674, 428] on span "Générer une 3D par IA" at bounding box center [721, 431] width 120 height 12
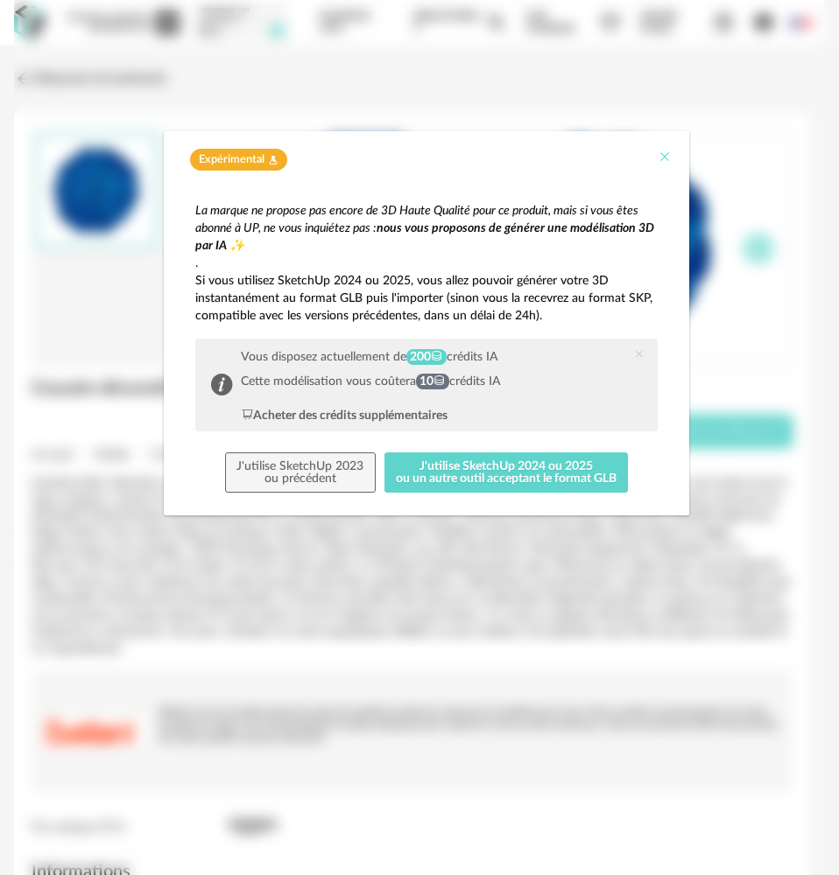
click at [667, 161] on icon "Close" at bounding box center [664, 157] width 14 height 14
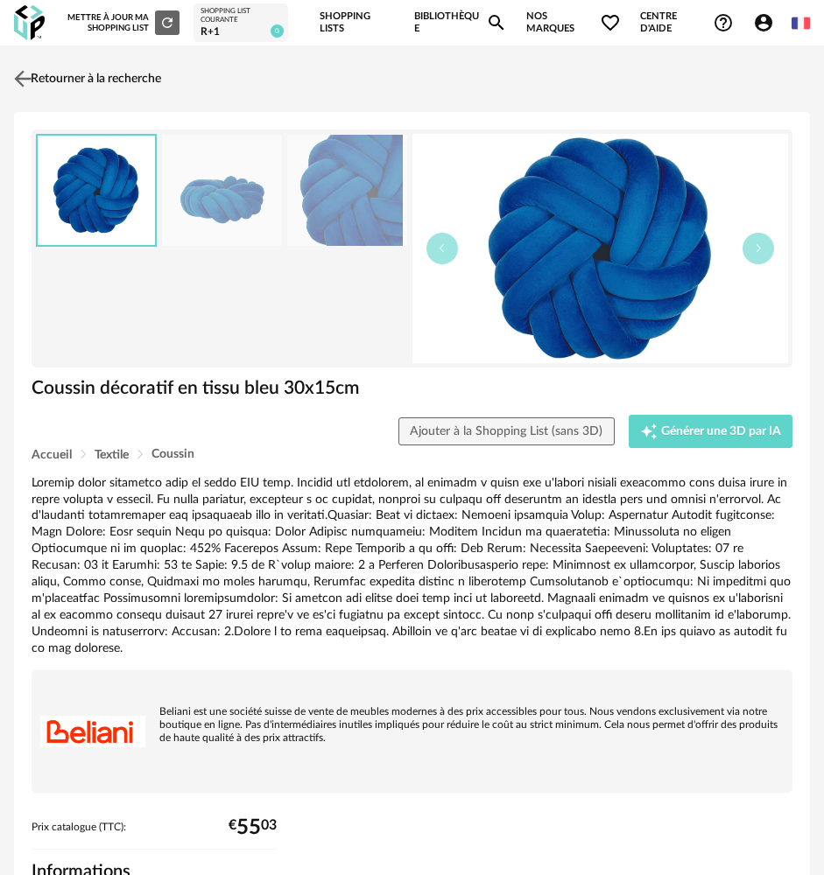
click at [39, 88] on link "Retourner à la recherche" at bounding box center [85, 79] width 151 height 39
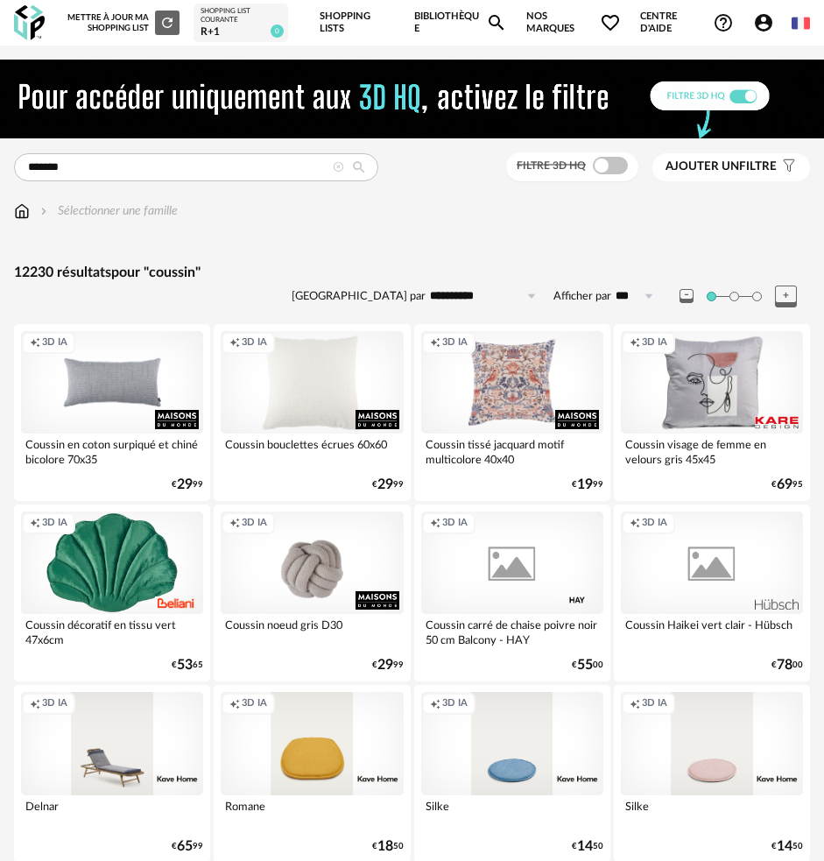
click at [634, 168] on div "Filtre 3D HQ" at bounding box center [572, 166] width 132 height 29
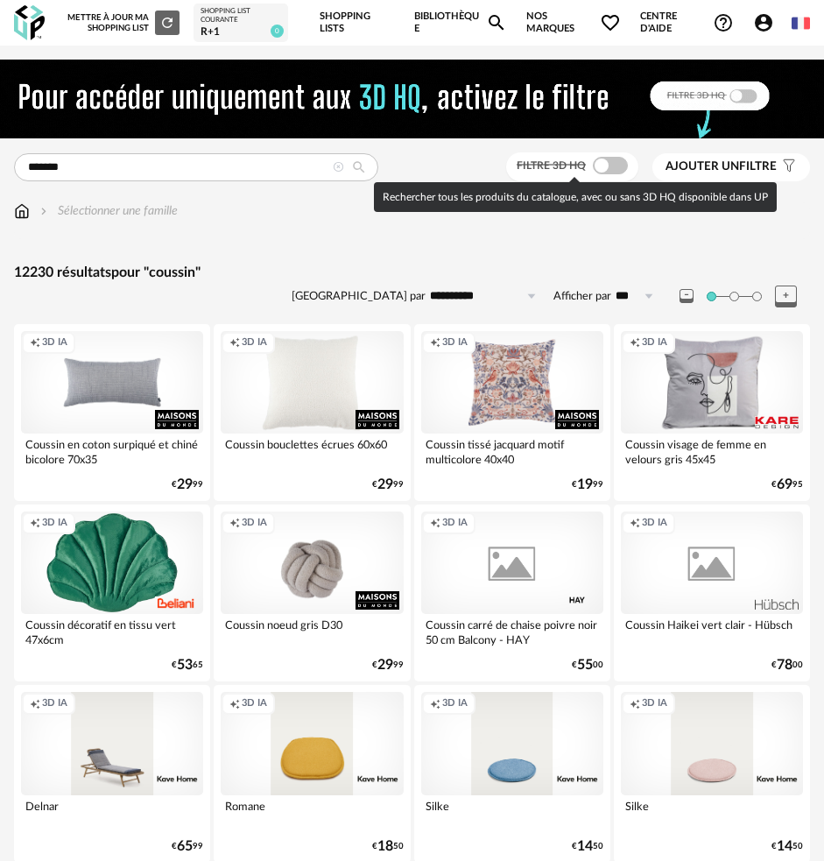
click at [611, 168] on span at bounding box center [610, 166] width 35 height 18
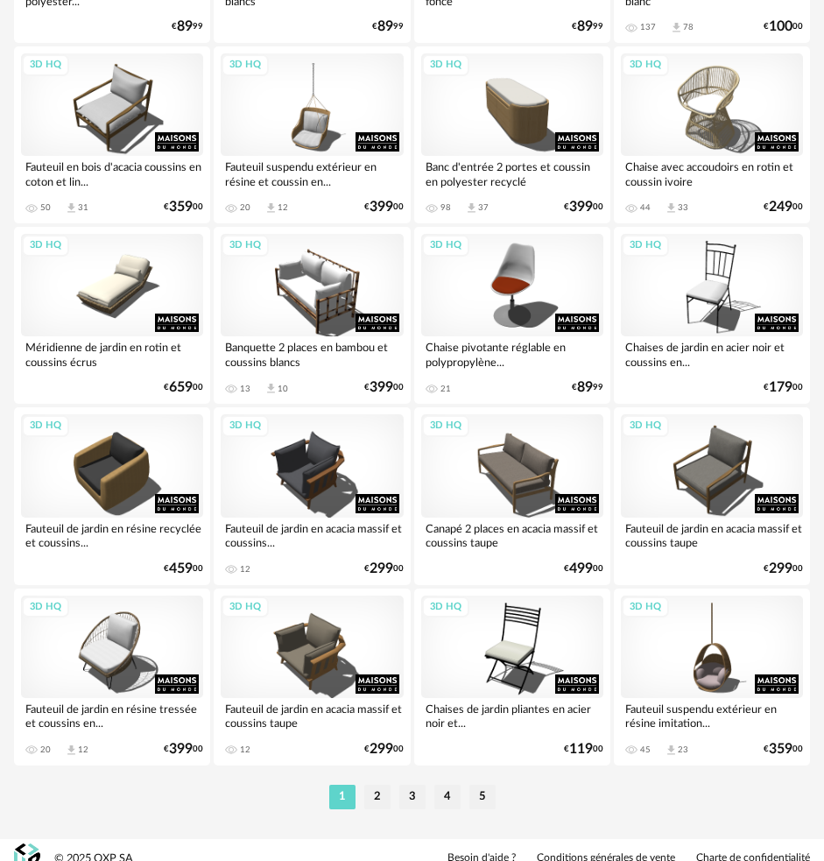
scroll to position [4084, 0]
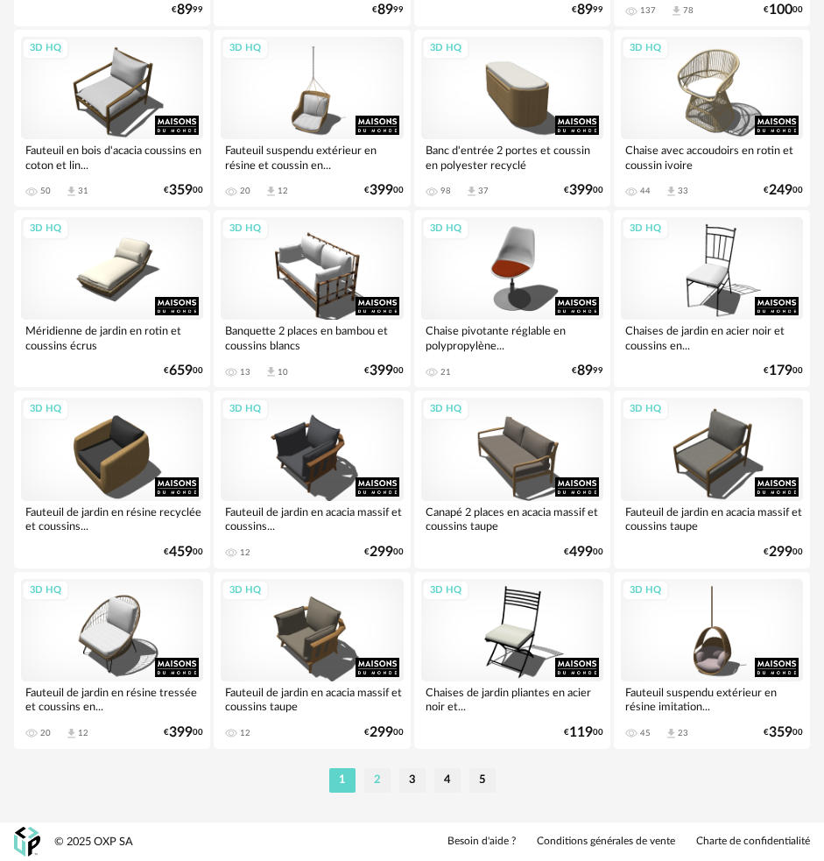
click at [384, 787] on li "2" at bounding box center [377, 780] width 26 height 25
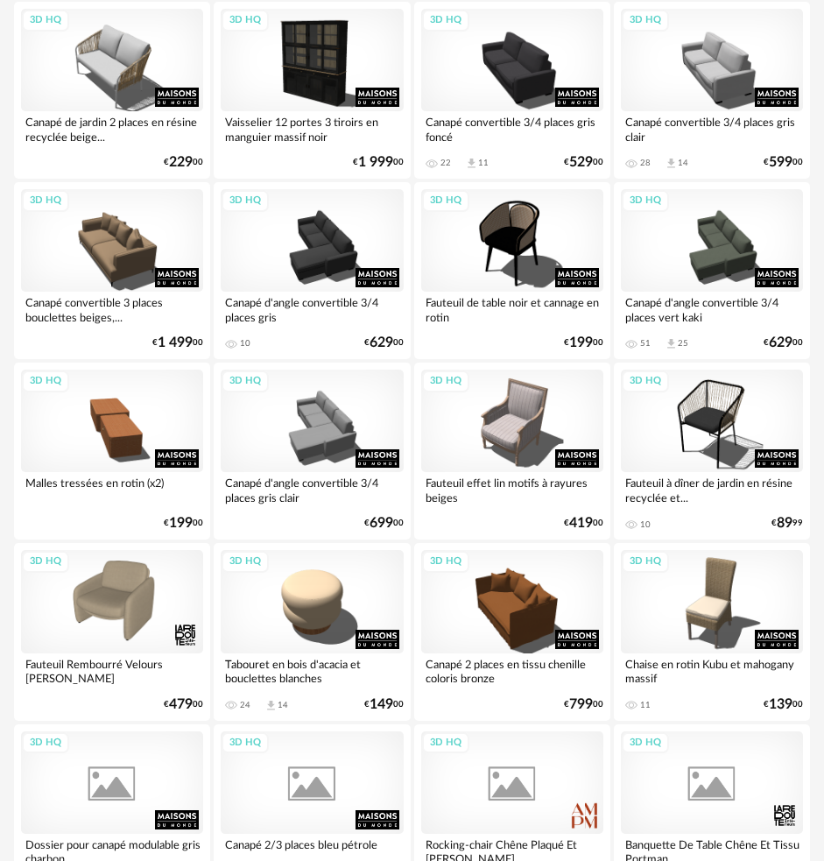
scroll to position [4084, 0]
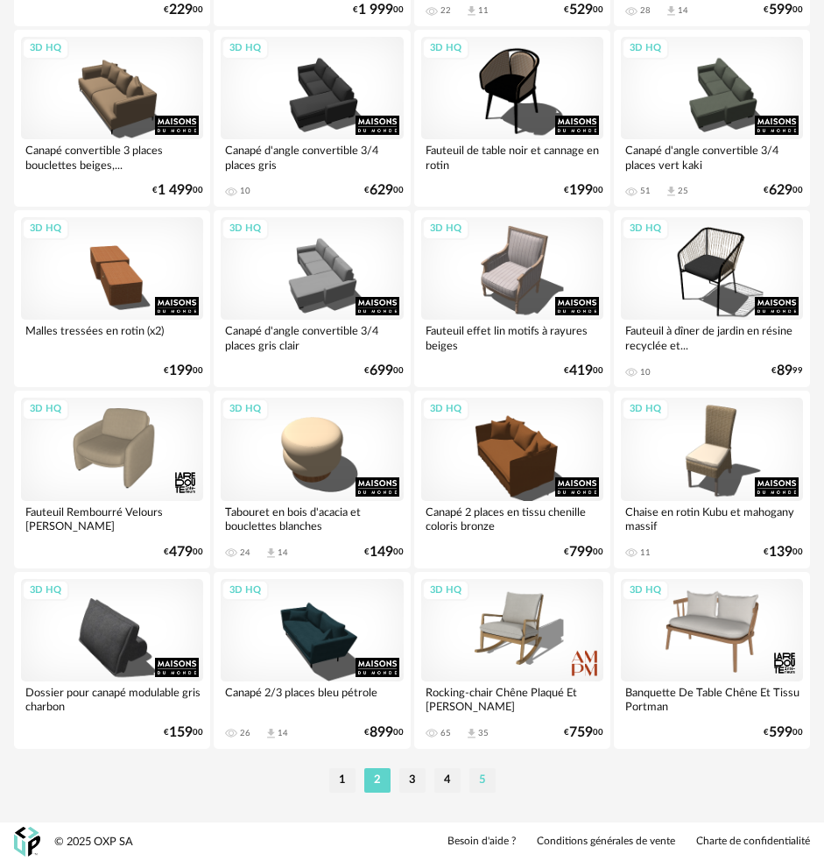
click at [483, 781] on li "5" at bounding box center [482, 780] width 26 height 25
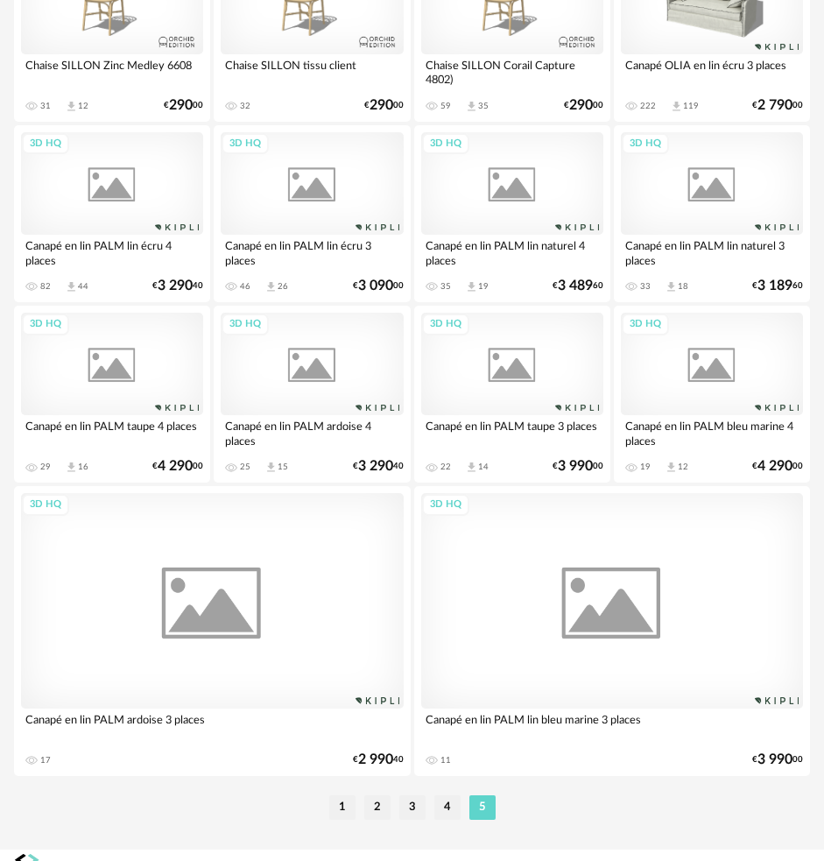
scroll to position [1128, 0]
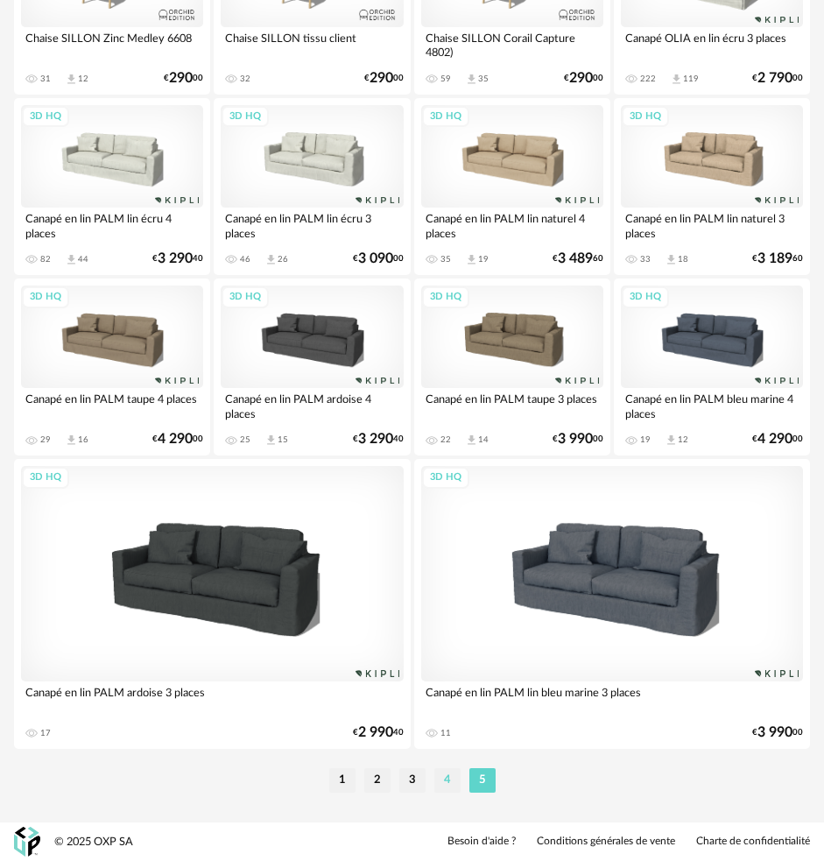
click at [440, 781] on li "4" at bounding box center [447, 780] width 26 height 25
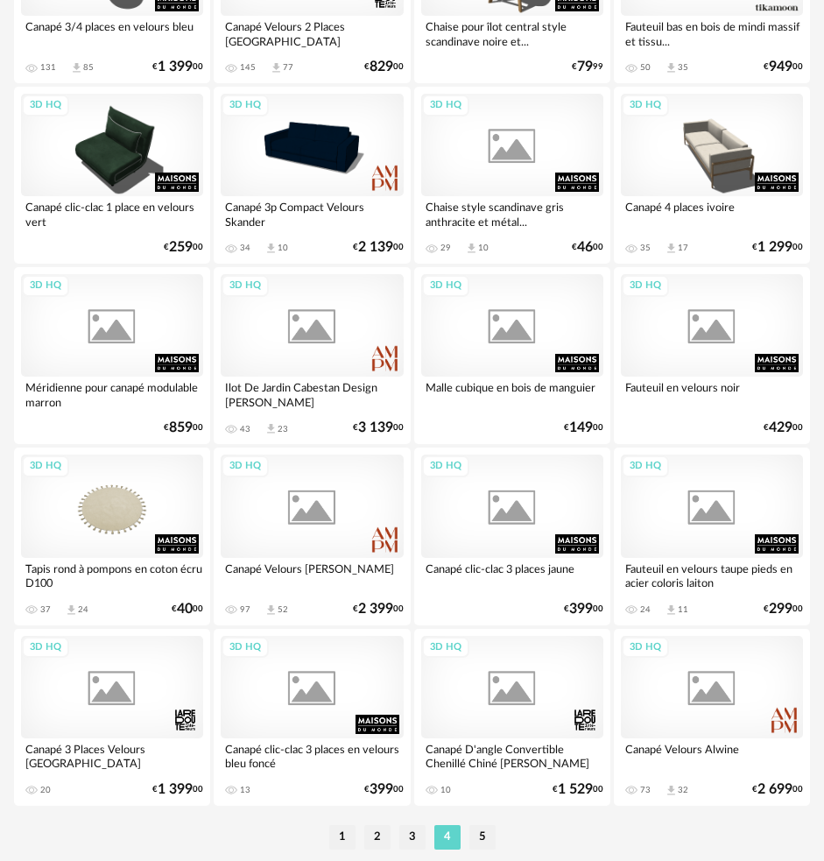
scroll to position [4084, 0]
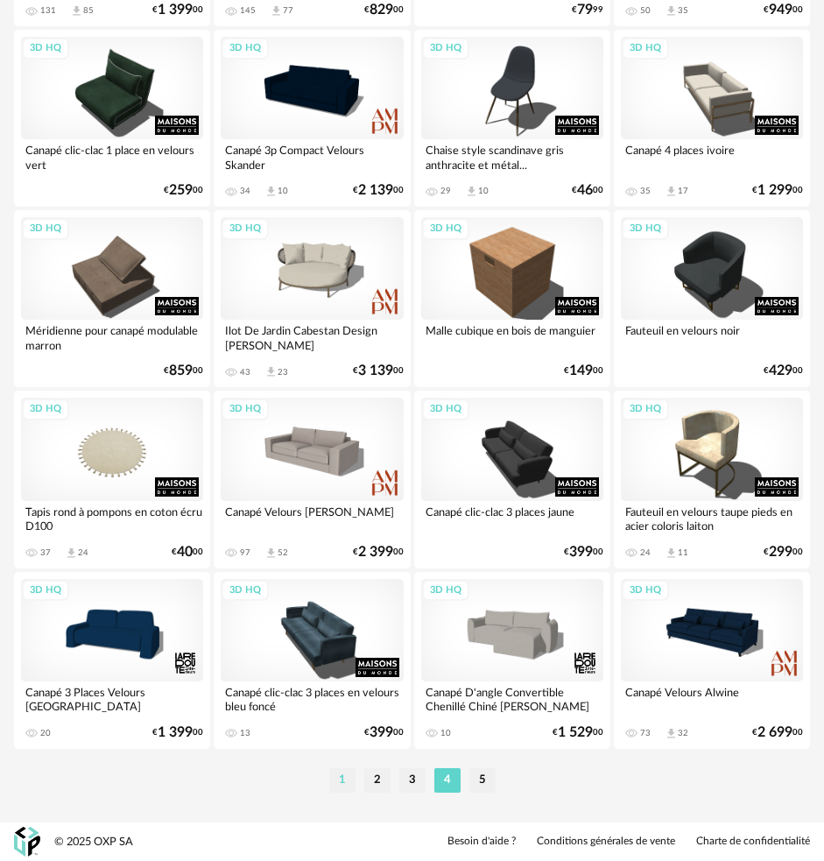
click at [348, 784] on li "1" at bounding box center [342, 780] width 26 height 25
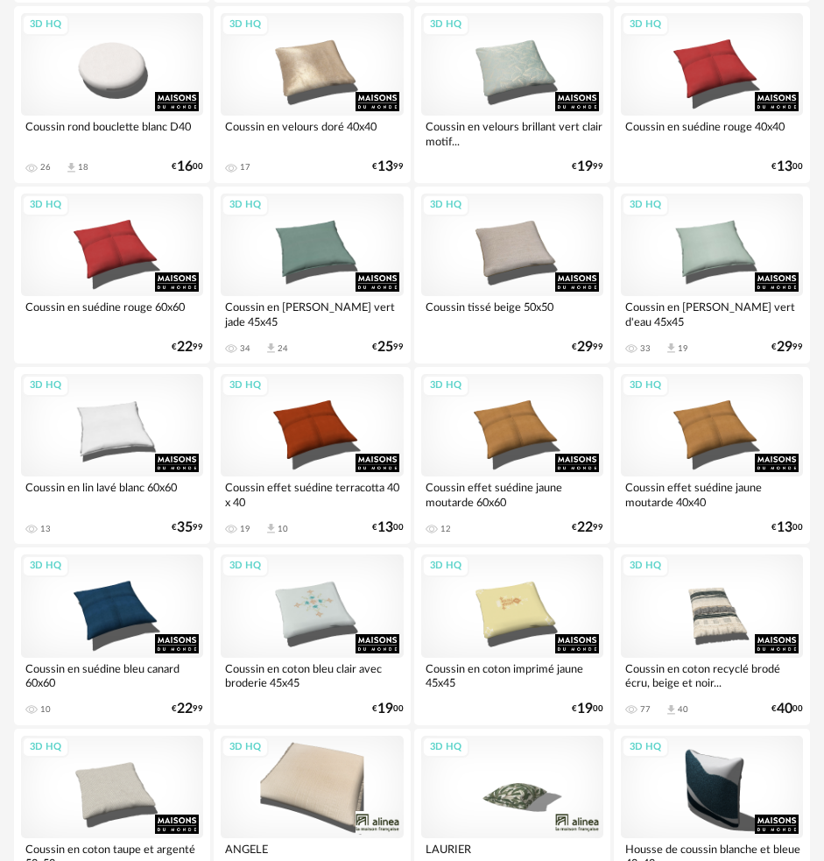
scroll to position [1751, 0]
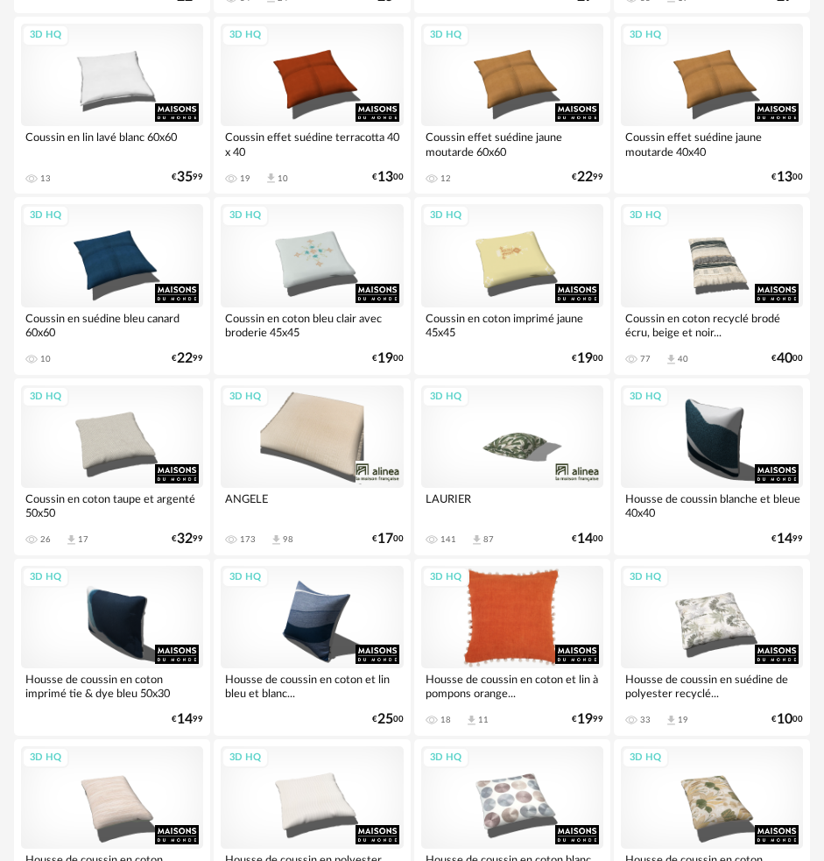
click at [506, 645] on div "3D HQ" at bounding box center [512, 617] width 182 height 102
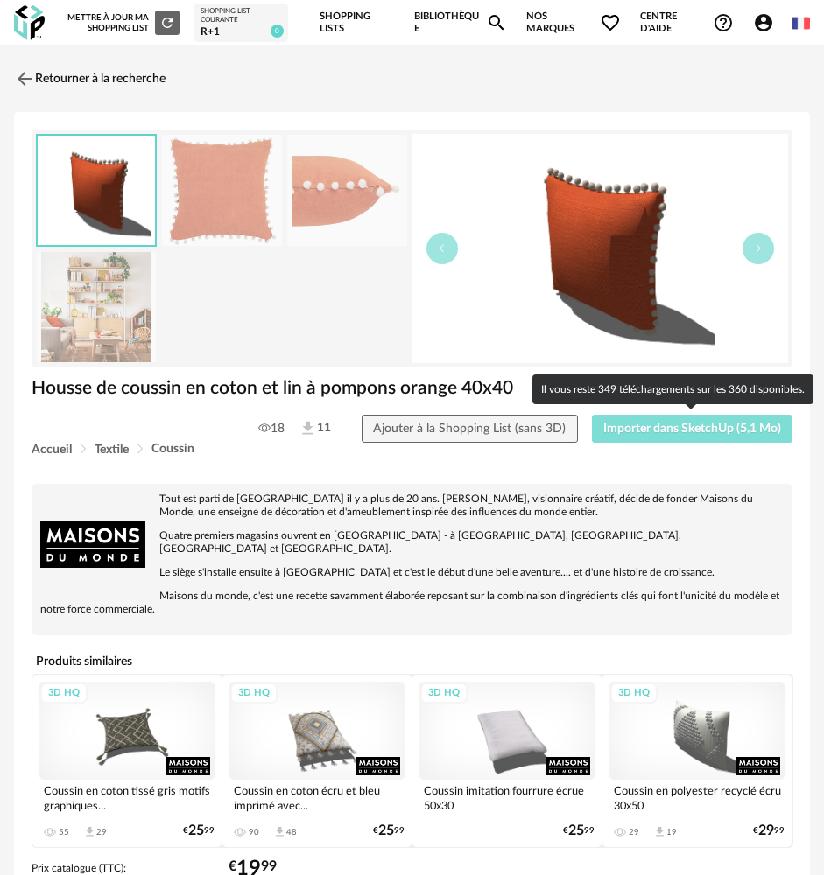
click at [665, 429] on span "Importer dans SketchUp (5,1 Mo)" at bounding box center [692, 429] width 178 height 12
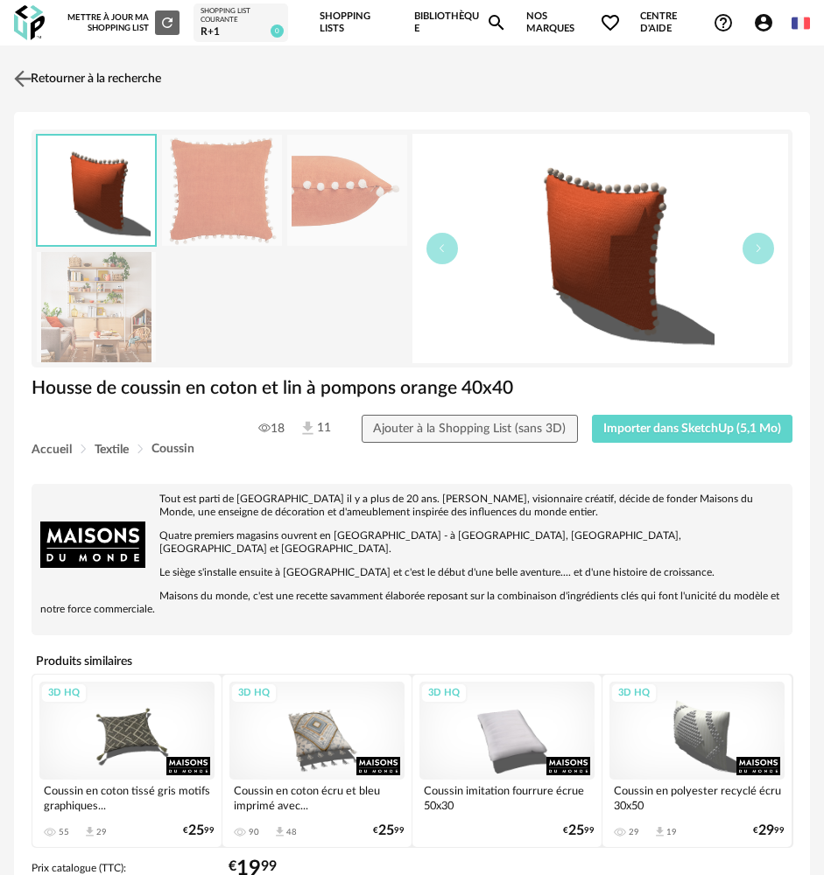
click at [32, 74] on img at bounding box center [23, 79] width 25 height 25
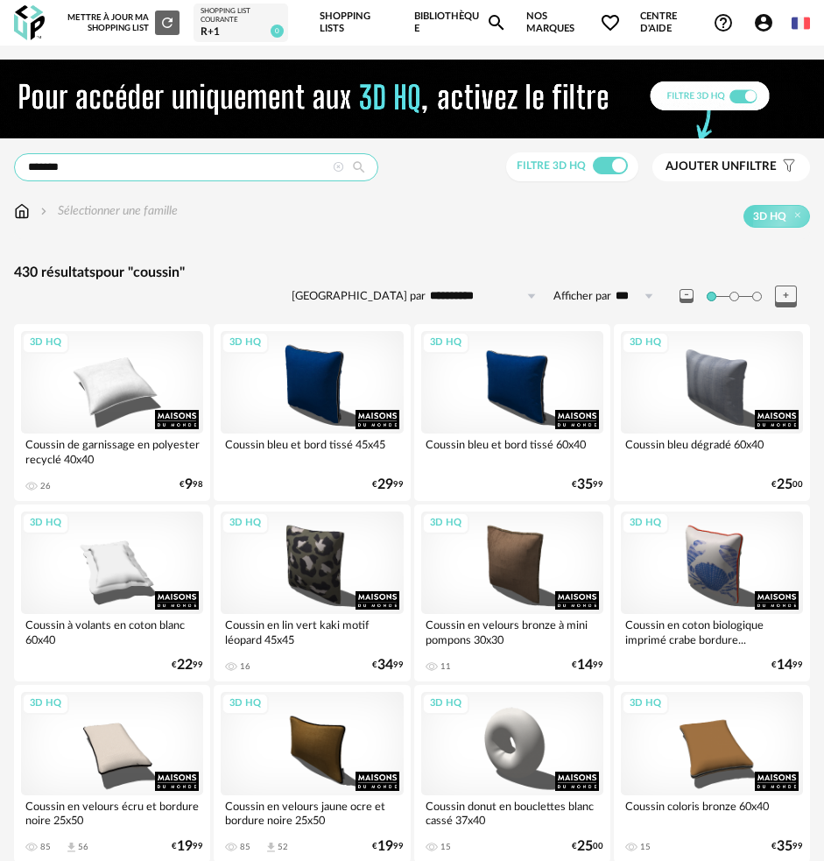
click at [130, 161] on input "*******" at bounding box center [196, 167] width 364 height 28
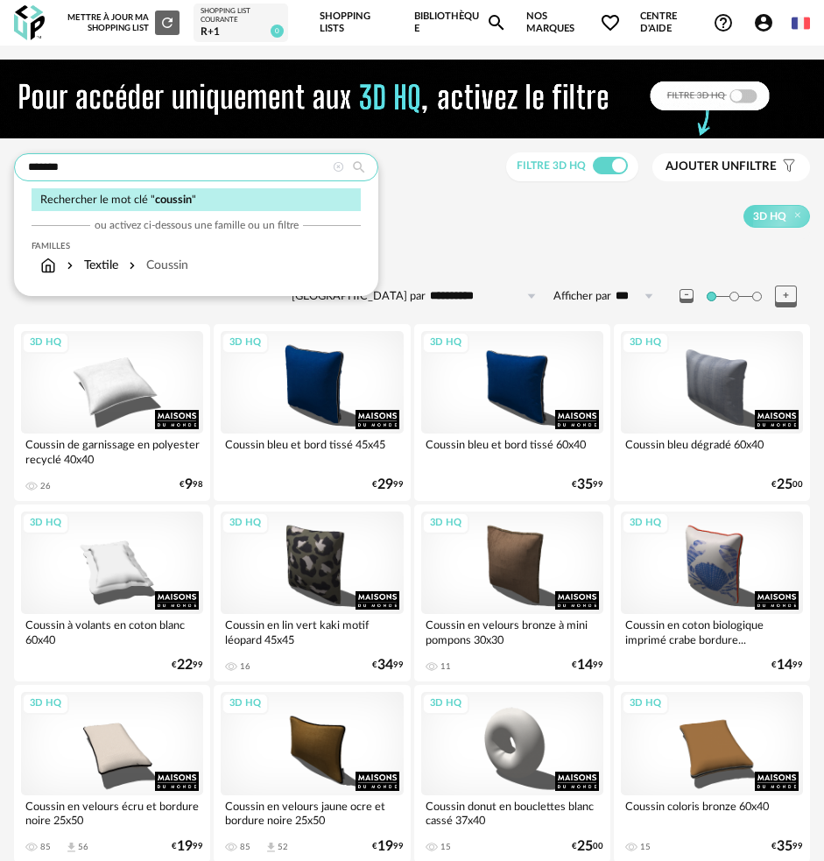
drag, startPoint x: -11, startPoint y: 165, endPoint x: -200, endPoint y: 162, distance: 190.0
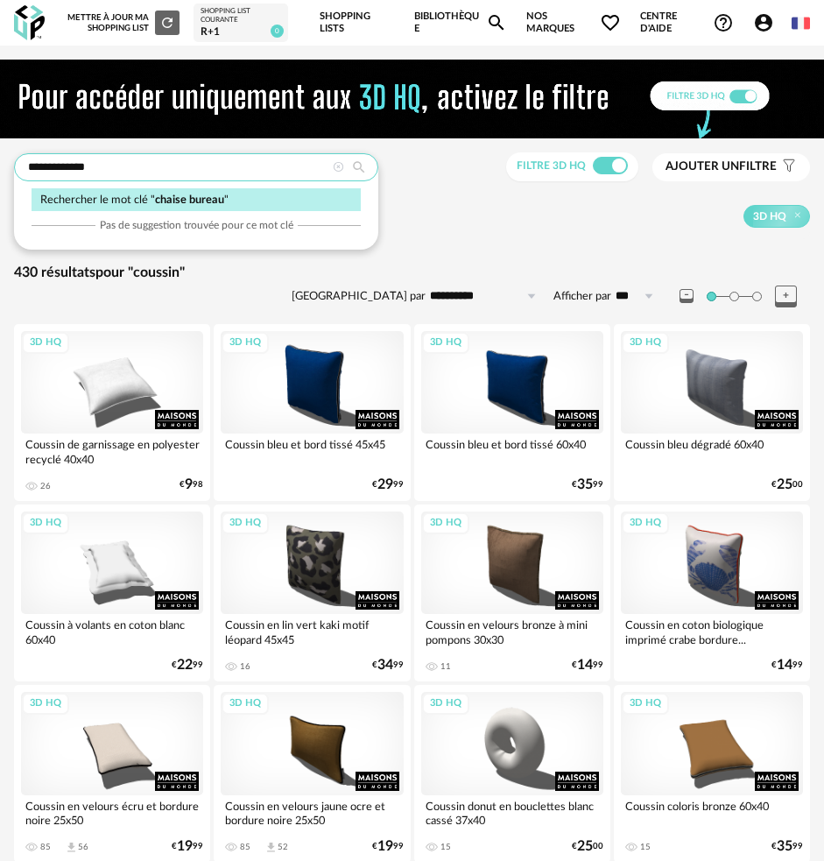
type input "**********"
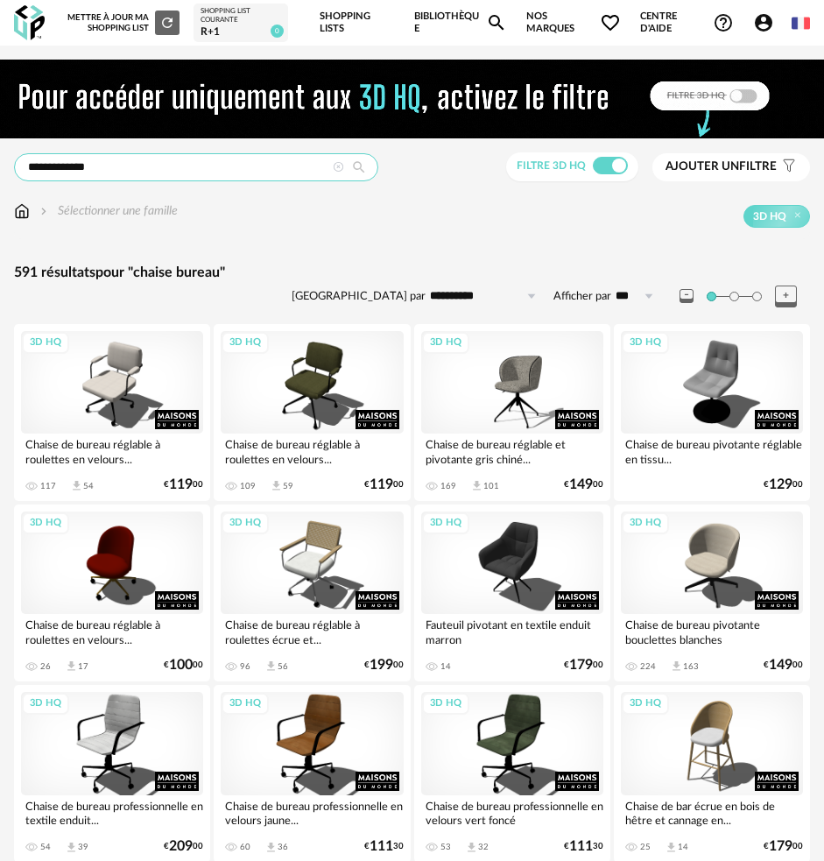
scroll to position [175, 0]
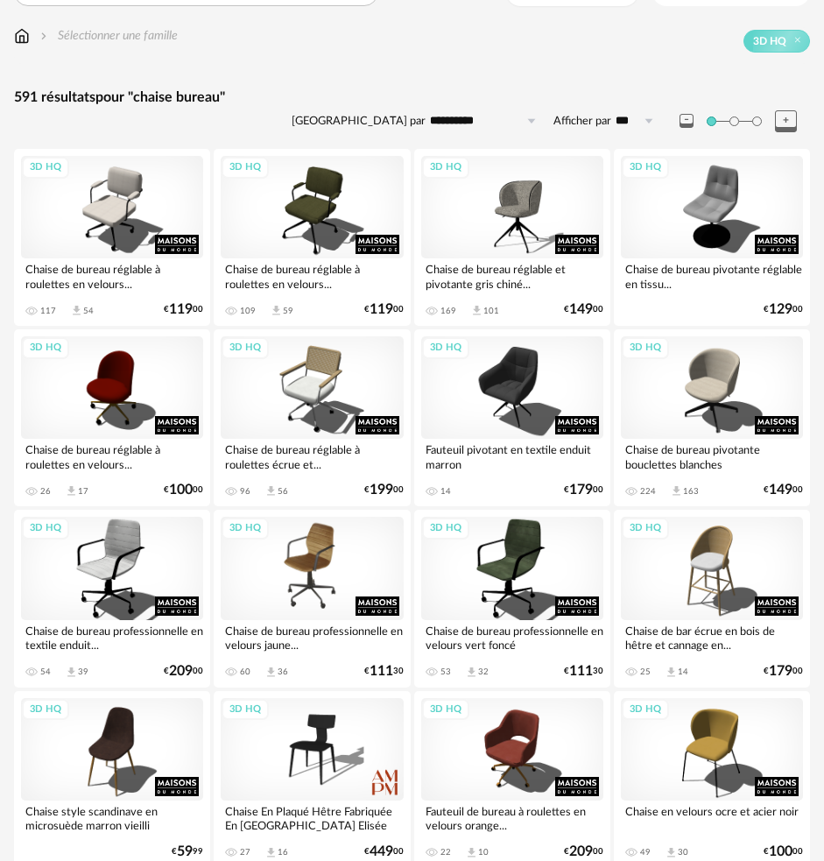
click at [356, 569] on div "3D HQ" at bounding box center [312, 568] width 182 height 102
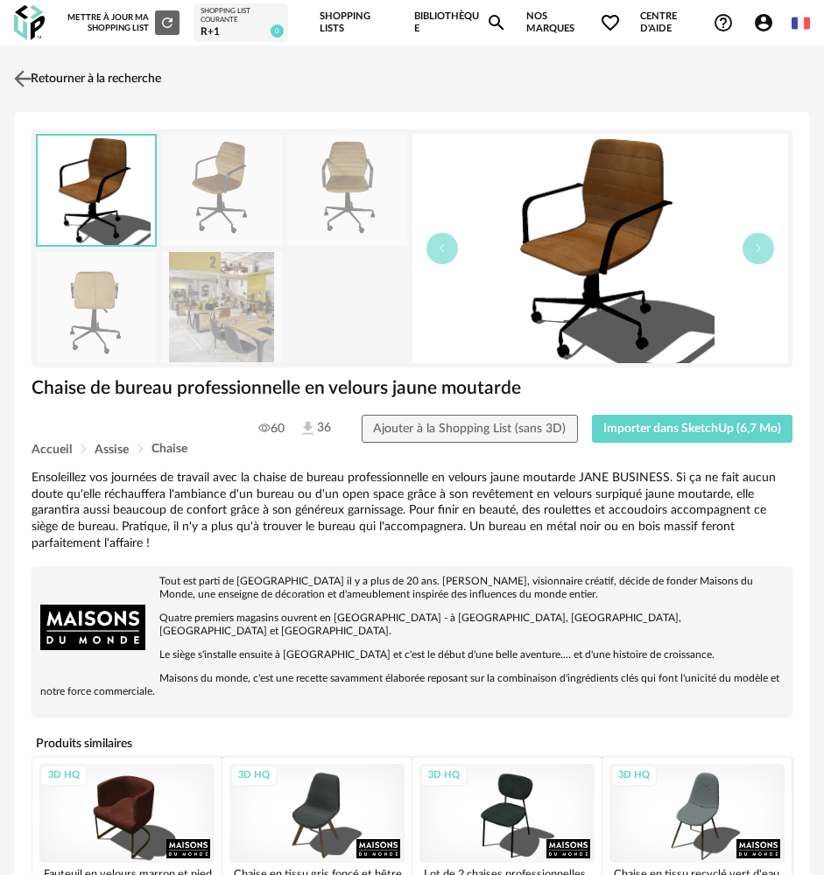
click at [31, 73] on img at bounding box center [23, 79] width 25 height 25
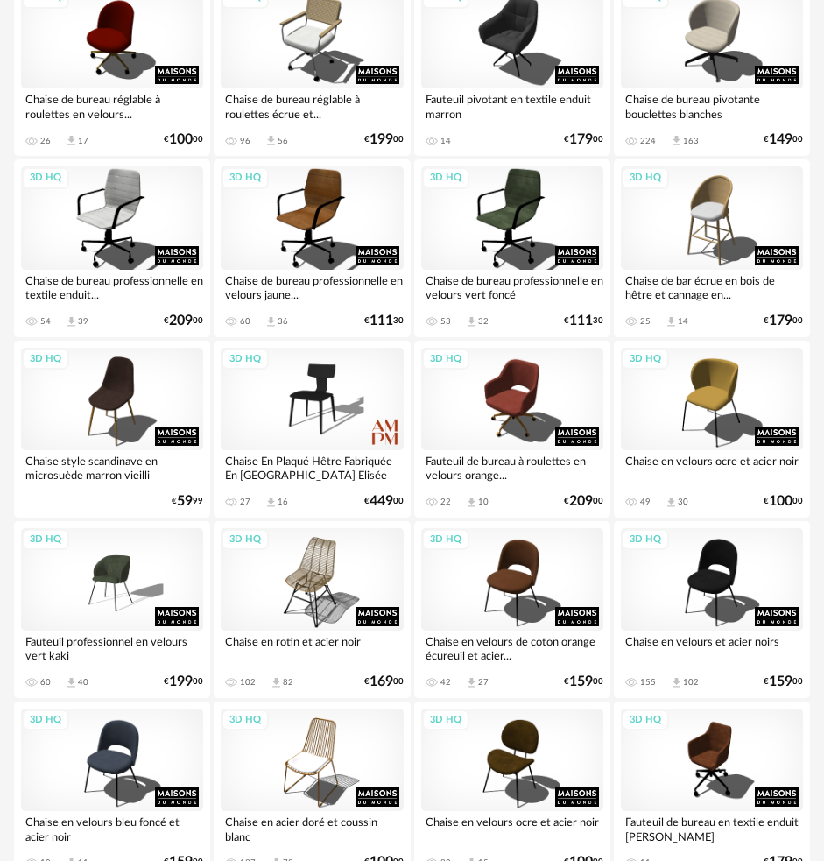
scroll to position [700, 0]
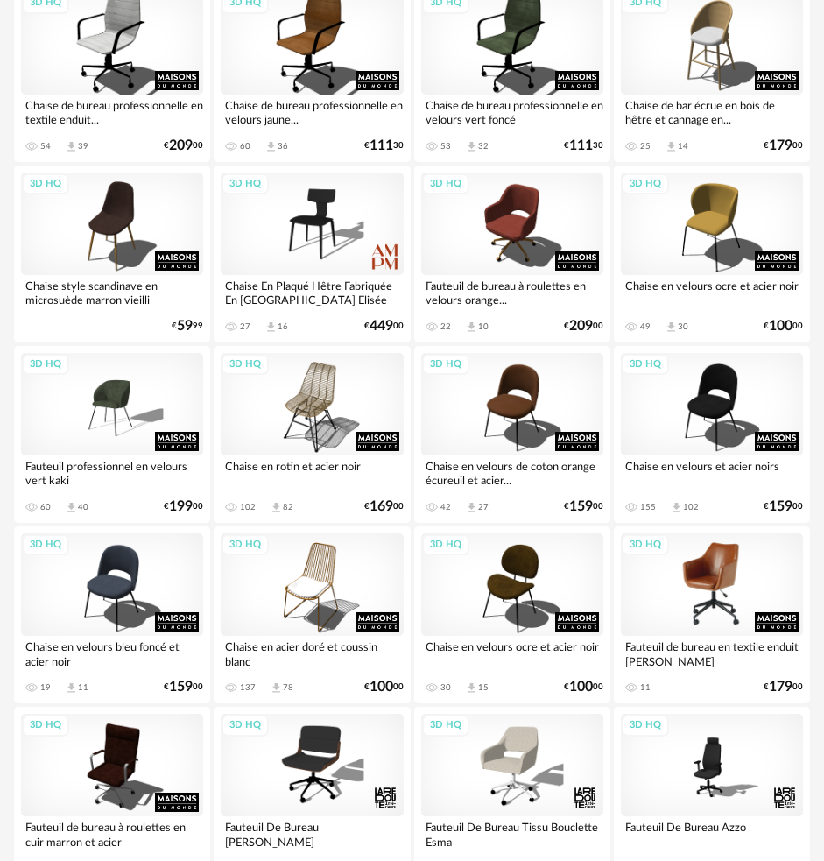
click at [706, 608] on div "3D HQ" at bounding box center [712, 584] width 182 height 102
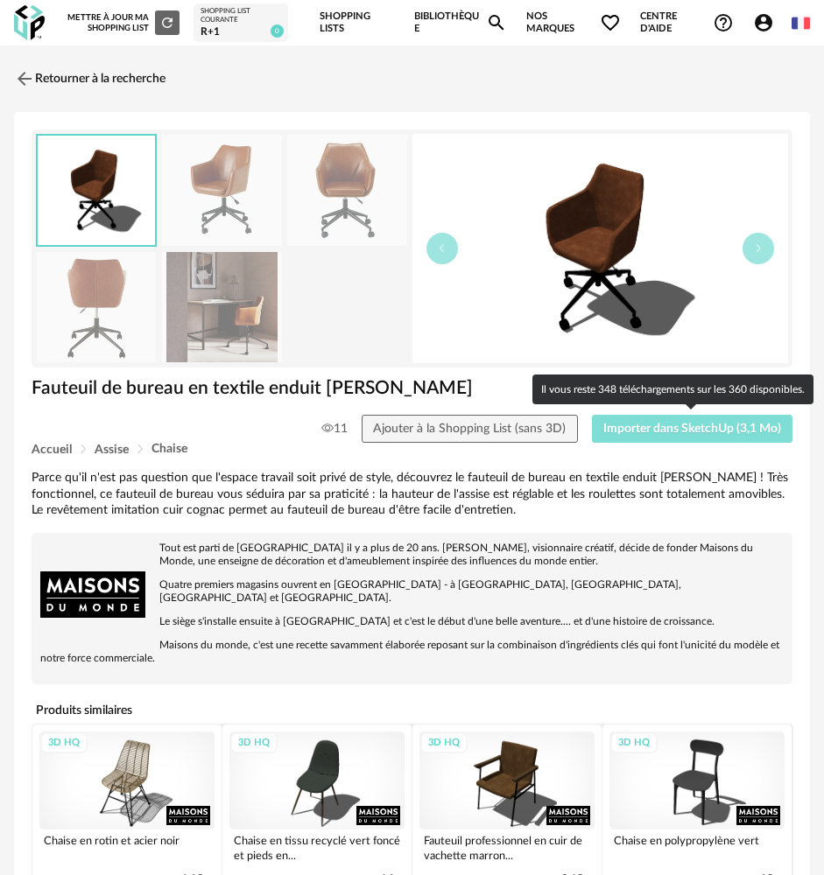
click at [689, 430] on span "Importer dans SketchUp (3,1 Mo)" at bounding box center [692, 429] width 178 height 12
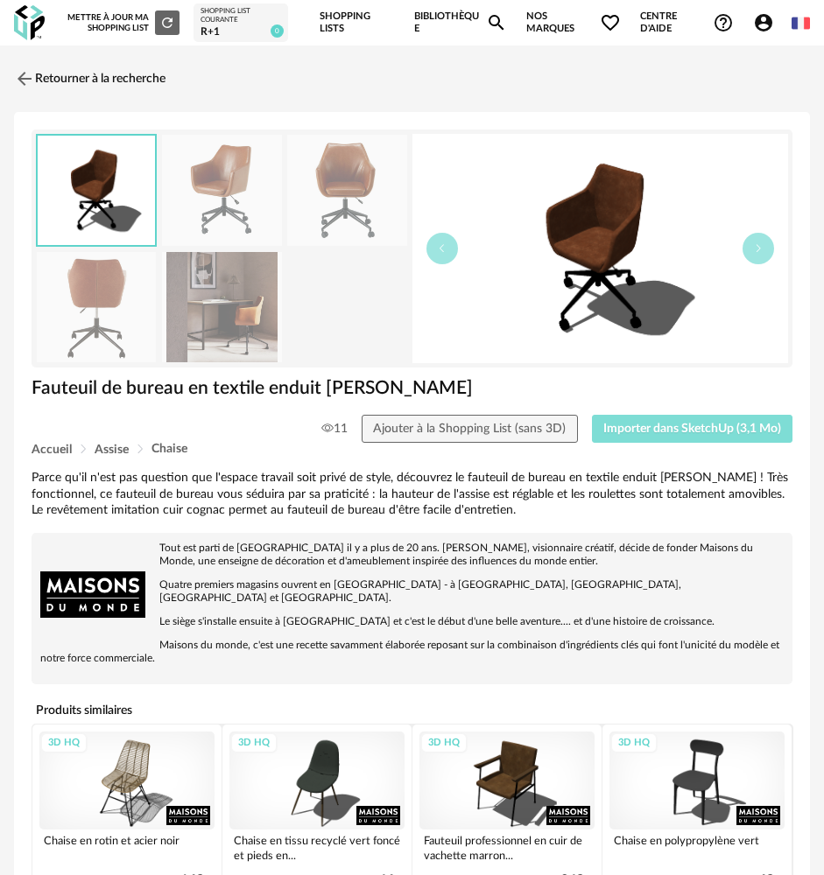
click at [592, 415] on button "Importer dans SketchUp (3,1 Mo)" at bounding box center [692, 429] width 201 height 28
click at [33, 74] on img at bounding box center [23, 79] width 25 height 25
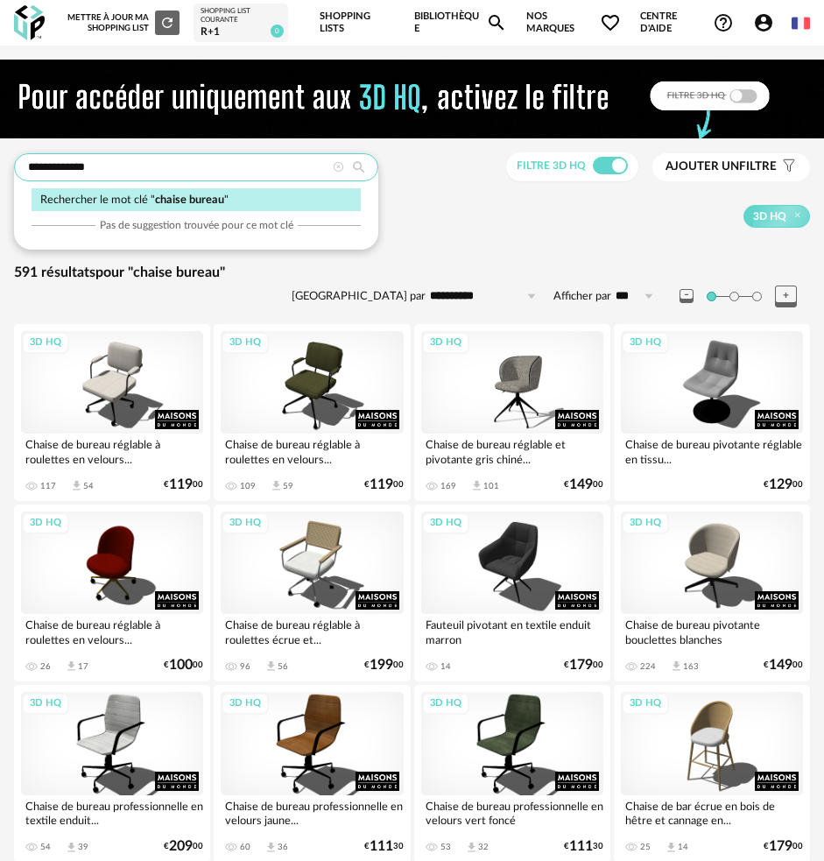
drag, startPoint x: 185, startPoint y: 159, endPoint x: -84, endPoint y: 157, distance: 268.8
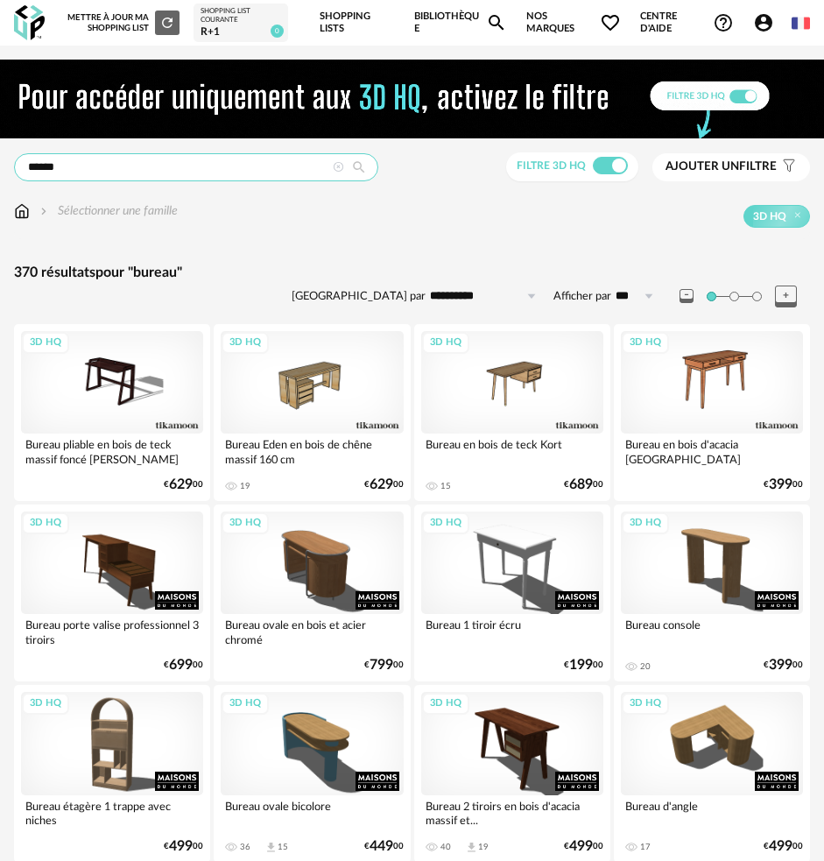
drag, startPoint x: 158, startPoint y: 169, endPoint x: -194, endPoint y: 166, distance: 351.9
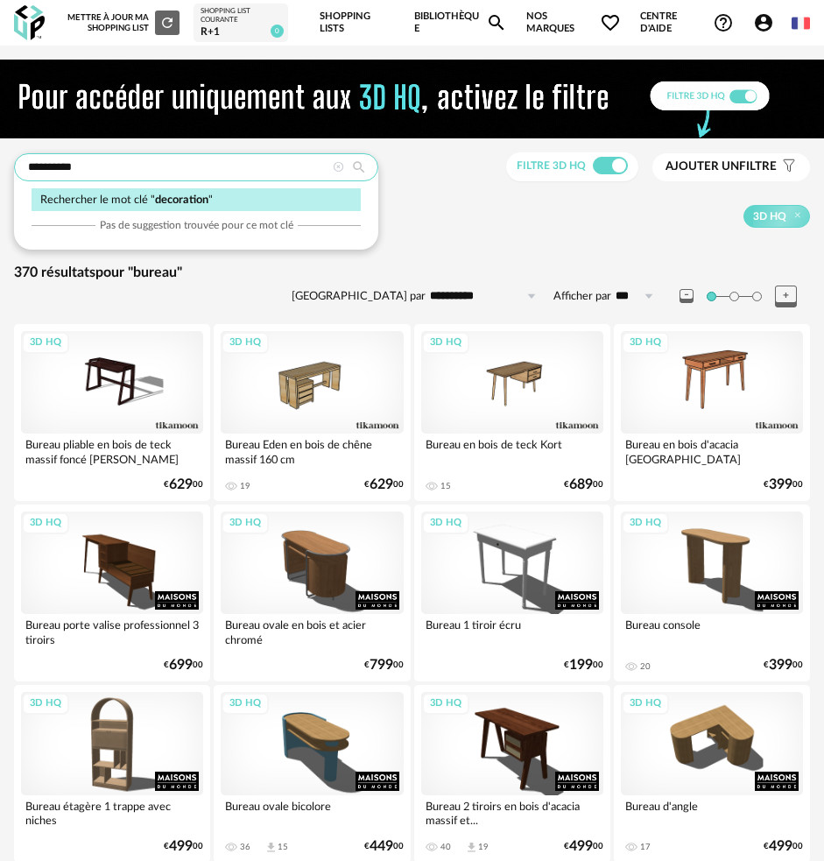
type input "**********"
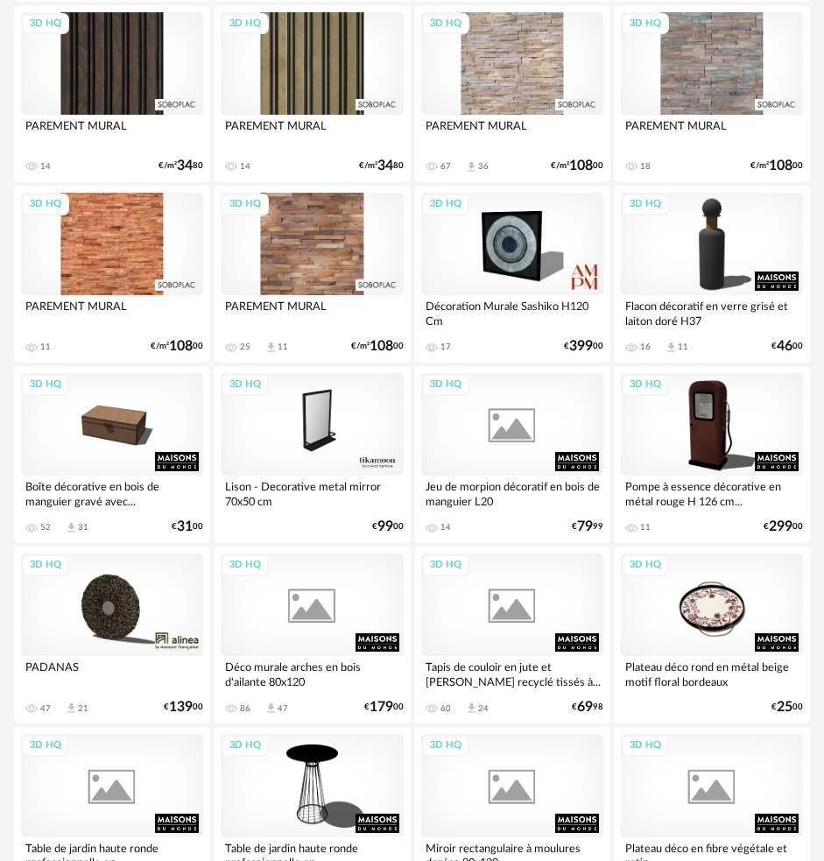
scroll to position [4084, 0]
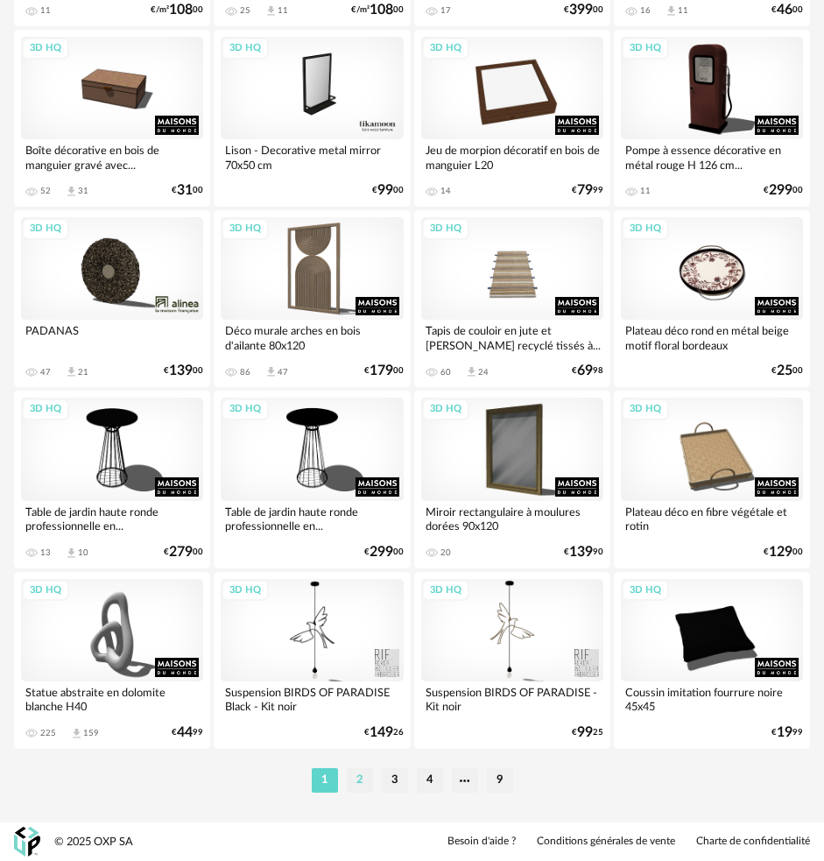
click at [368, 774] on li "2" at bounding box center [360, 780] width 26 height 25
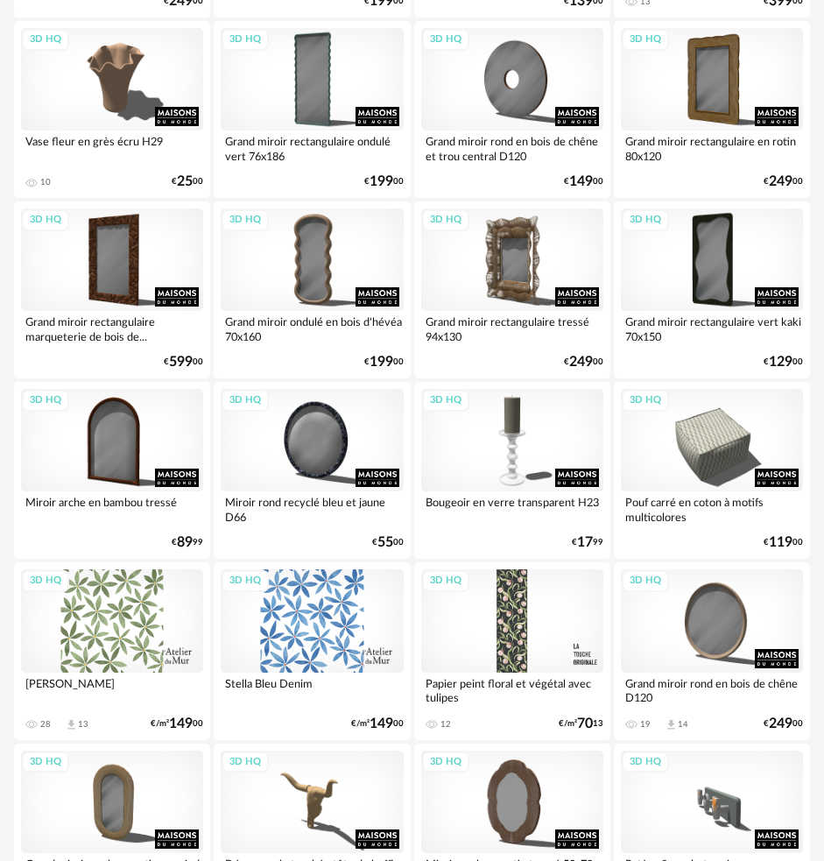
scroll to position [1401, 0]
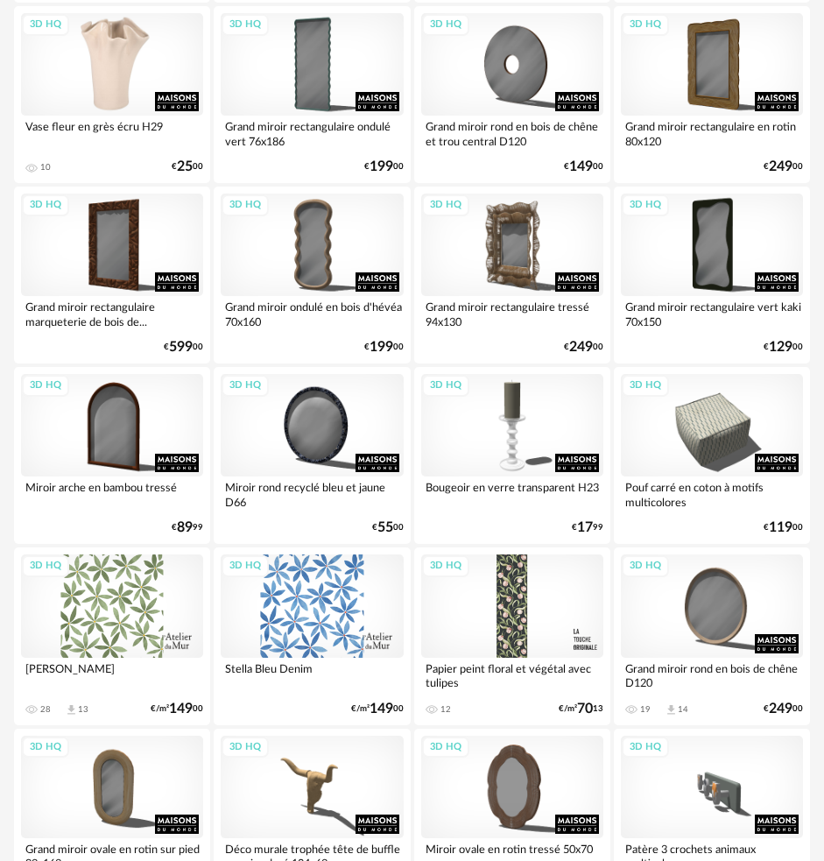
click at [120, 60] on div "3D HQ" at bounding box center [112, 64] width 182 height 102
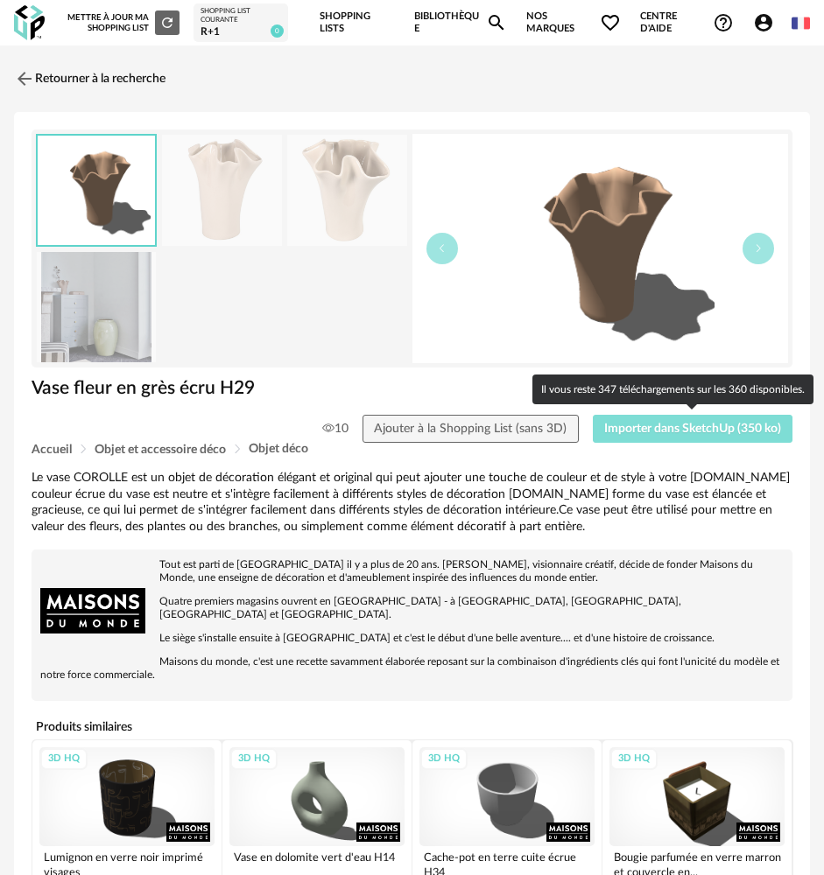
click at [728, 429] on span "Importer dans SketchUp (350 ko)" at bounding box center [692, 429] width 177 height 12
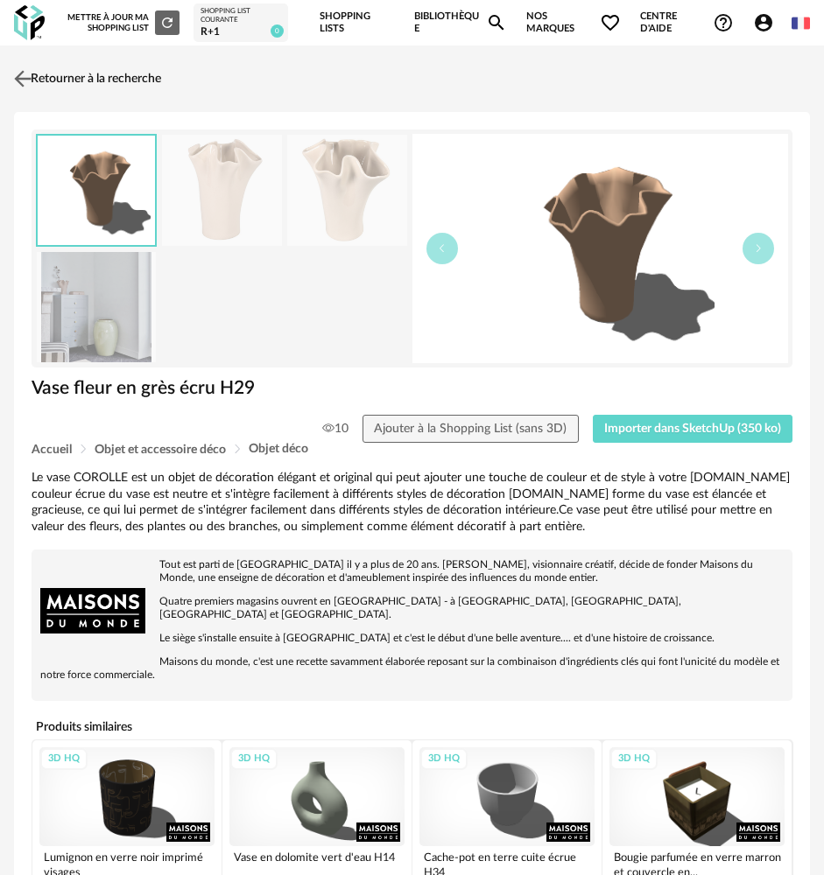
click at [32, 81] on img at bounding box center [23, 79] width 25 height 25
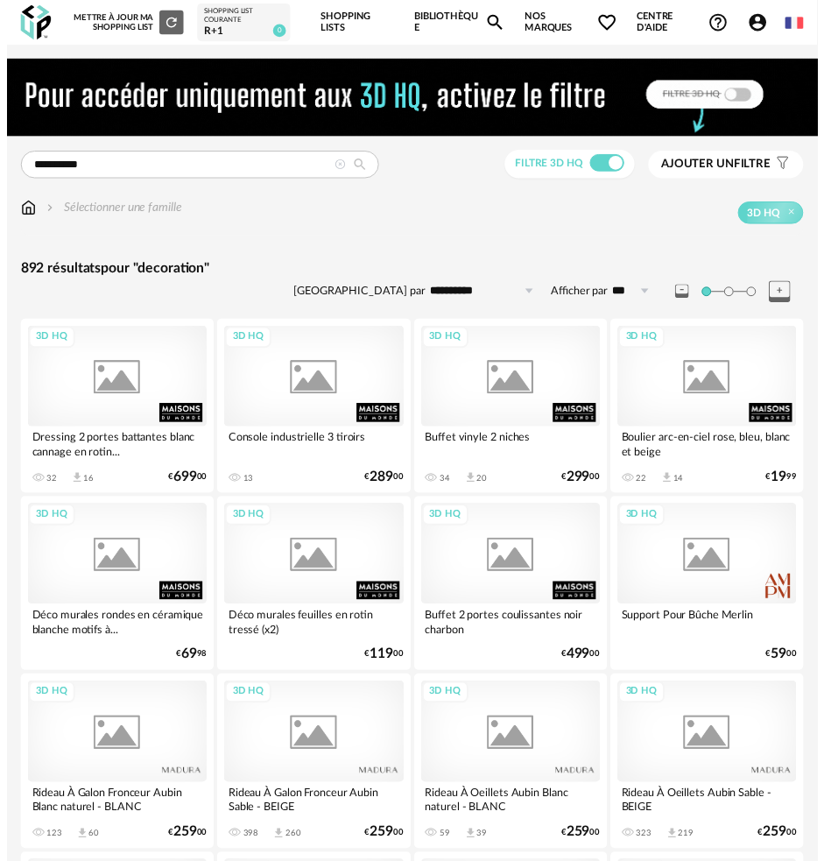
scroll to position [1401, 0]
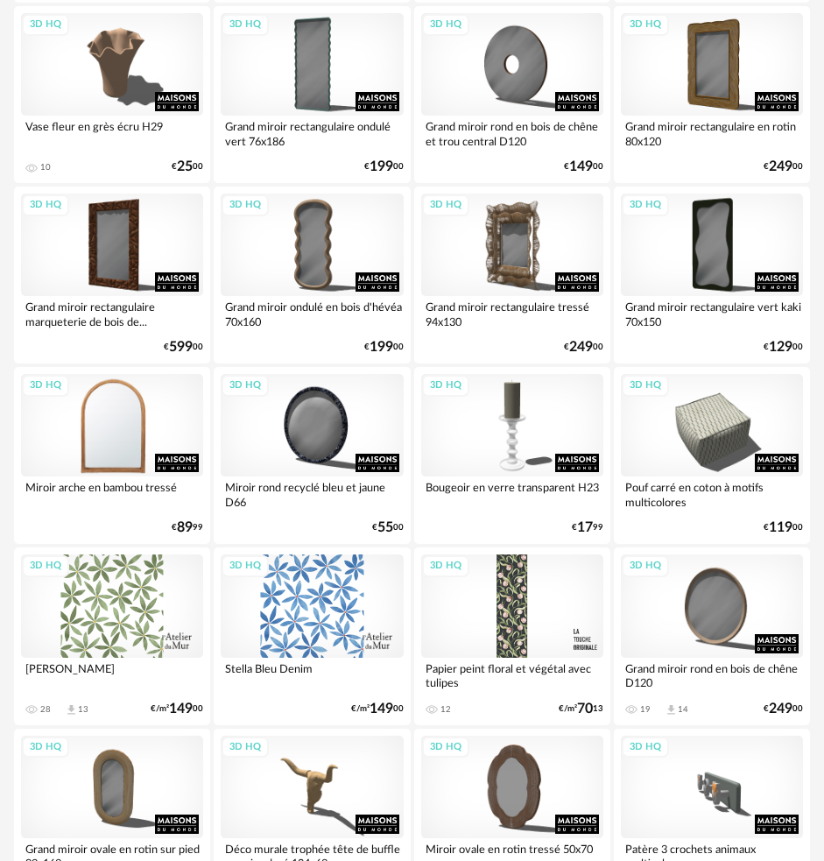
click at [144, 430] on div "3D HQ" at bounding box center [112, 425] width 182 height 102
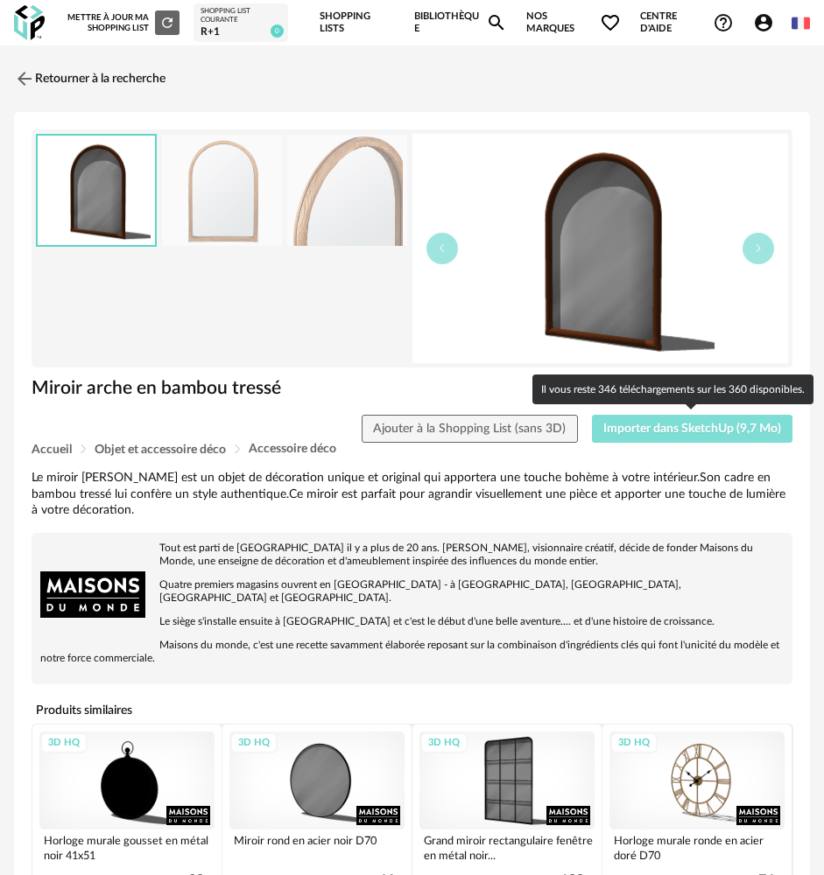
click at [653, 429] on span "Importer dans SketchUp (9,7 Mo)" at bounding box center [692, 429] width 178 height 12
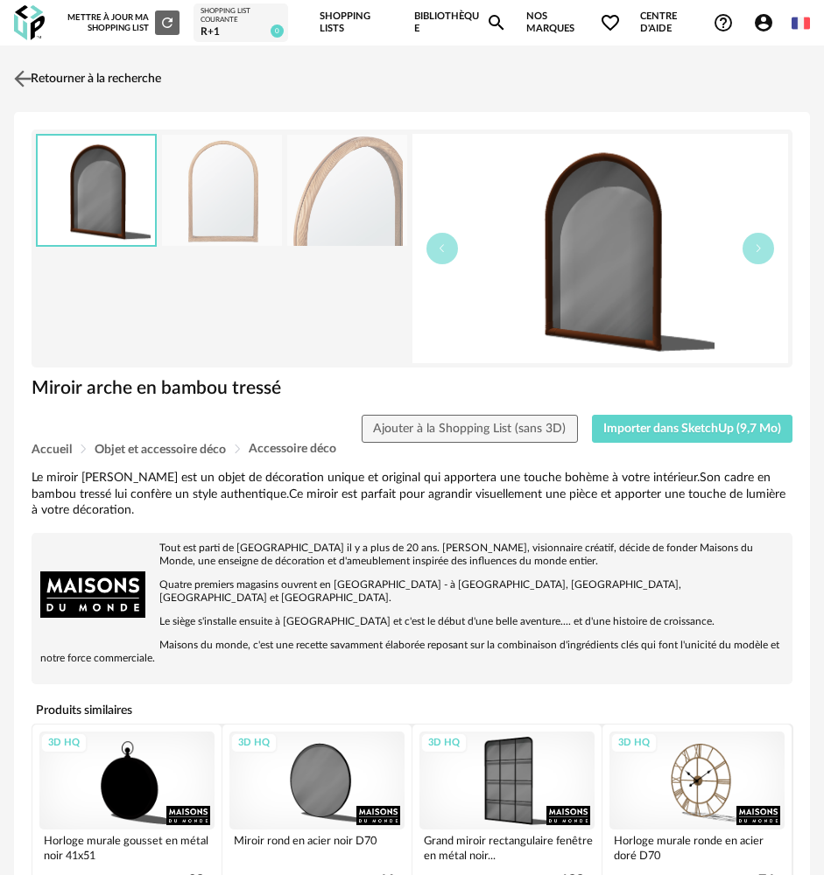
click at [32, 90] on img at bounding box center [23, 79] width 25 height 25
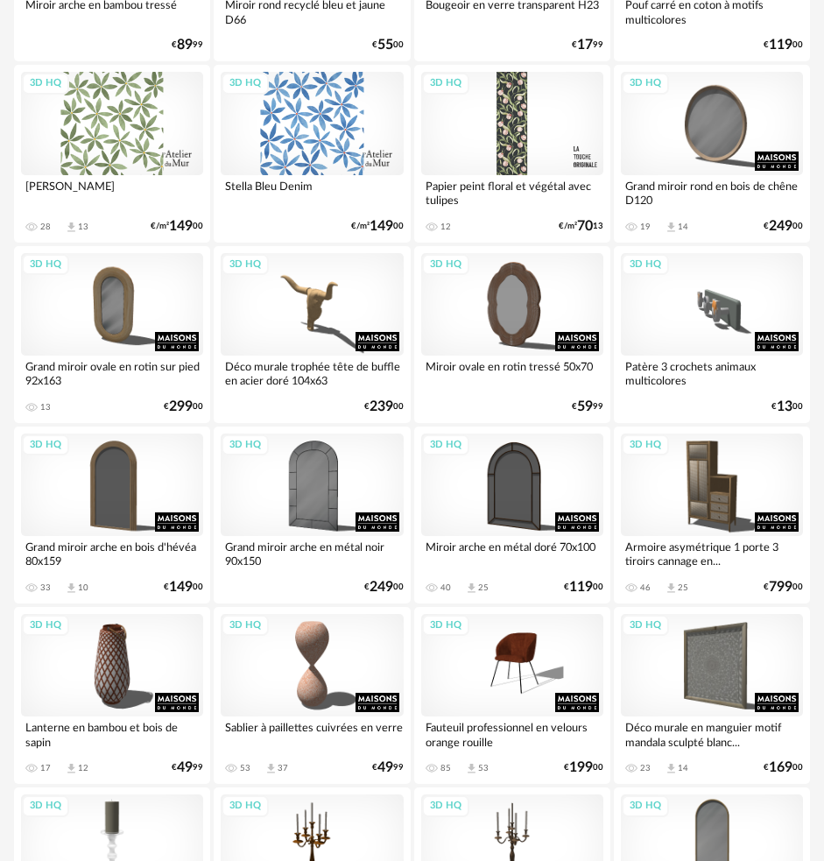
scroll to position [1926, 0]
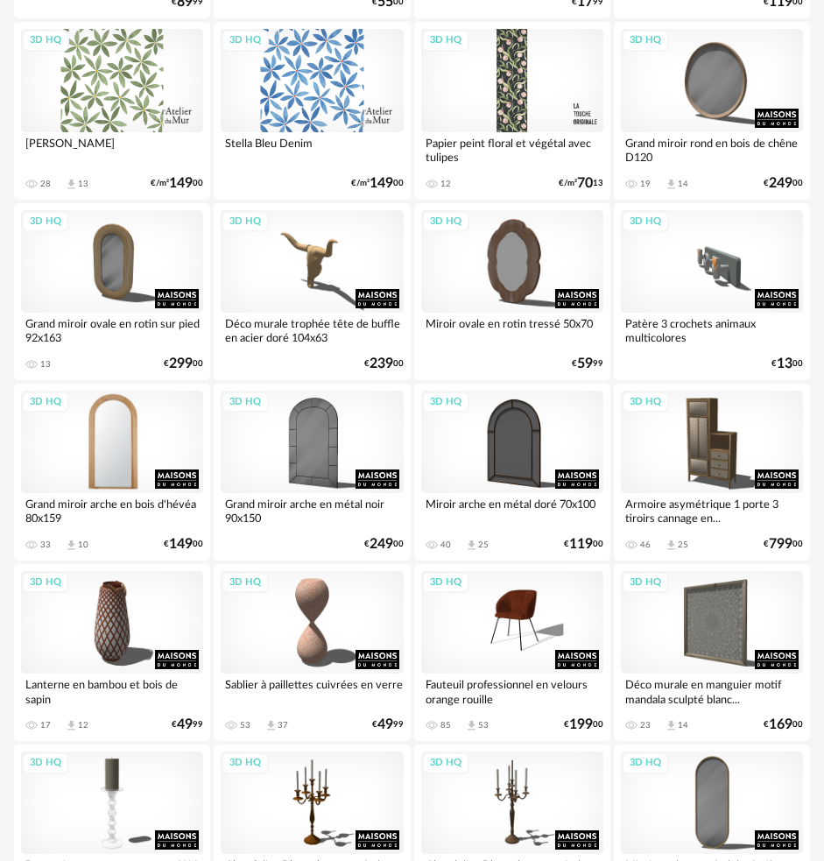
click at [137, 452] on div "3D HQ" at bounding box center [112, 441] width 182 height 102
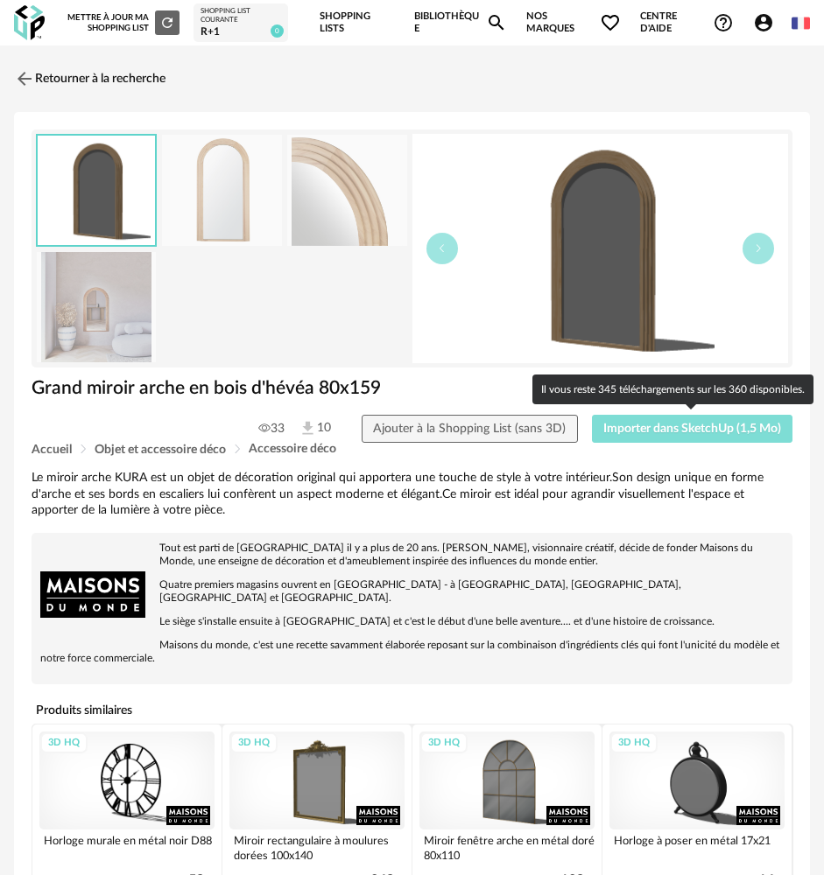
click at [656, 427] on span "Importer dans SketchUp (1,5 Mo)" at bounding box center [692, 429] width 178 height 12
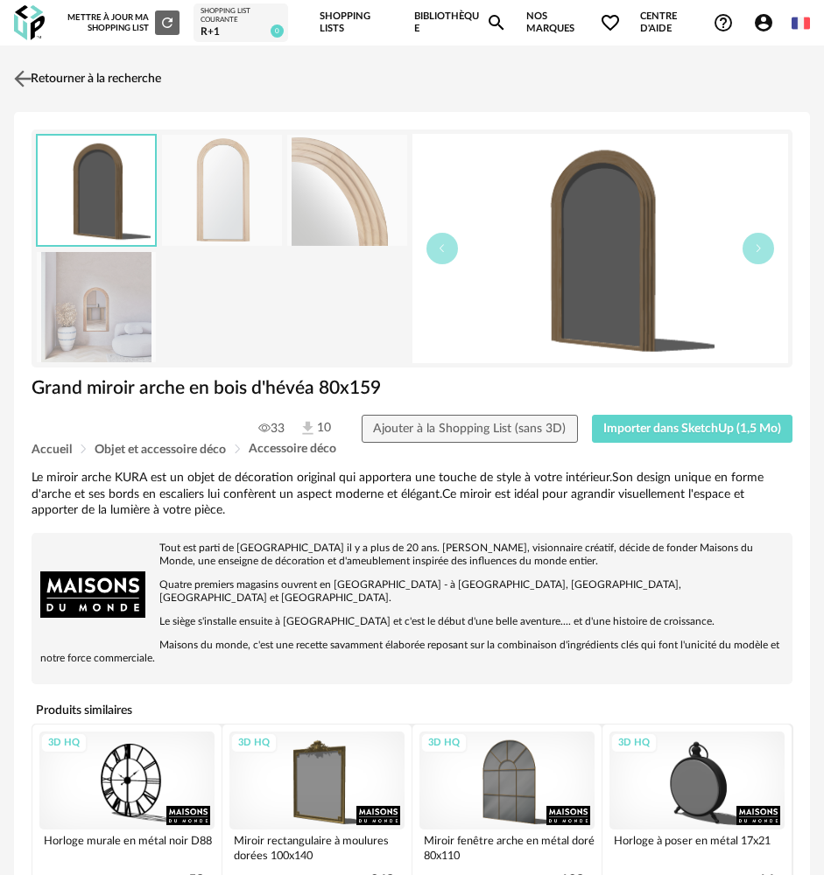
click at [20, 81] on img at bounding box center [23, 79] width 25 height 25
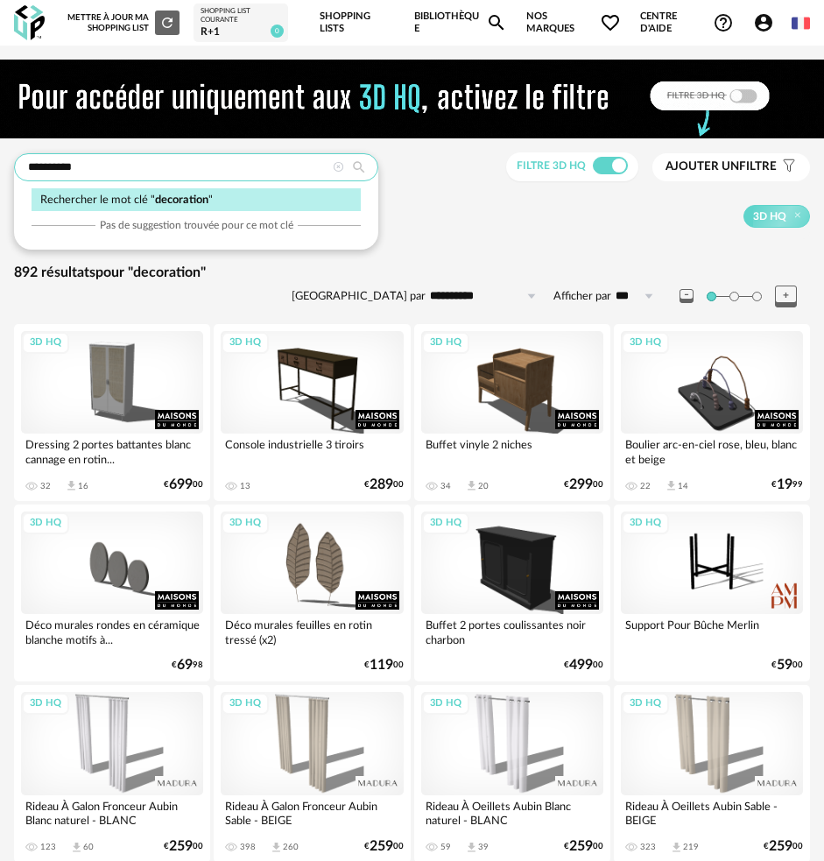
drag, startPoint x: 193, startPoint y: 179, endPoint x: -73, endPoint y: 137, distance: 268.6
type input "******"
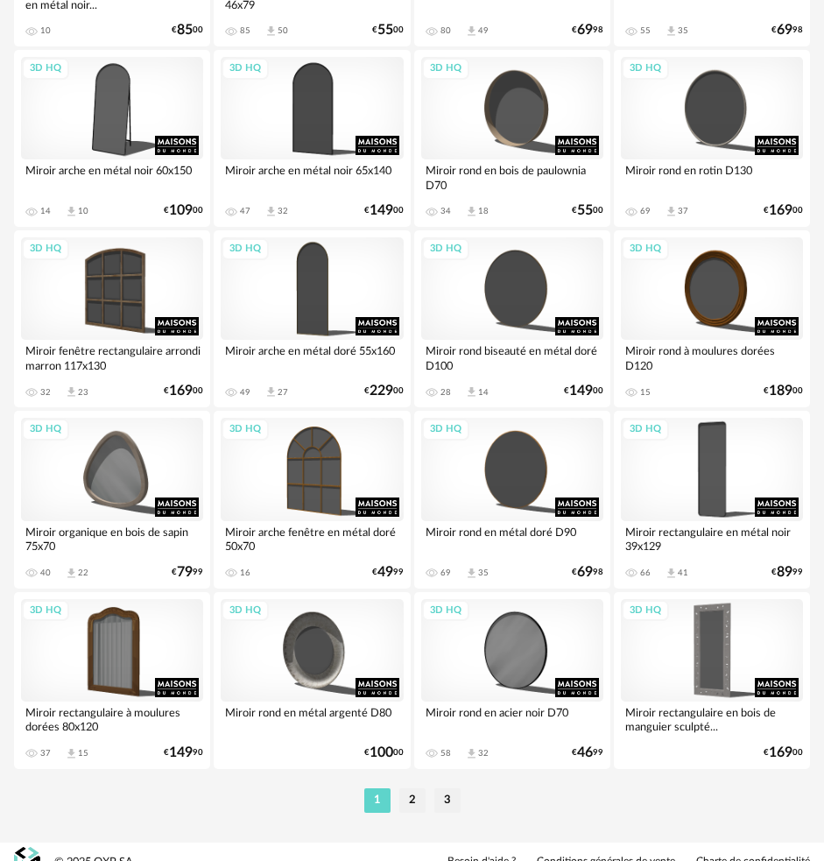
scroll to position [4084, 0]
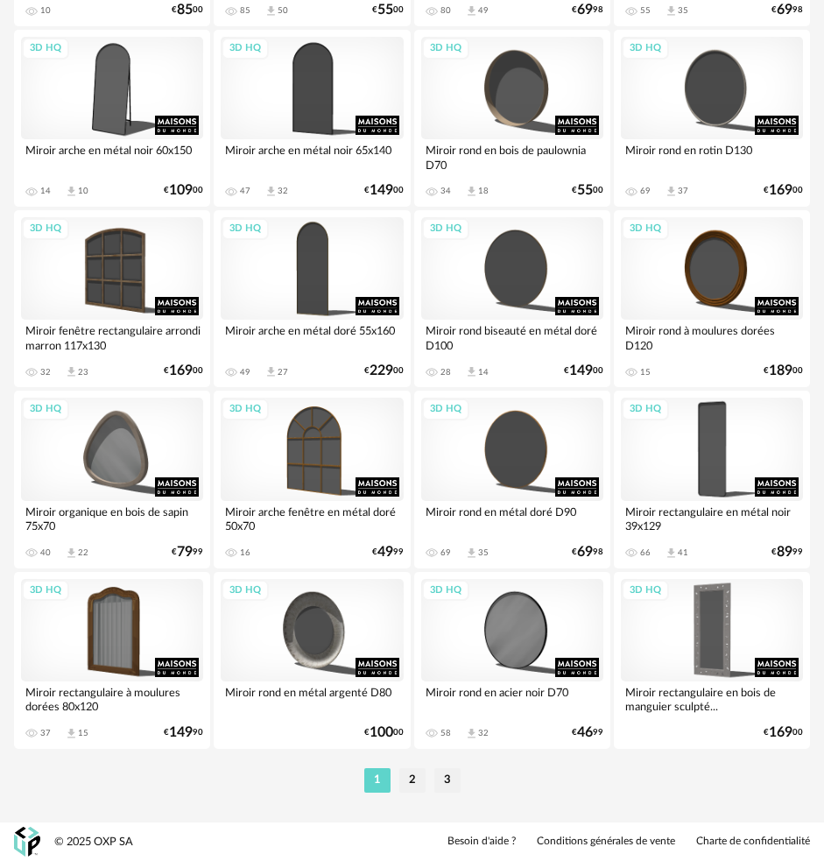
click at [413, 778] on li "2" at bounding box center [412, 780] width 26 height 25
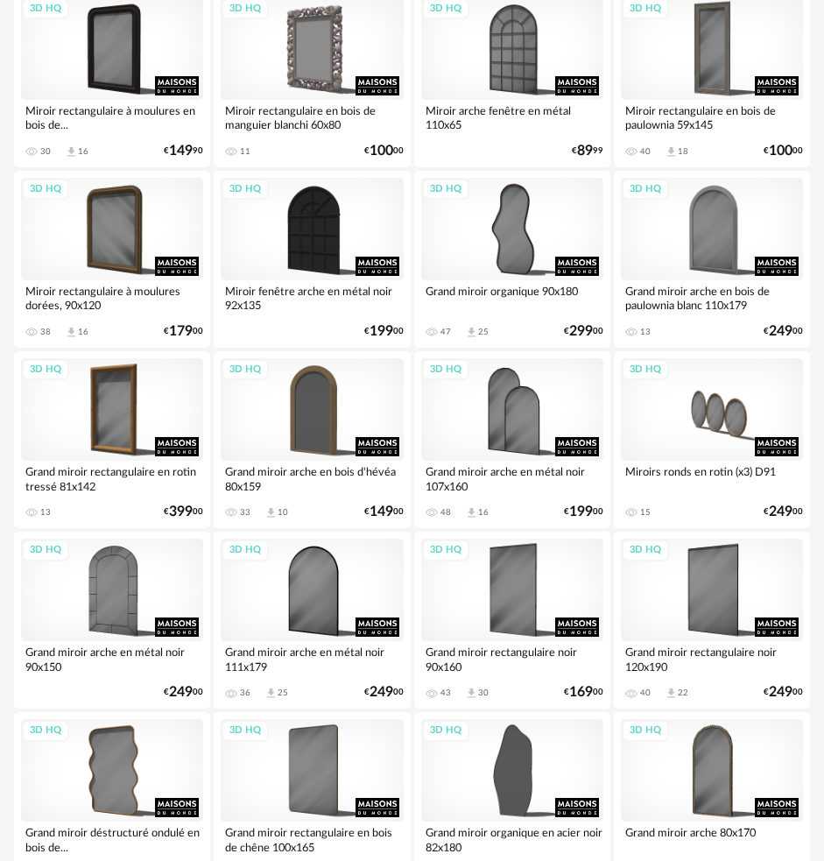
scroll to position [1226, 0]
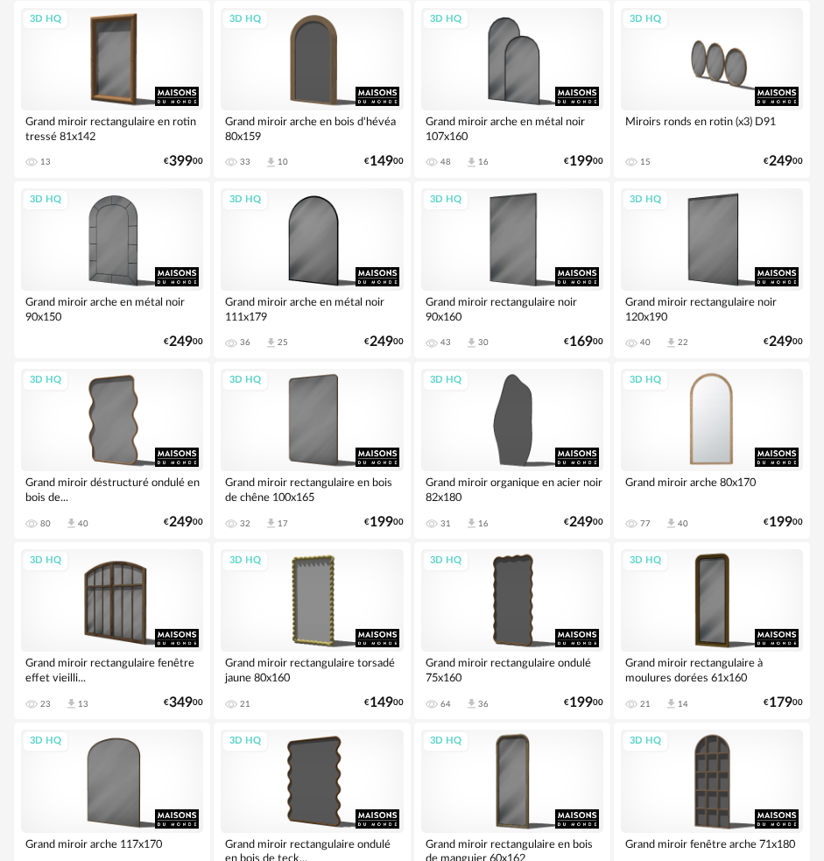
click at [734, 422] on div "3D HQ" at bounding box center [712, 420] width 182 height 102
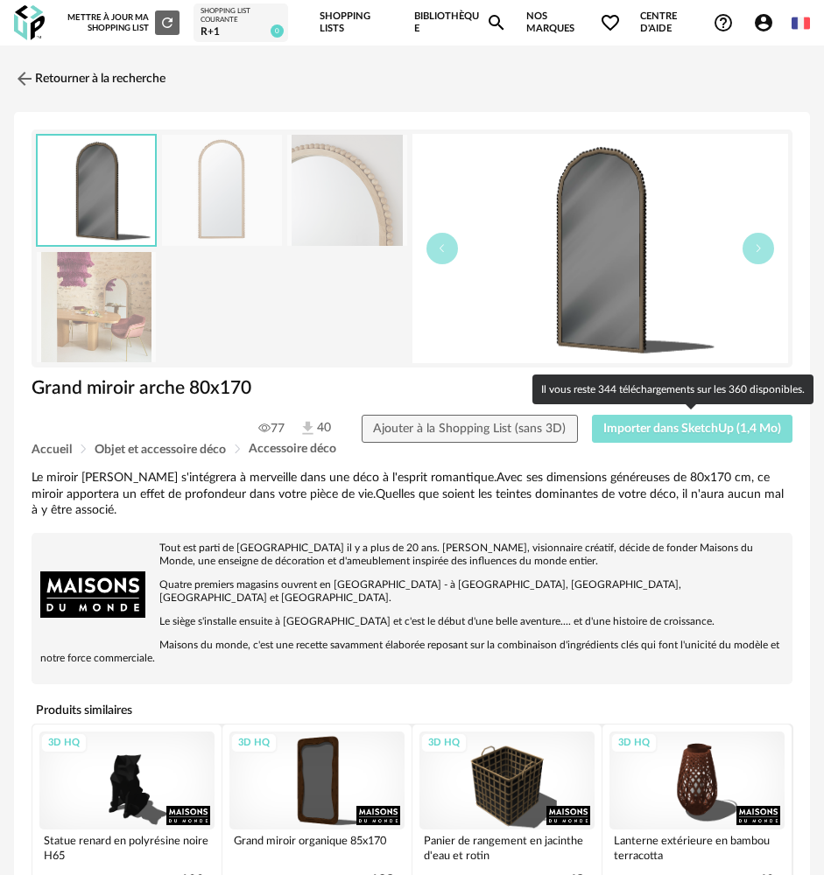
click at [728, 425] on span "Importer dans SketchUp (1,4 Mo)" at bounding box center [692, 429] width 178 height 12
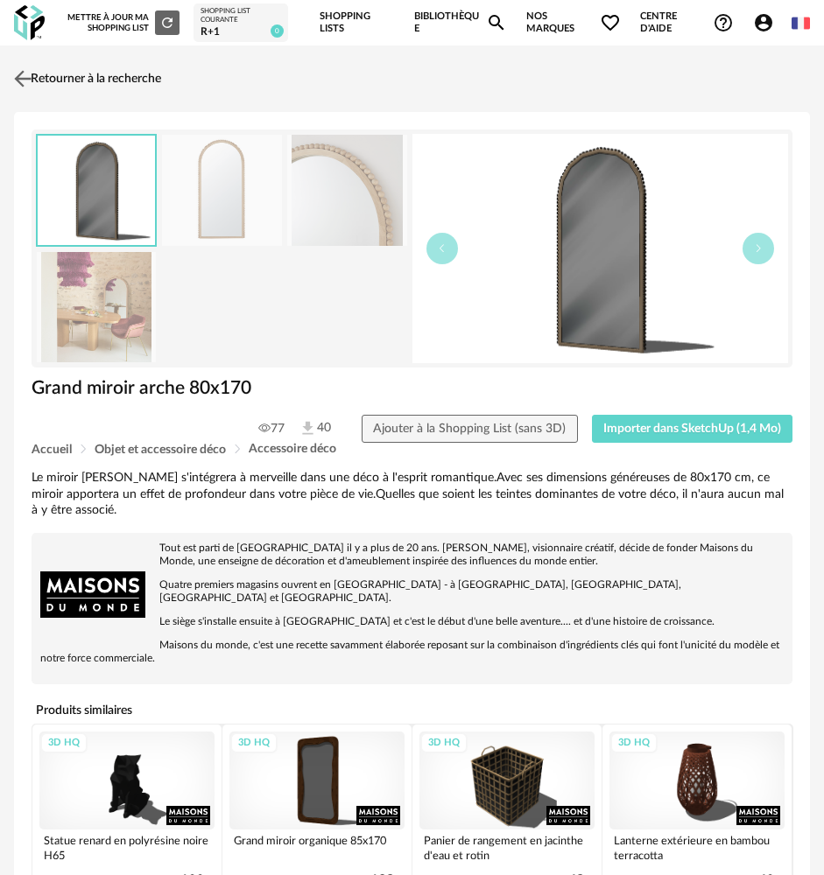
click at [21, 76] on img at bounding box center [23, 79] width 25 height 25
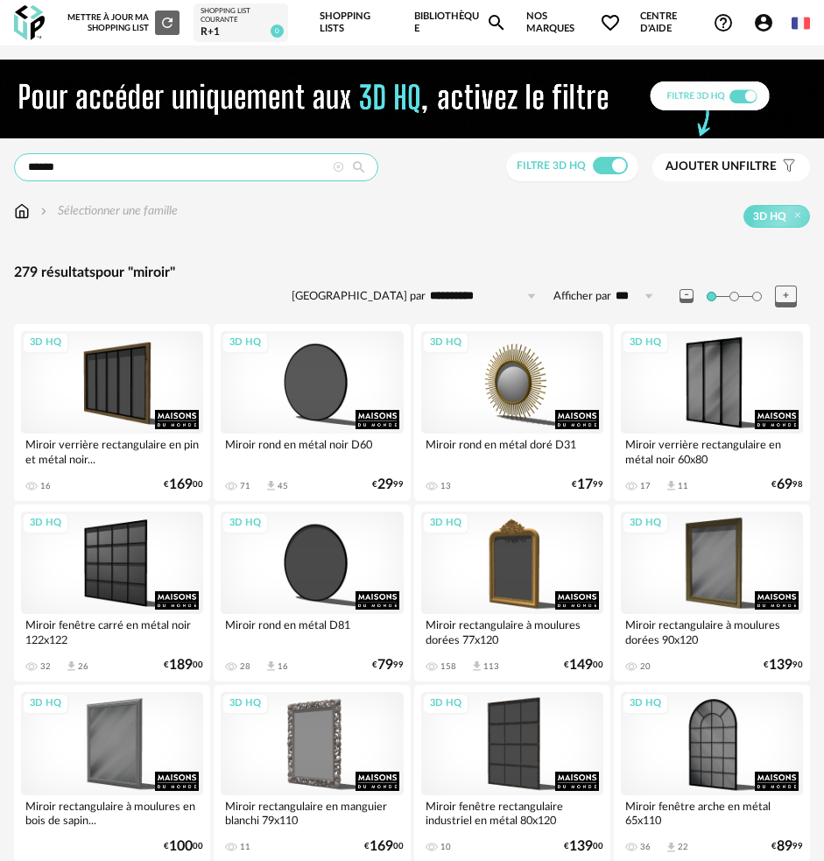
click at [152, 172] on input "******" at bounding box center [196, 167] width 364 height 28
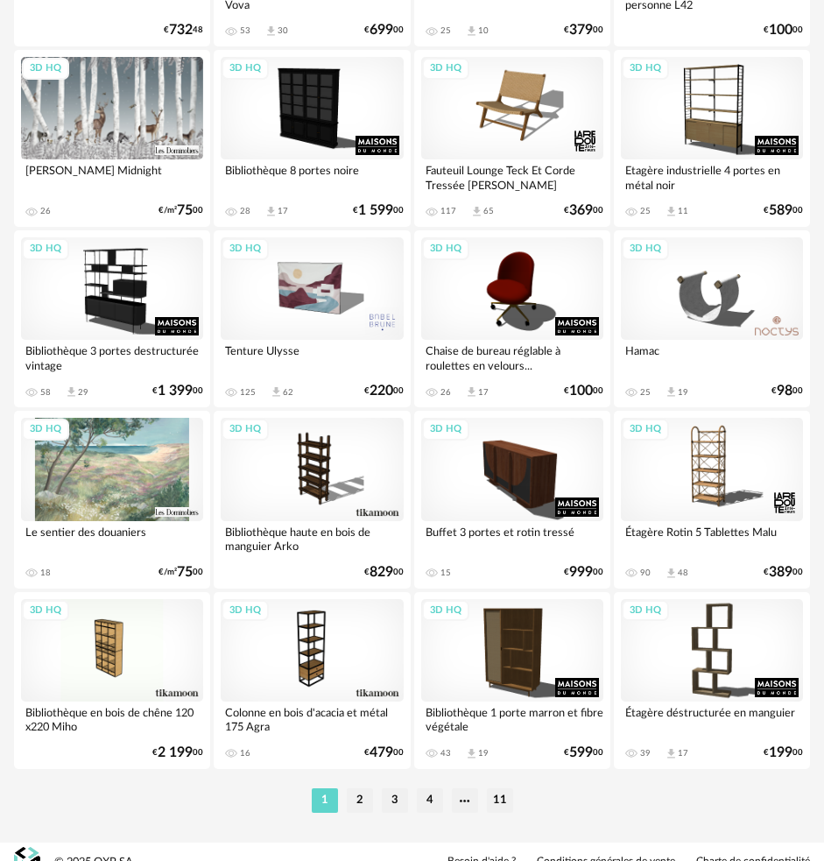
scroll to position [4084, 0]
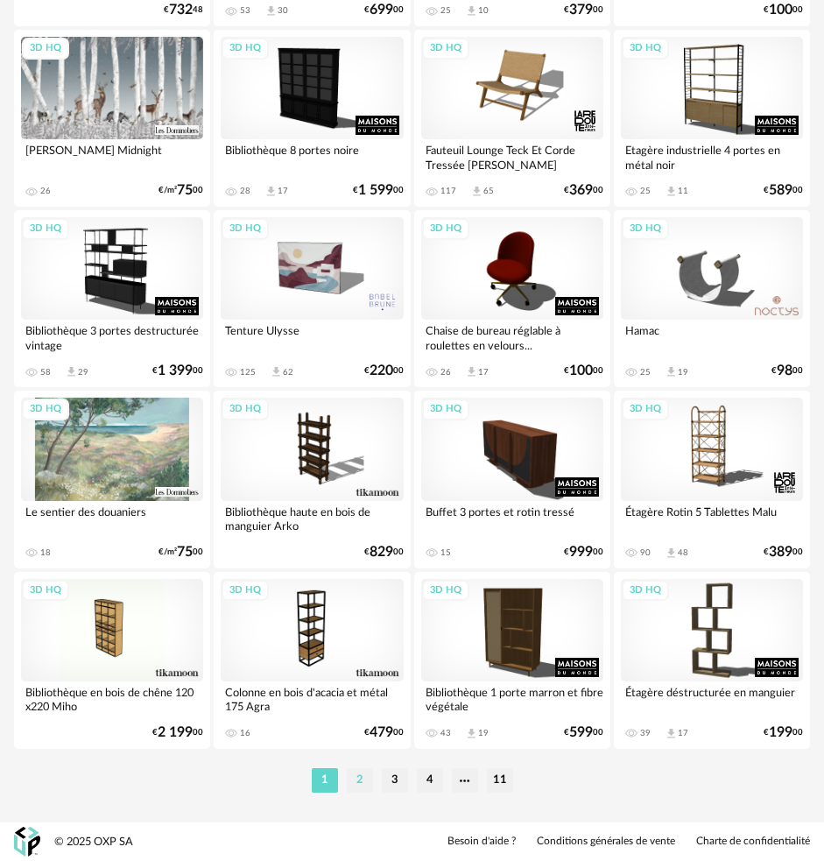
click at [356, 776] on li "2" at bounding box center [360, 780] width 26 height 25
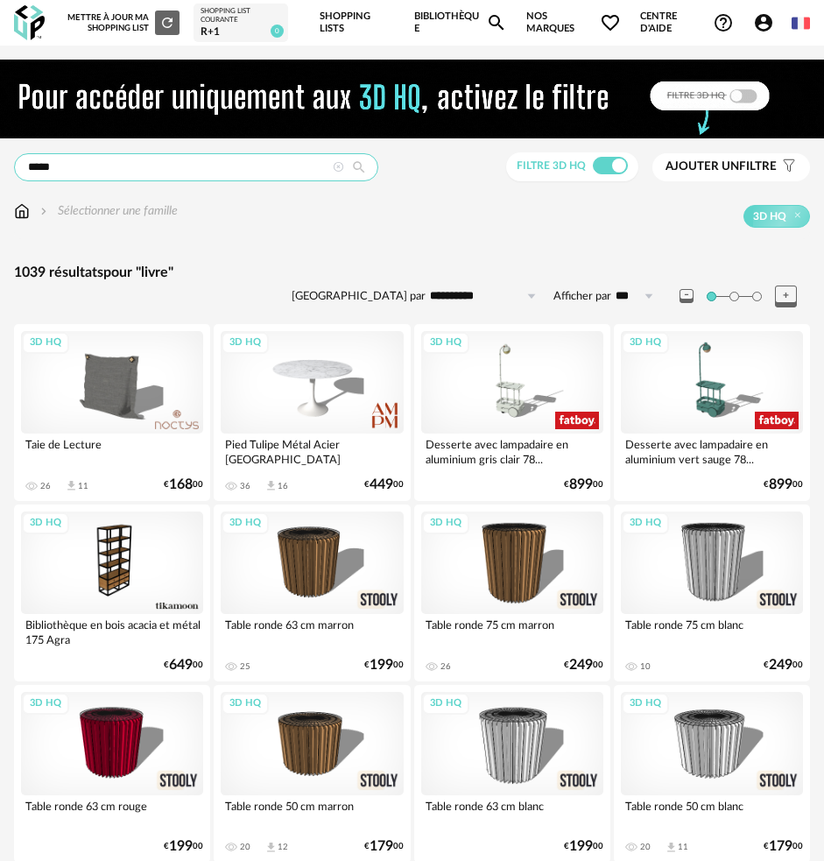
click at [267, 170] on input "*****" at bounding box center [196, 167] width 364 height 28
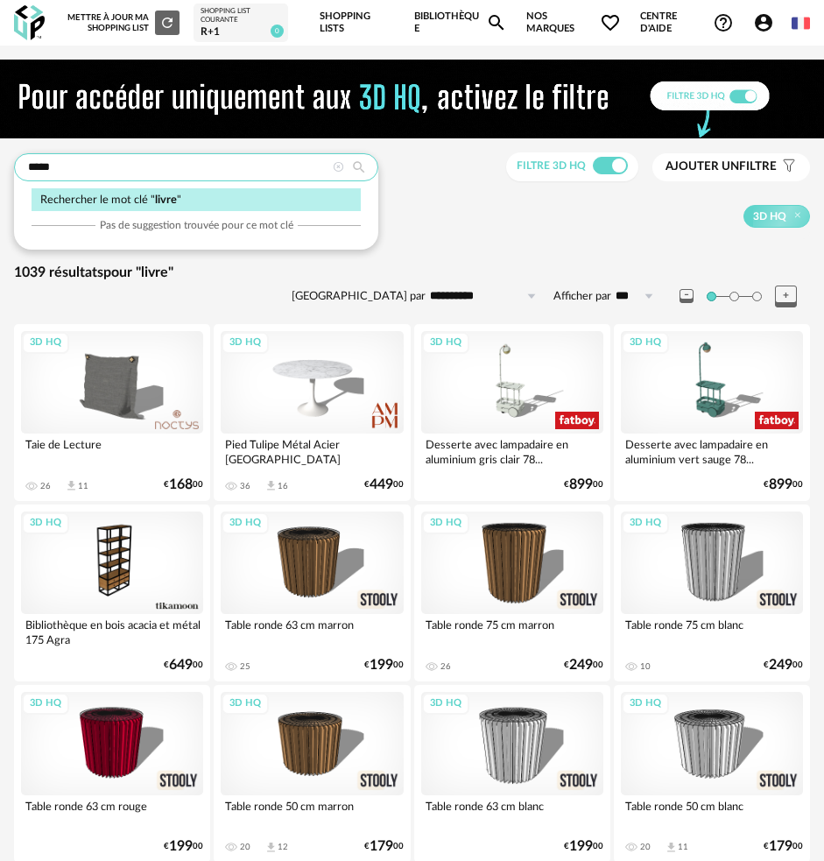
drag, startPoint x: 267, startPoint y: 170, endPoint x: 85, endPoint y: 156, distance: 182.6
click at [85, 156] on input "*****" at bounding box center [196, 167] width 364 height 28
type input "**********"
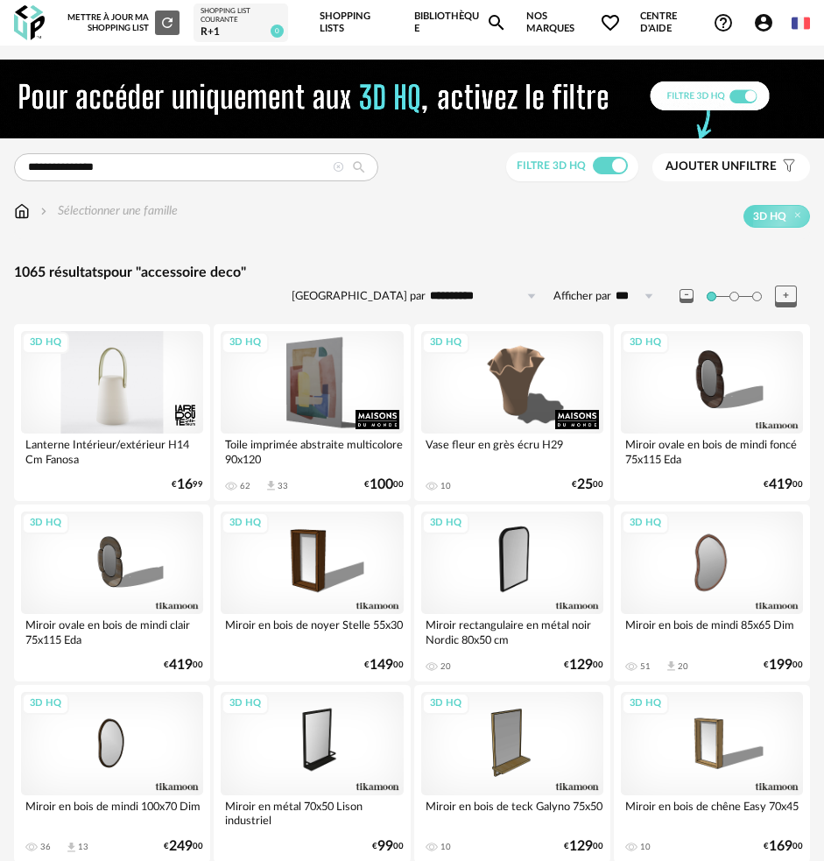
click at [120, 407] on div "3D HQ" at bounding box center [112, 382] width 182 height 102
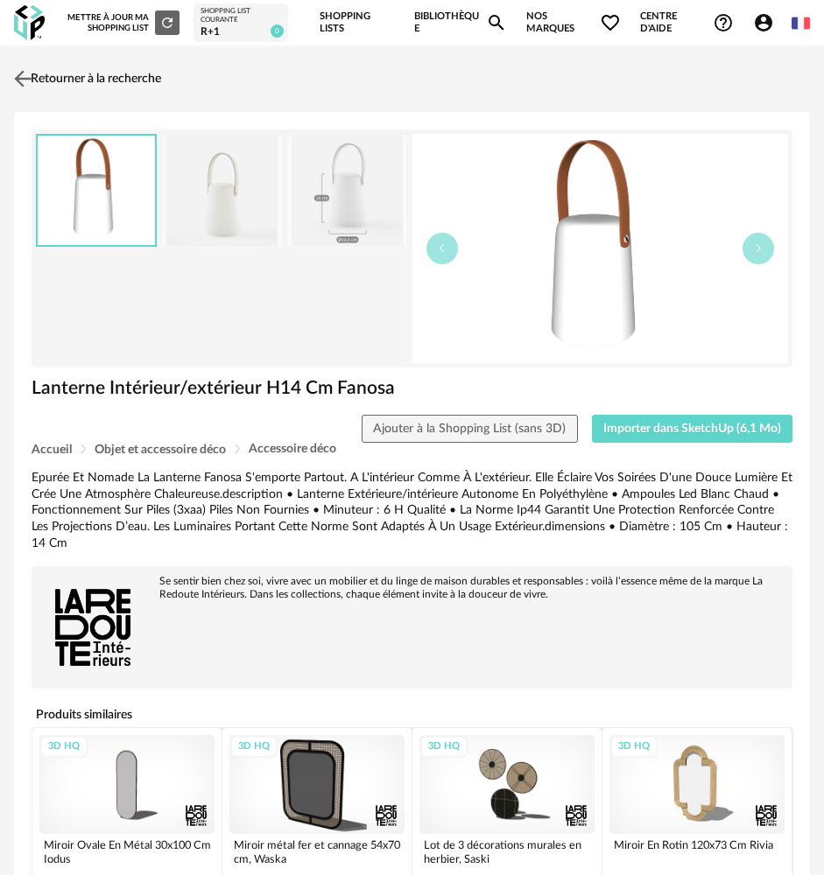
click at [33, 83] on img at bounding box center [23, 79] width 25 height 25
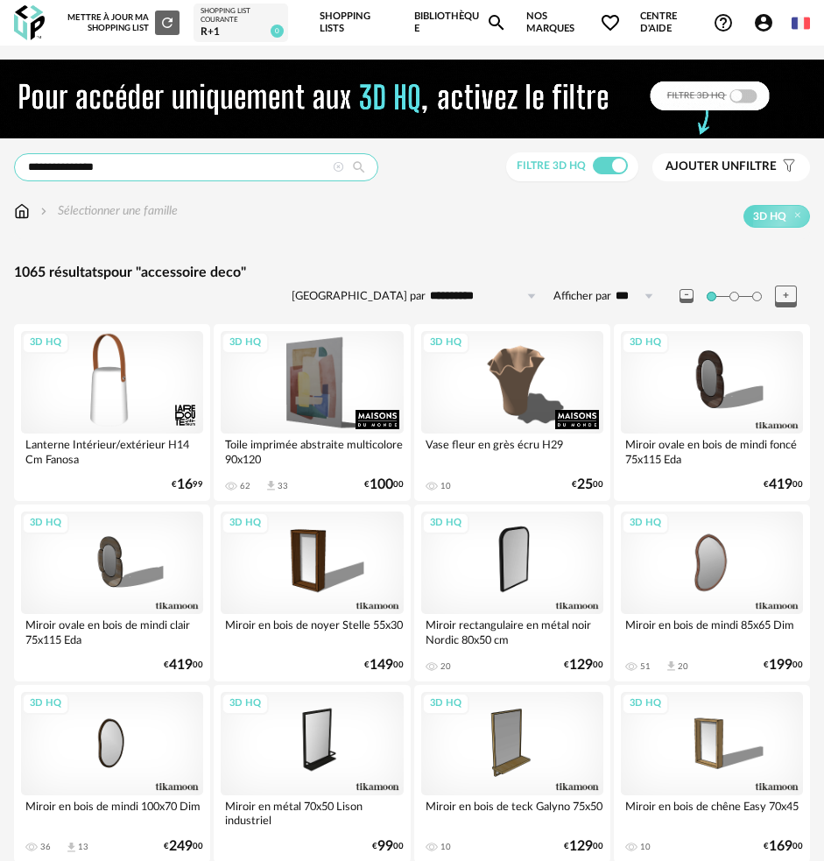
click at [169, 172] on input "**********" at bounding box center [196, 167] width 364 height 28
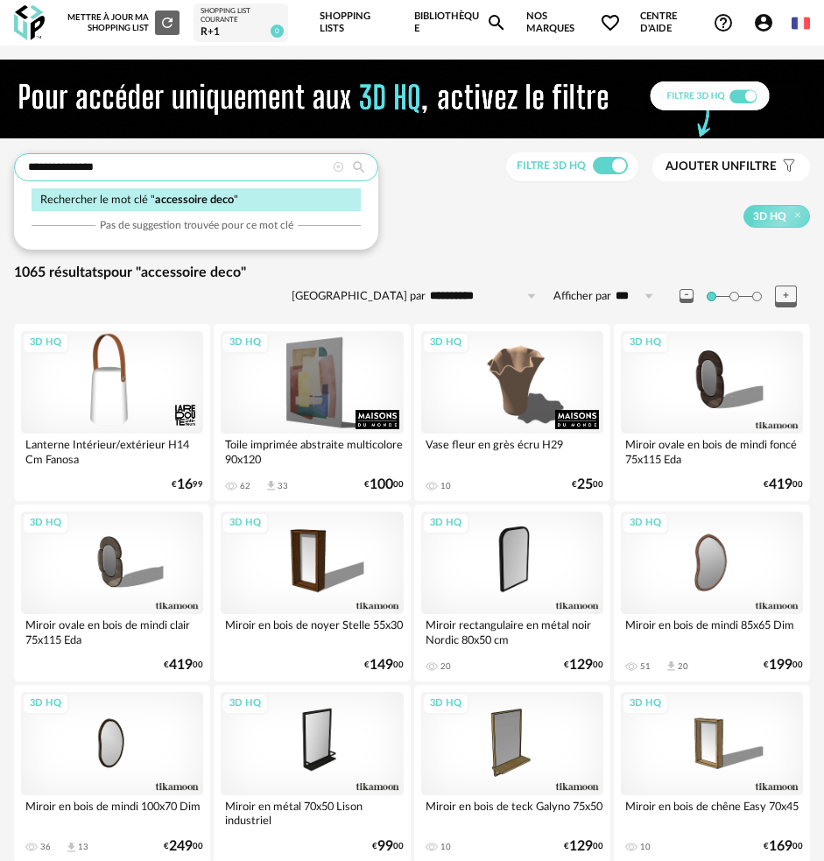
drag, startPoint x: 169, startPoint y: 172, endPoint x: -245, endPoint y: 152, distance: 414.6
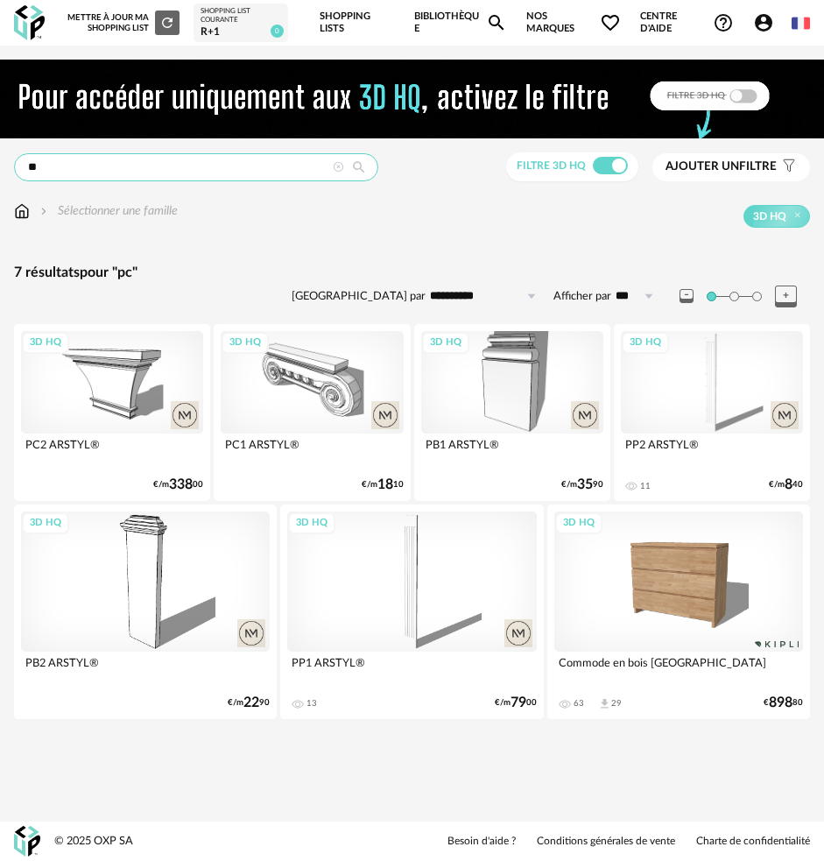
drag, startPoint x: 217, startPoint y: 172, endPoint x: -369, endPoint y: 99, distance: 590.3
click at [0, 99] on html "**********" at bounding box center [412, 430] width 824 height 861
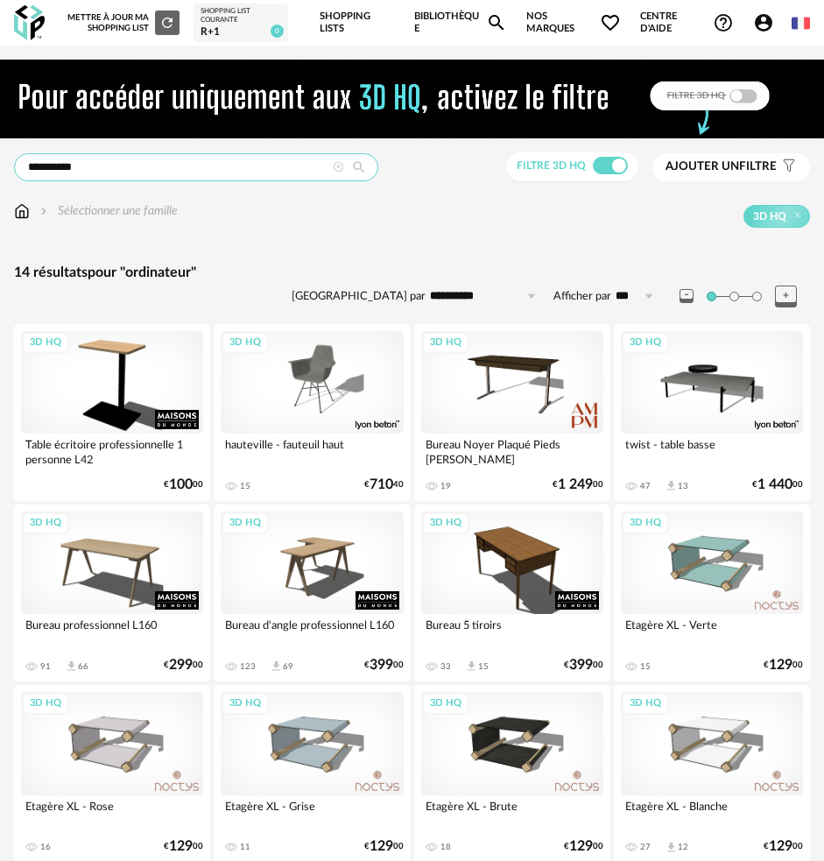
drag, startPoint x: 188, startPoint y: 177, endPoint x: -228, endPoint y: 173, distance: 415.8
click at [0, 173] on html "**********" at bounding box center [412, 613] width 824 height 1226
type input "**"
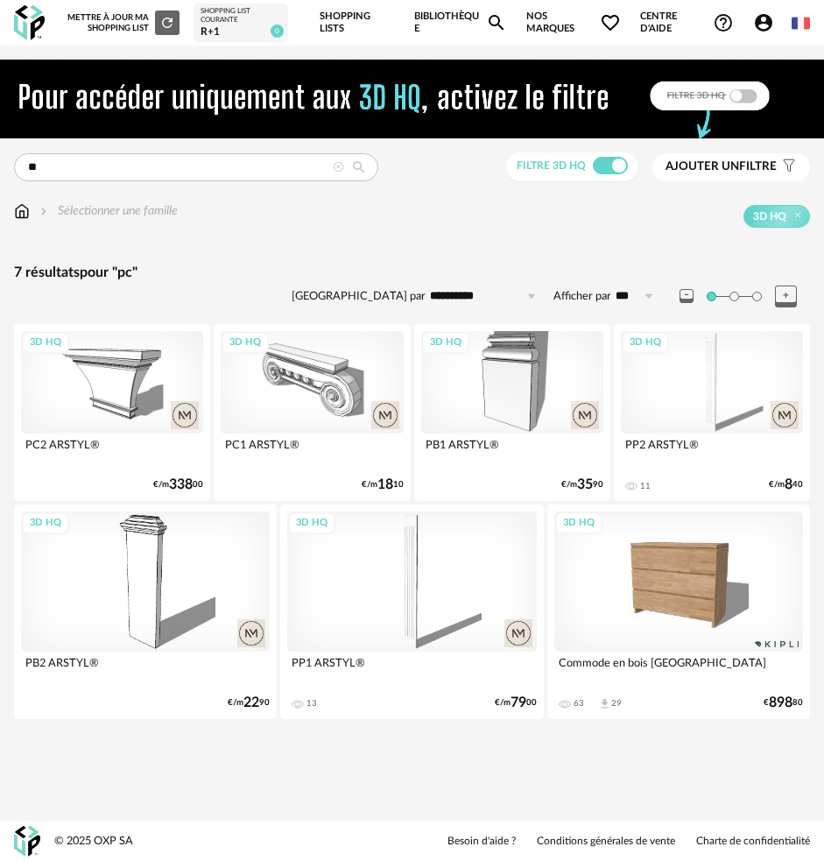
click at [334, 171] on icon at bounding box center [338, 167] width 11 height 11
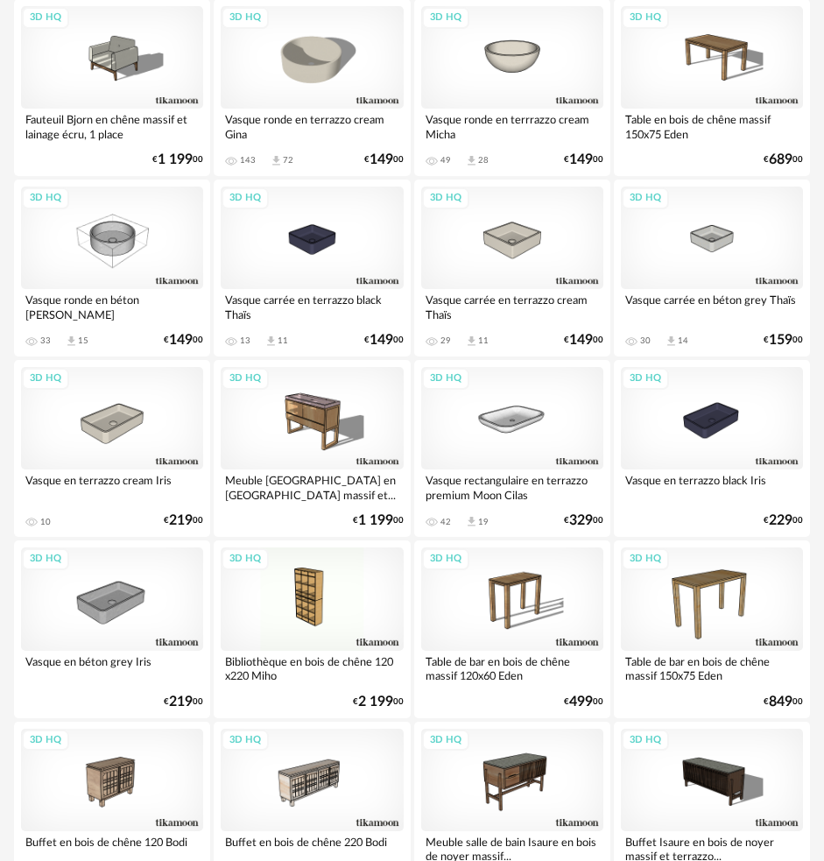
scroll to position [4177, 0]
